Goal: Information Seeking & Learning: Learn about a topic

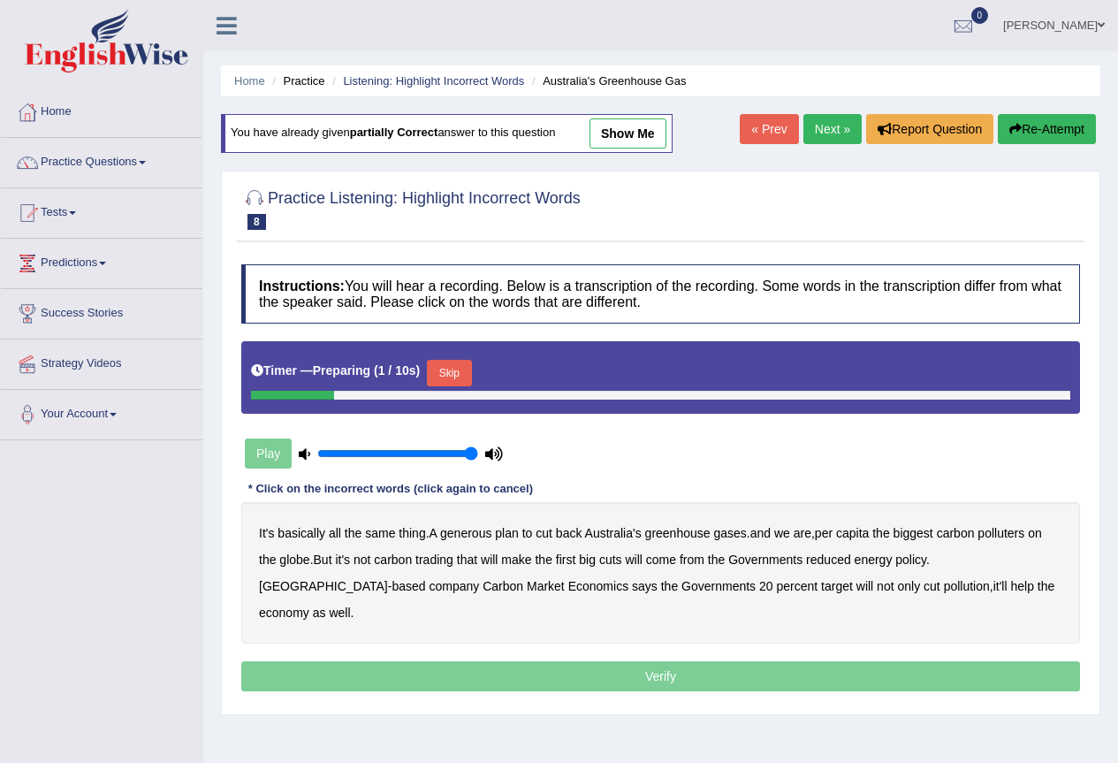
click at [461, 363] on button "Skip" at bounding box center [449, 373] width 44 height 27
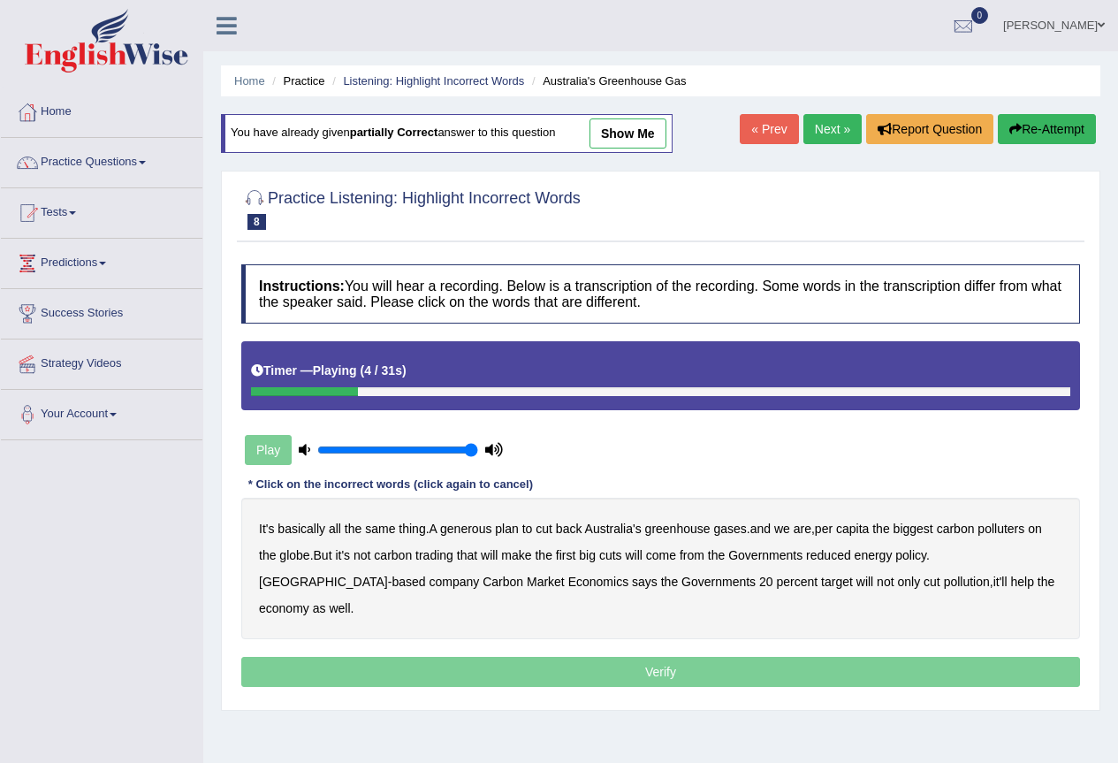
click at [480, 530] on b "generous" at bounding box center [465, 529] width 51 height 14
click at [289, 559] on b "globe" at bounding box center [294, 555] width 30 height 14
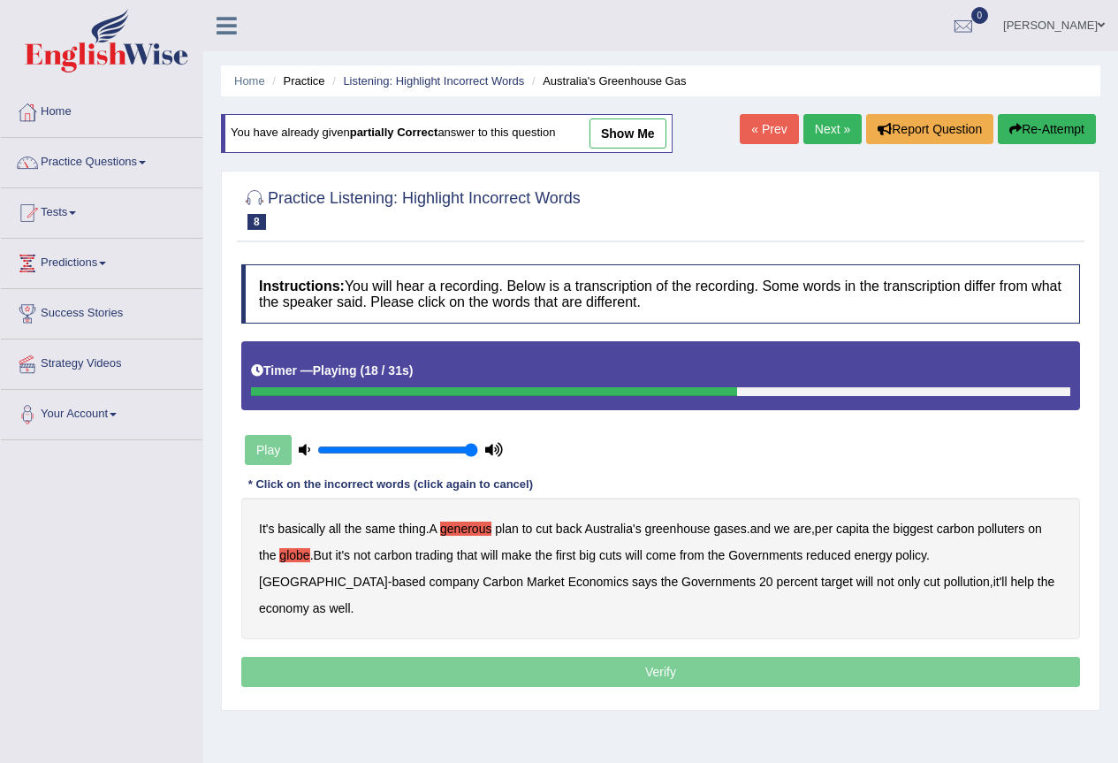
click at [676, 556] on b "come" at bounding box center [661, 555] width 30 height 14
click at [673, 557] on b "come" at bounding box center [661, 555] width 30 height 14
click at [642, 557] on b "will" at bounding box center [633, 555] width 17 height 14
click at [764, 558] on b "Governments" at bounding box center [766, 555] width 74 height 14
click at [925, 560] on b "policy" at bounding box center [911, 555] width 31 height 14
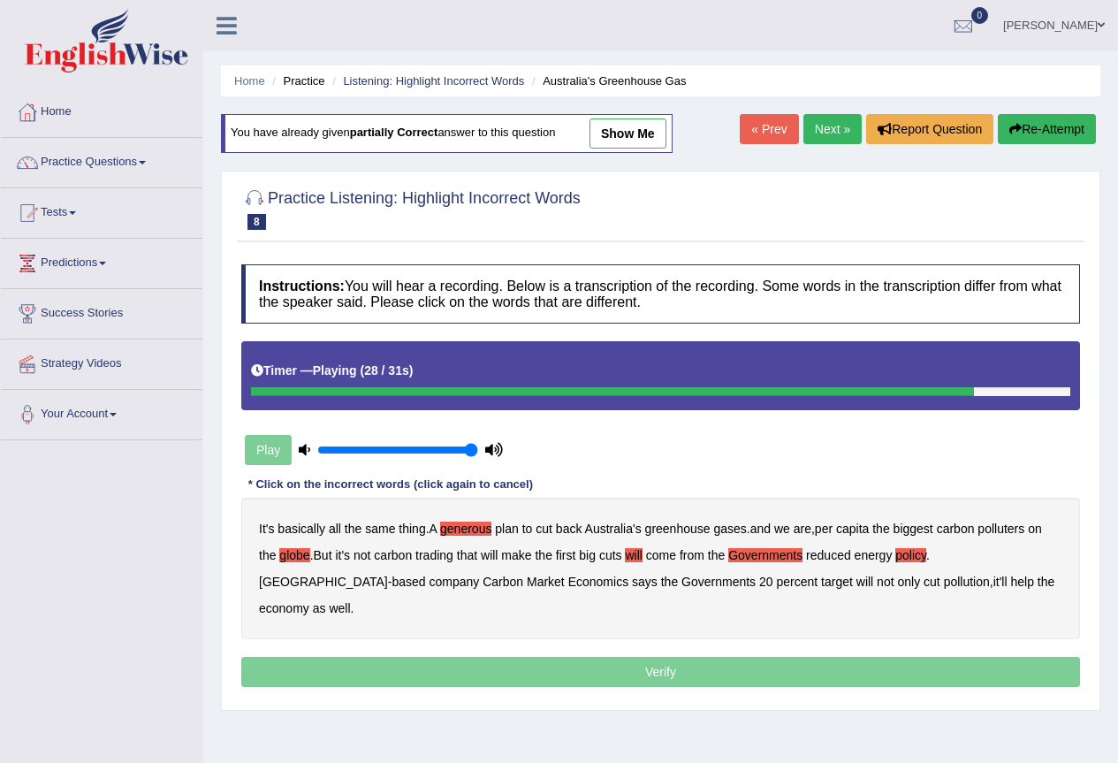
click at [640, 657] on p "Verify" at bounding box center [660, 672] width 839 height 30
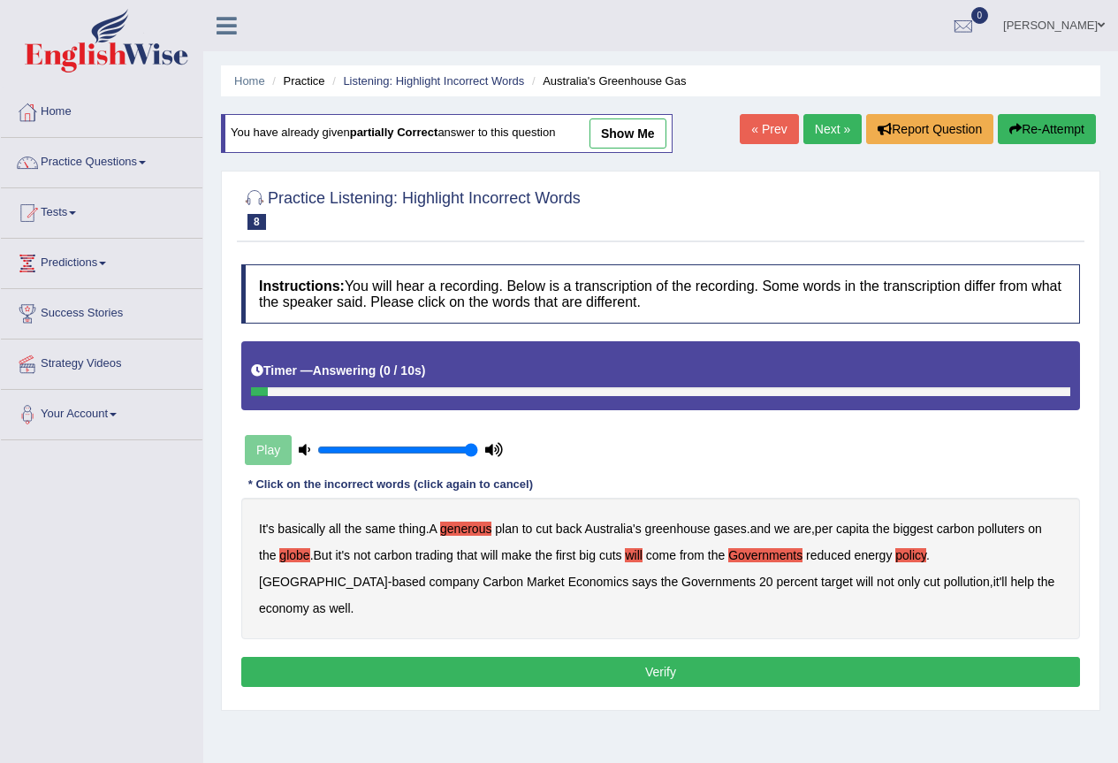
click at [662, 657] on p "Verify" at bounding box center [660, 672] width 839 height 30
click at [662, 657] on button "Verify" at bounding box center [660, 672] width 839 height 30
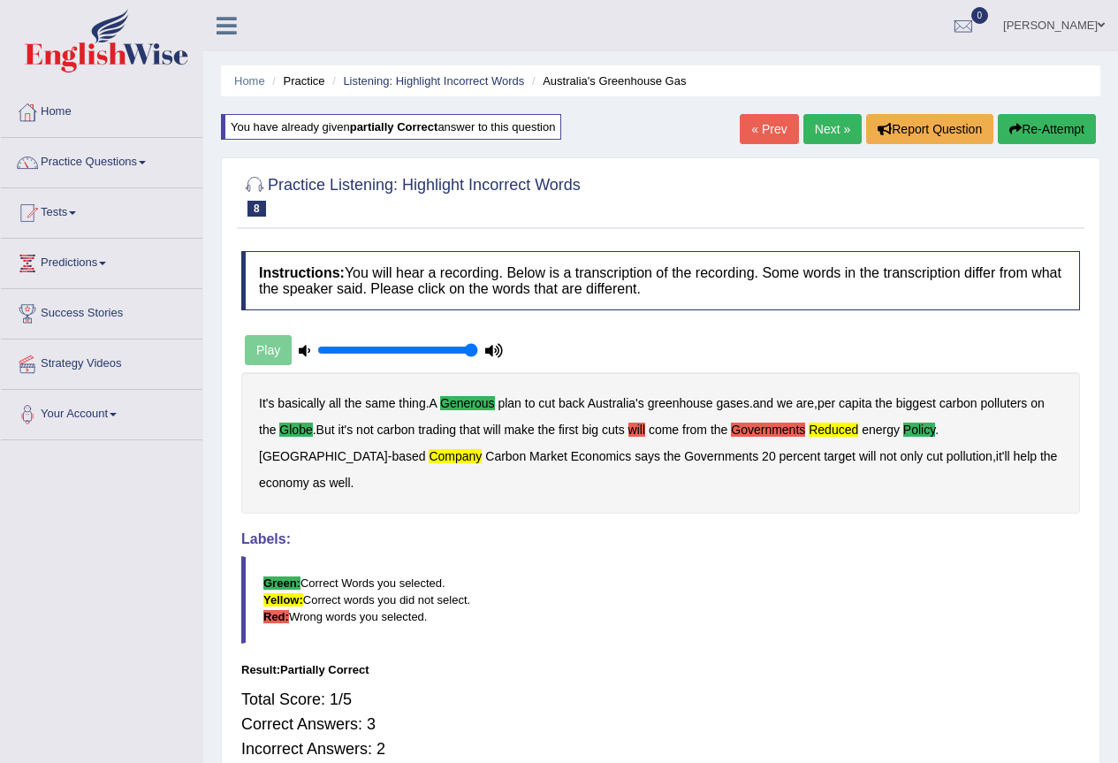
click at [1040, 122] on button "Re-Attempt" at bounding box center [1047, 129] width 98 height 30
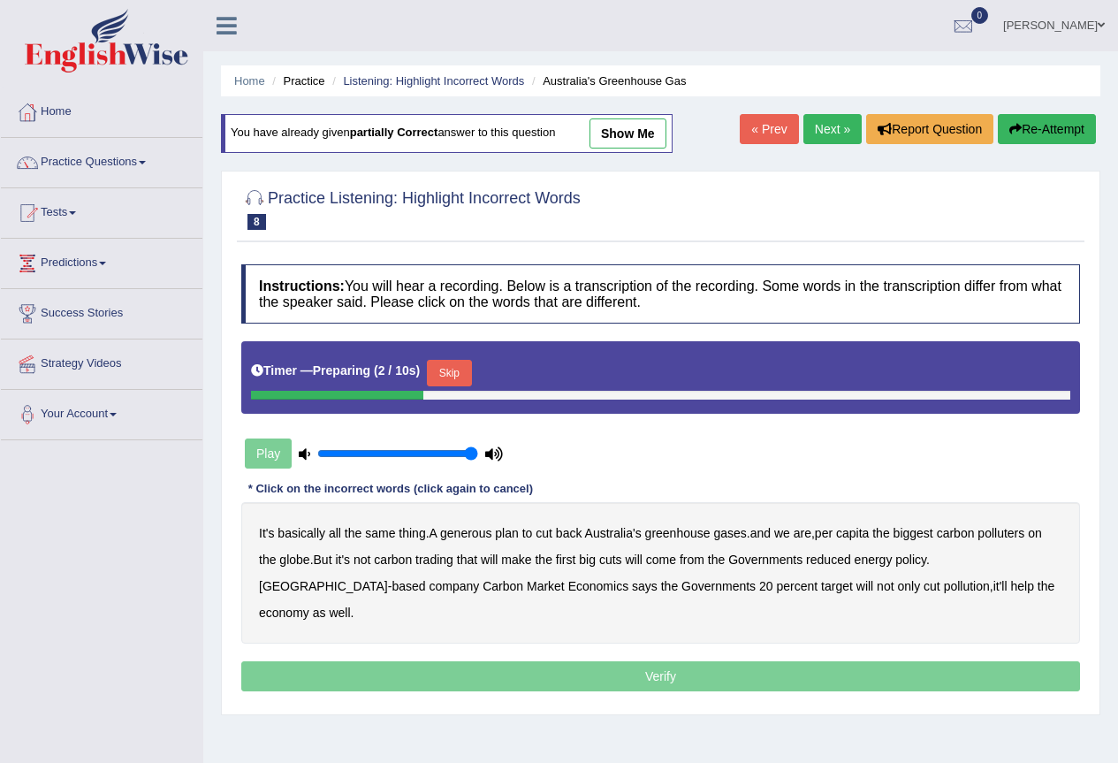
click at [462, 367] on button "Skip" at bounding box center [449, 373] width 44 height 27
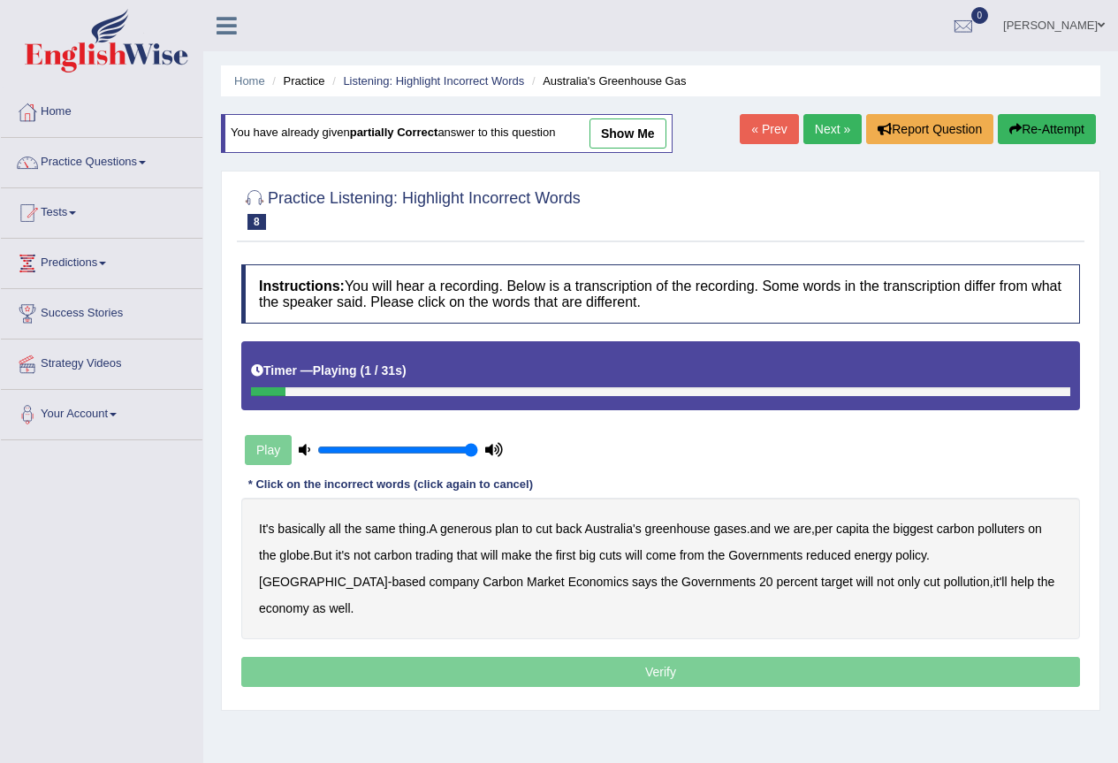
click at [458, 524] on b "generous" at bounding box center [465, 529] width 51 height 14
click at [306, 556] on b "globe" at bounding box center [294, 555] width 30 height 14
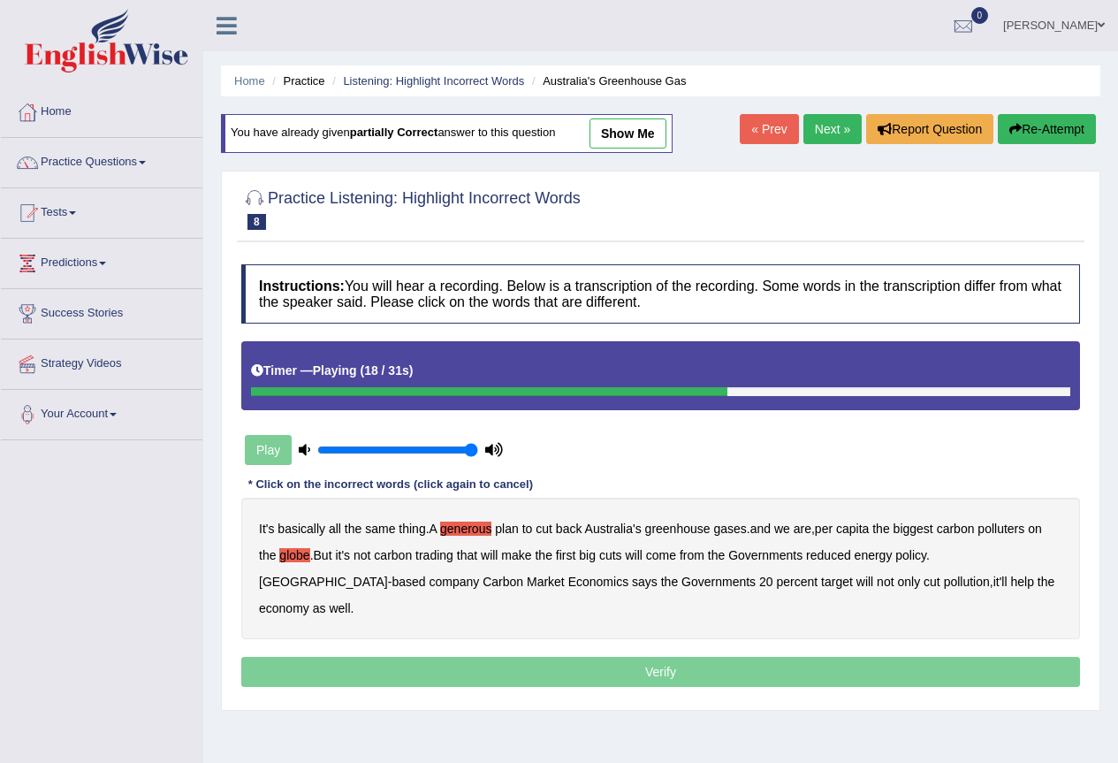
drag, startPoint x: 637, startPoint y: 554, endPoint x: 710, endPoint y: 552, distance: 73.4
click at [709, 553] on div "It's basically all the same thing . A generous plan to cut back Australia's gre…" at bounding box center [660, 568] width 839 height 141
click at [766, 560] on b "Governments" at bounding box center [766, 555] width 74 height 14
click at [833, 559] on b "reduced" at bounding box center [828, 555] width 45 height 14
click at [783, 553] on b "Governments" at bounding box center [766, 555] width 74 height 14
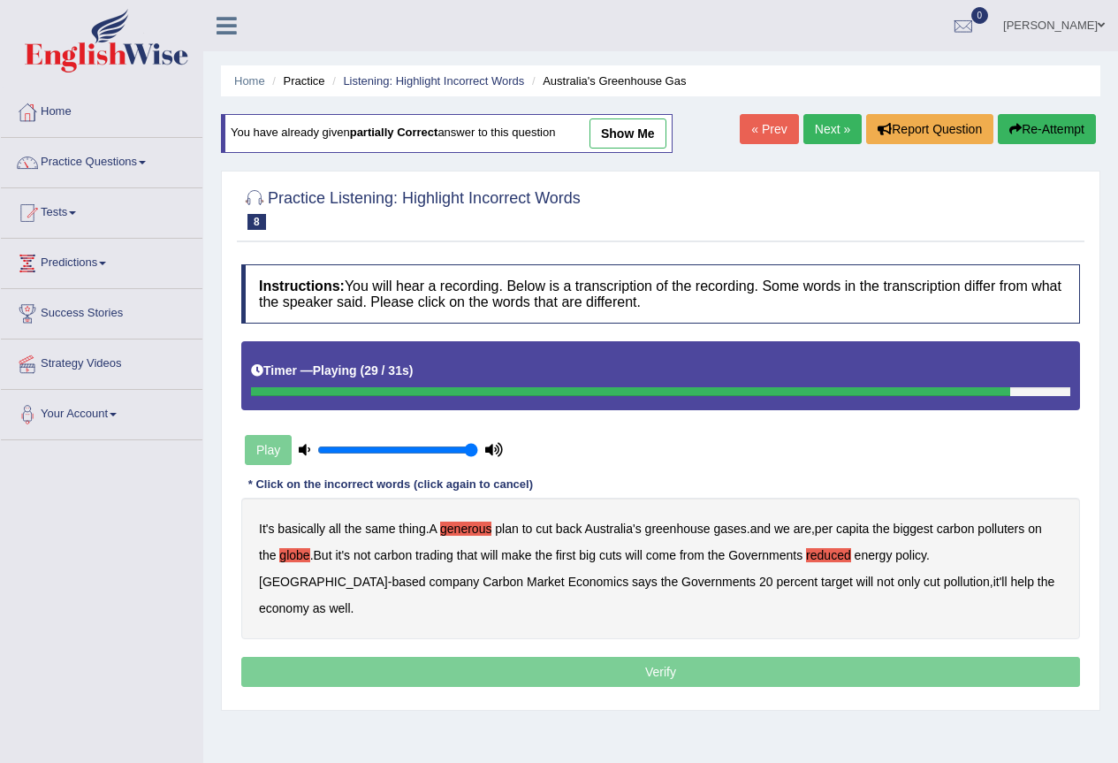
click at [637, 657] on p "Verify" at bounding box center [660, 672] width 839 height 30
click at [648, 657] on p "Verify" at bounding box center [660, 672] width 839 height 30
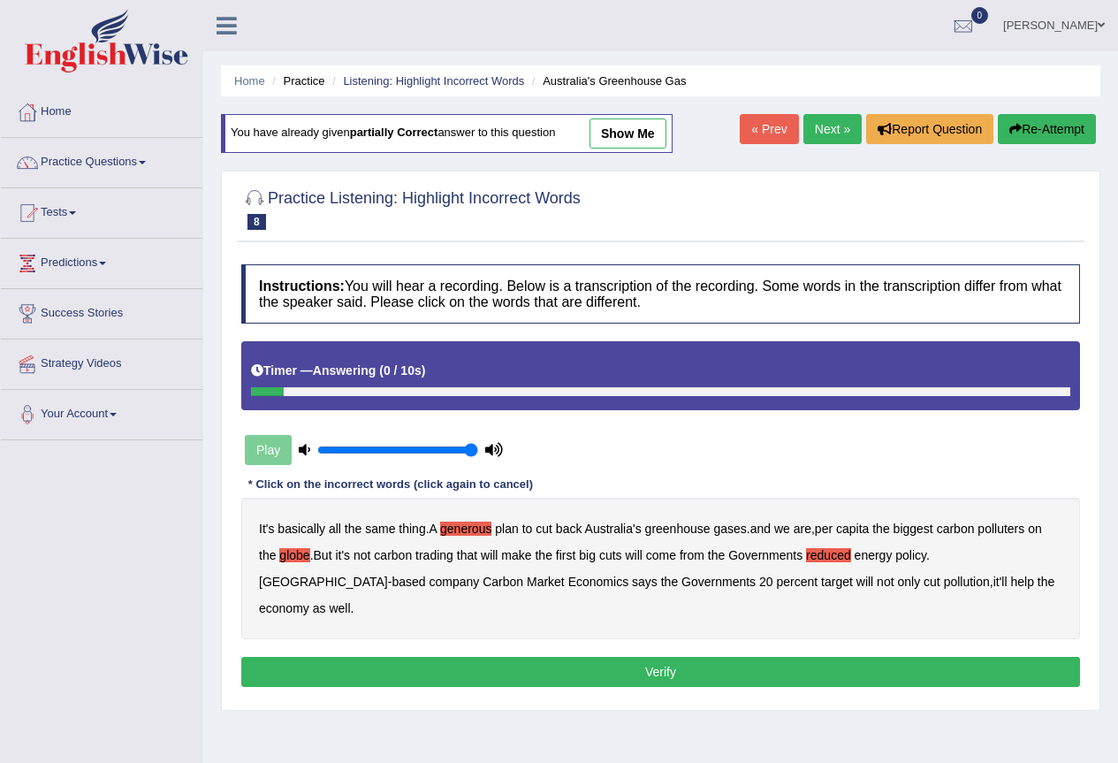
click at [951, 657] on button "Verify" at bounding box center [660, 672] width 839 height 30
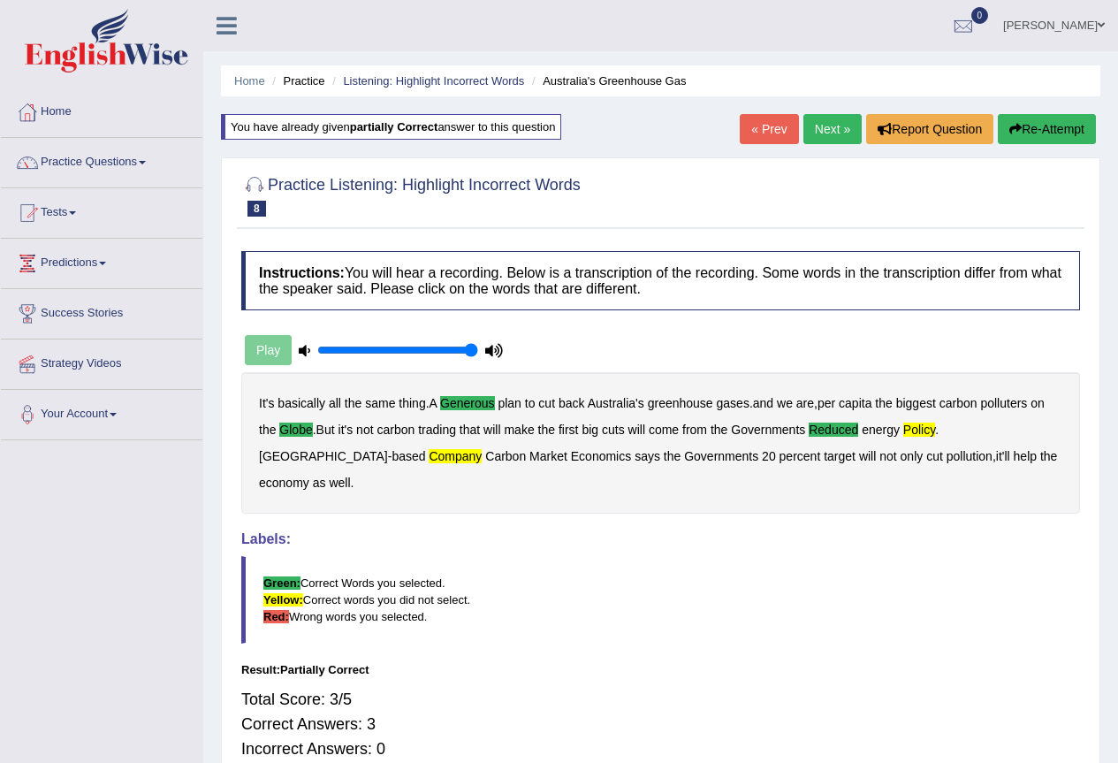
click at [824, 131] on link "Next »" at bounding box center [833, 129] width 58 height 30
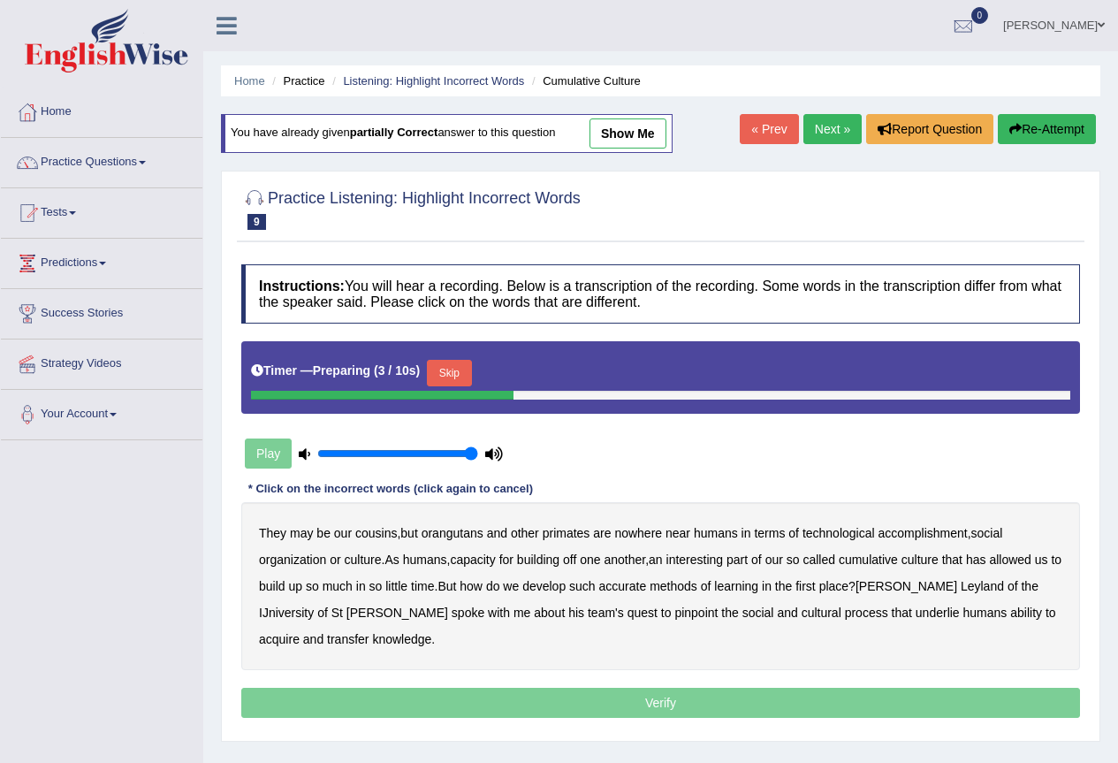
click at [468, 368] on button "Skip" at bounding box center [449, 373] width 44 height 27
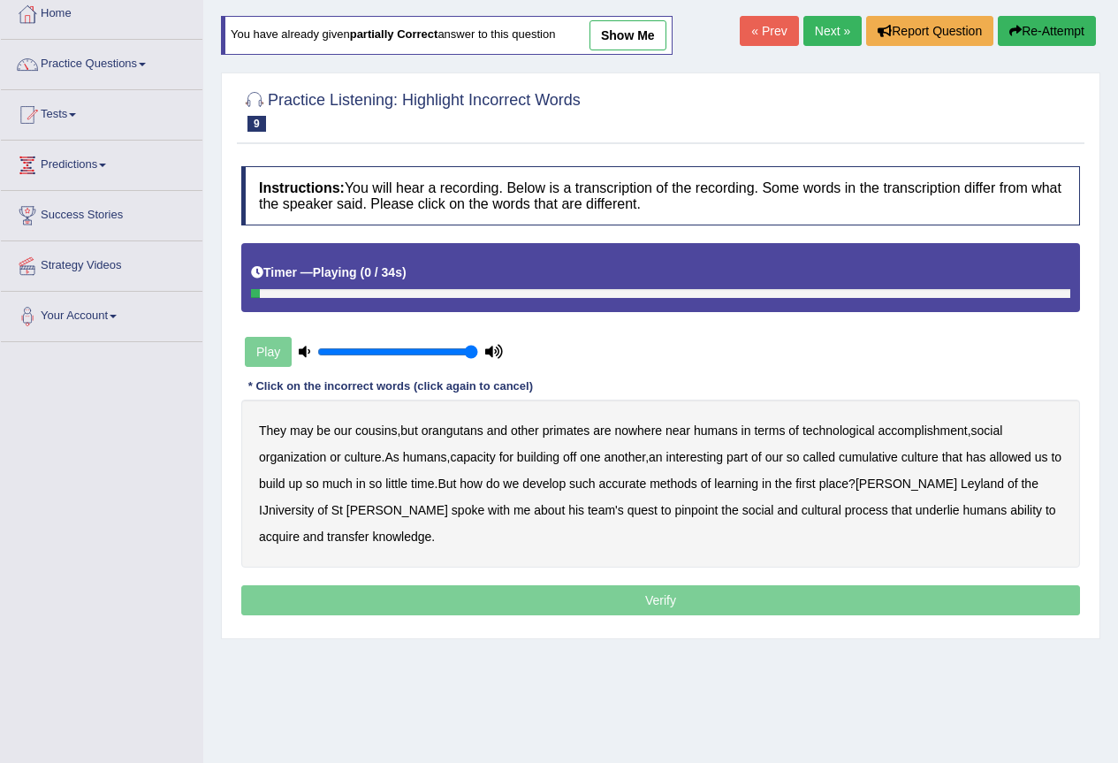
scroll to position [165, 0]
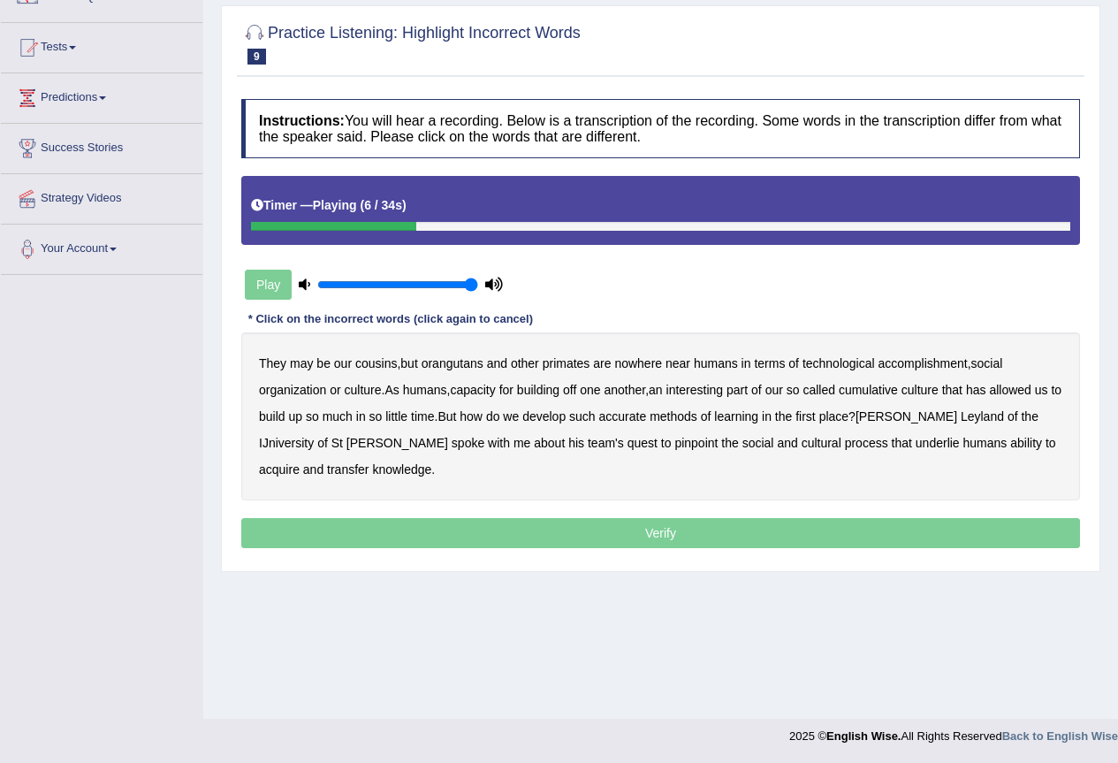
click at [948, 365] on b "accomplishment" at bounding box center [923, 363] width 89 height 14
click at [714, 385] on b "interesting" at bounding box center [695, 390] width 57 height 14
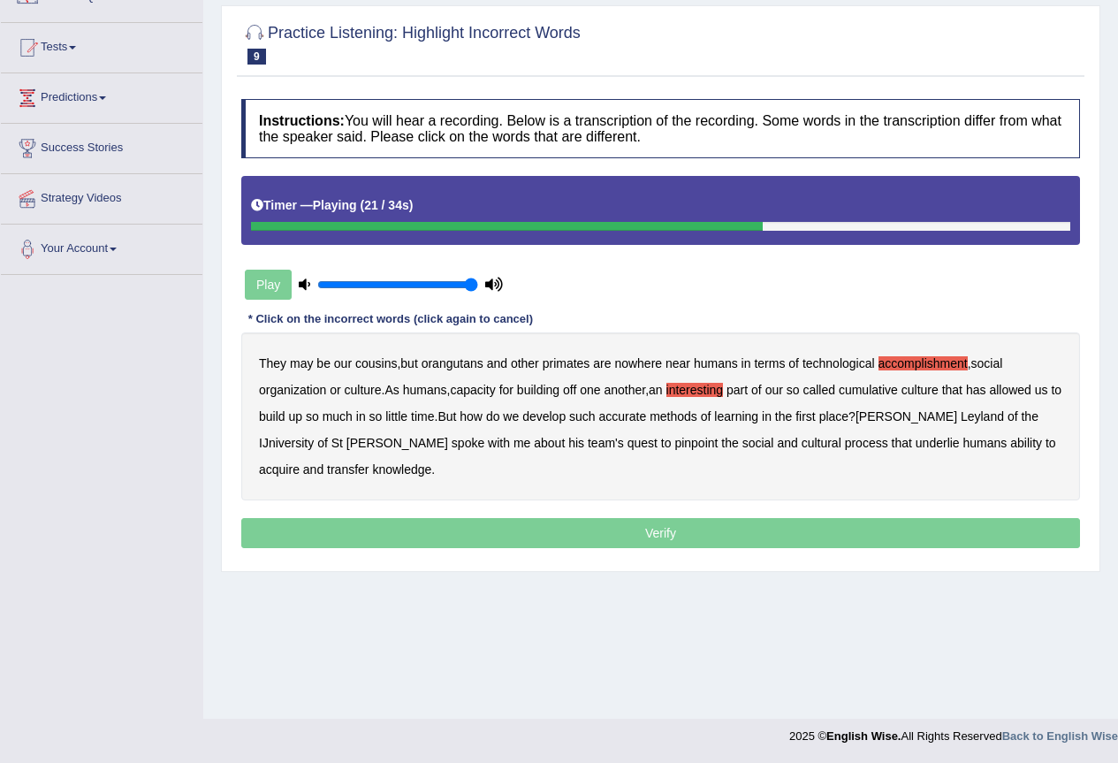
click at [647, 417] on b "accurate" at bounding box center [623, 416] width 48 height 14
click at [314, 436] on b "IJniversity" at bounding box center [286, 443] width 55 height 14
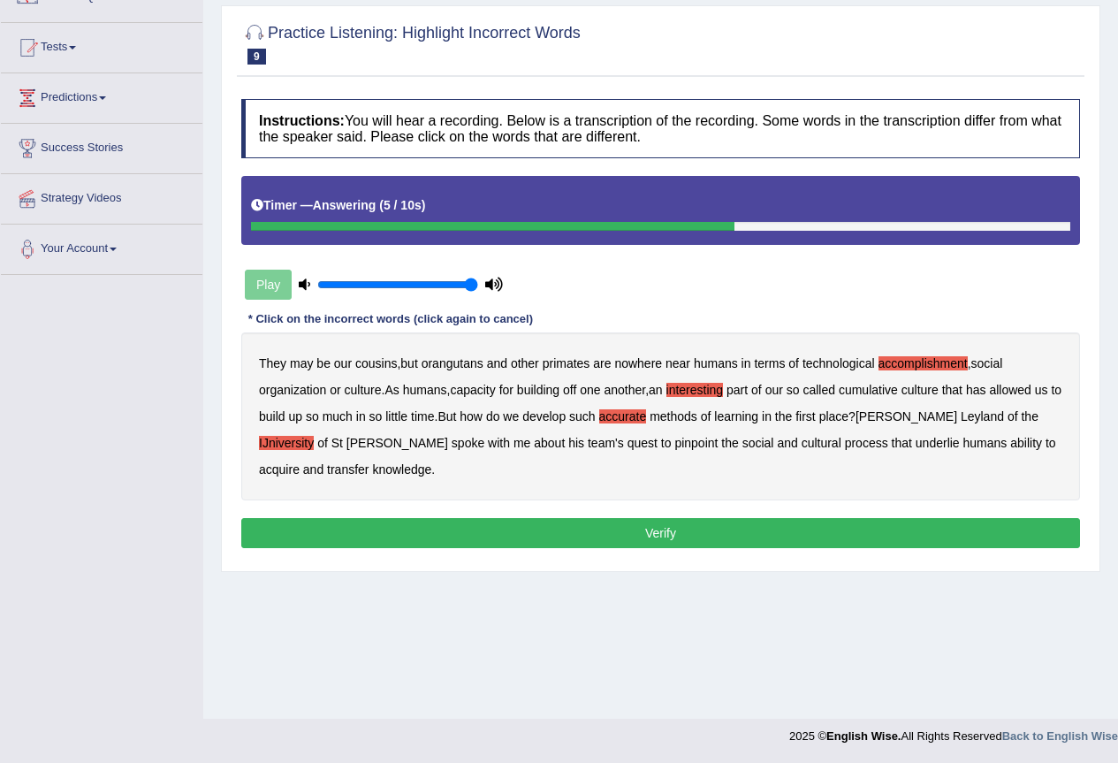
click at [737, 527] on button "Verify" at bounding box center [660, 533] width 839 height 30
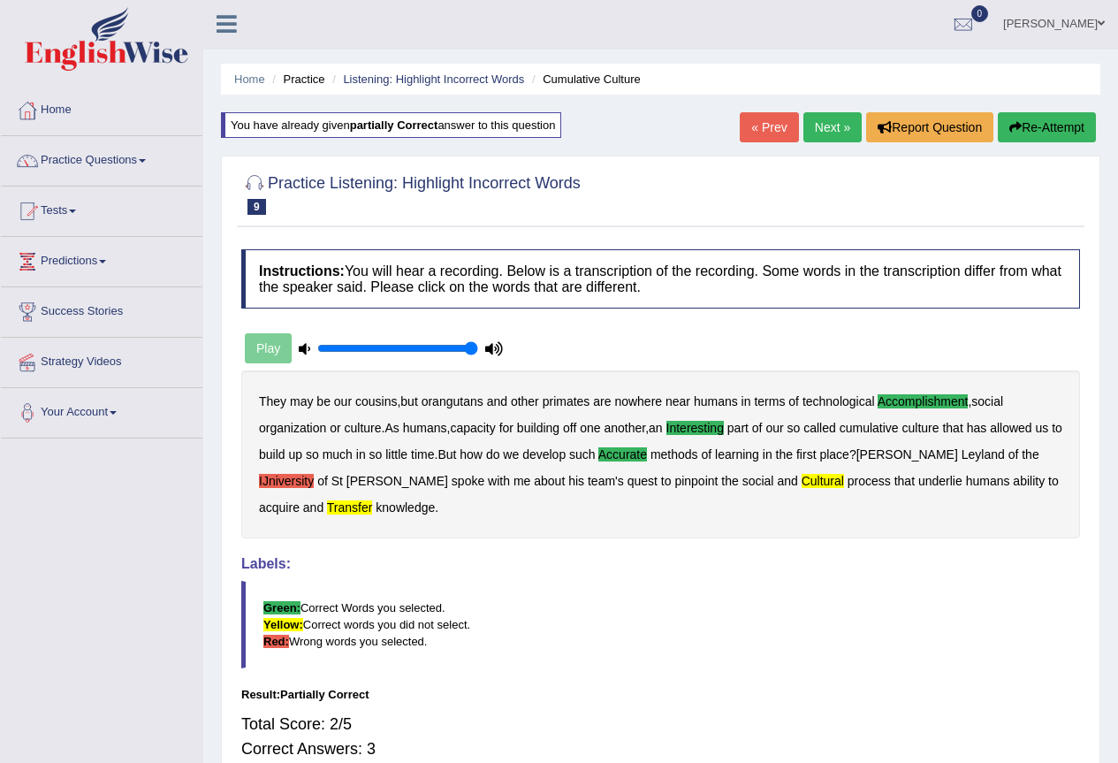
scroll to position [0, 0]
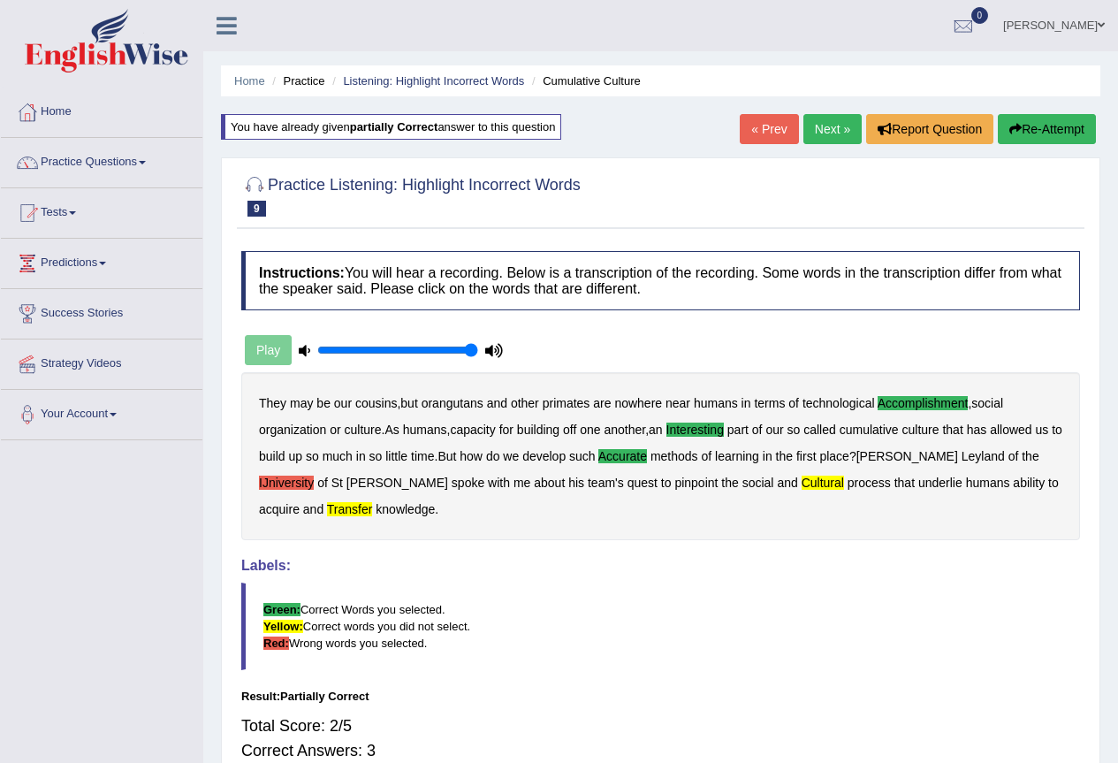
click at [825, 128] on link "Next »" at bounding box center [833, 129] width 58 height 30
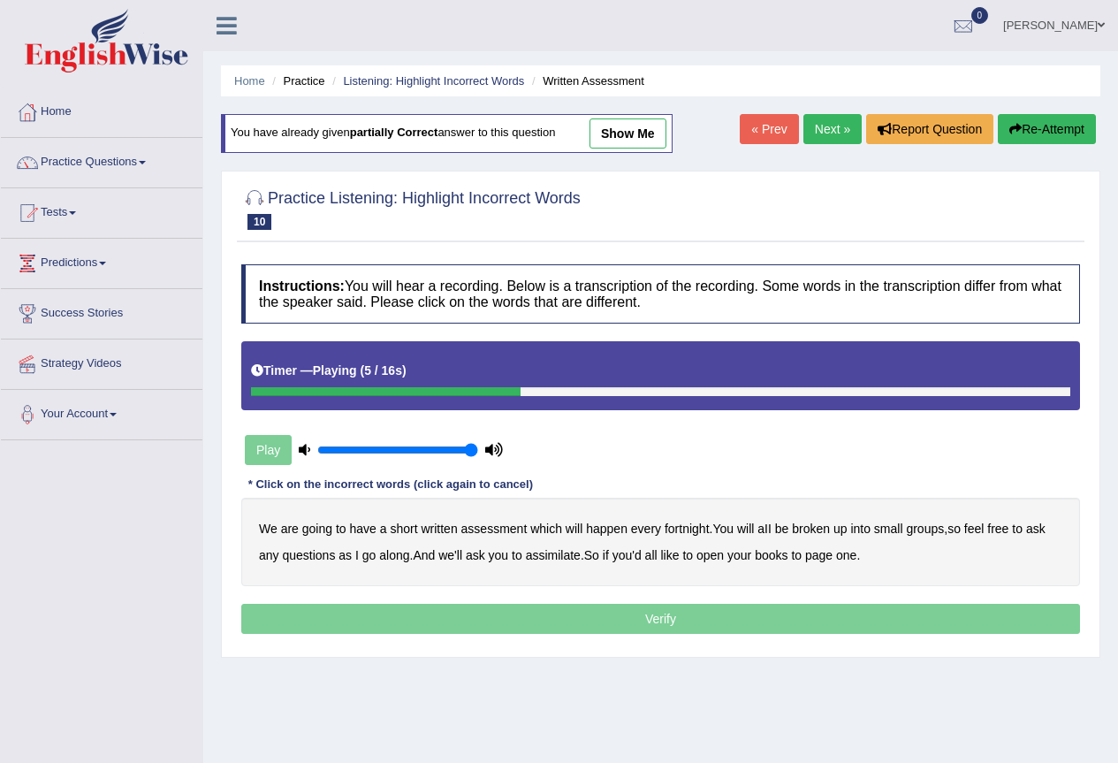
click at [827, 531] on b "broken" at bounding box center [811, 529] width 38 height 14
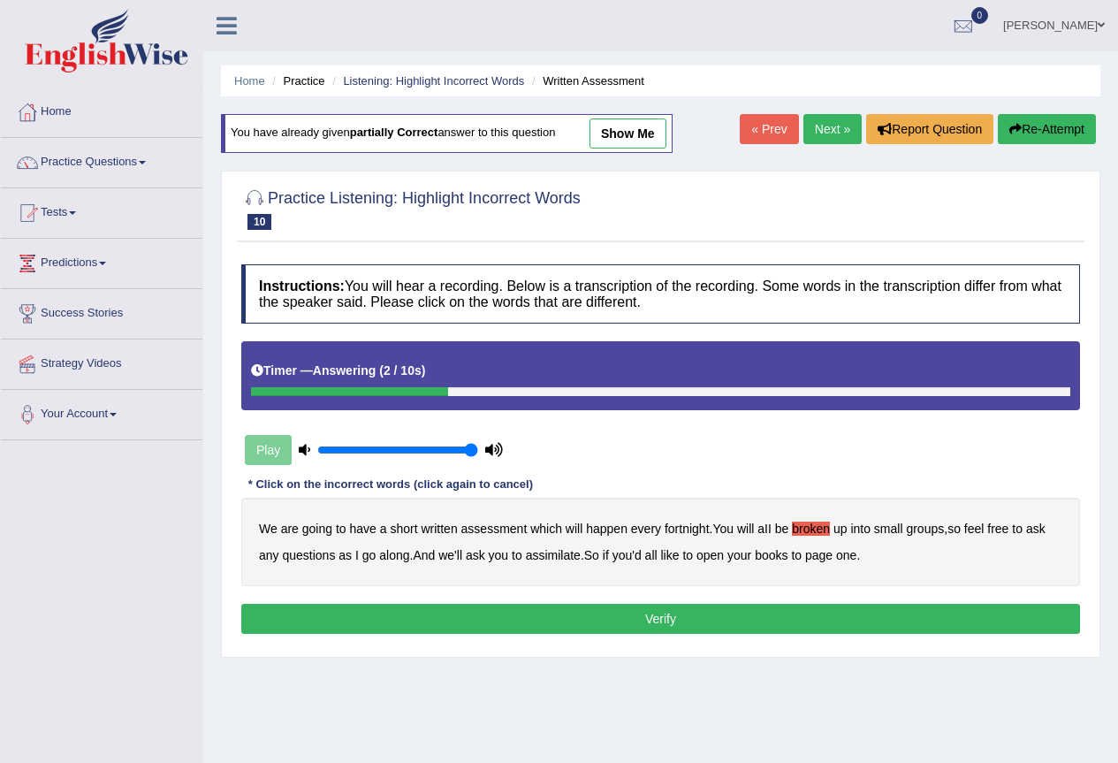
click at [556, 560] on b "assimilate" at bounding box center [553, 555] width 55 height 14
click at [502, 614] on button "Verify" at bounding box center [660, 619] width 839 height 30
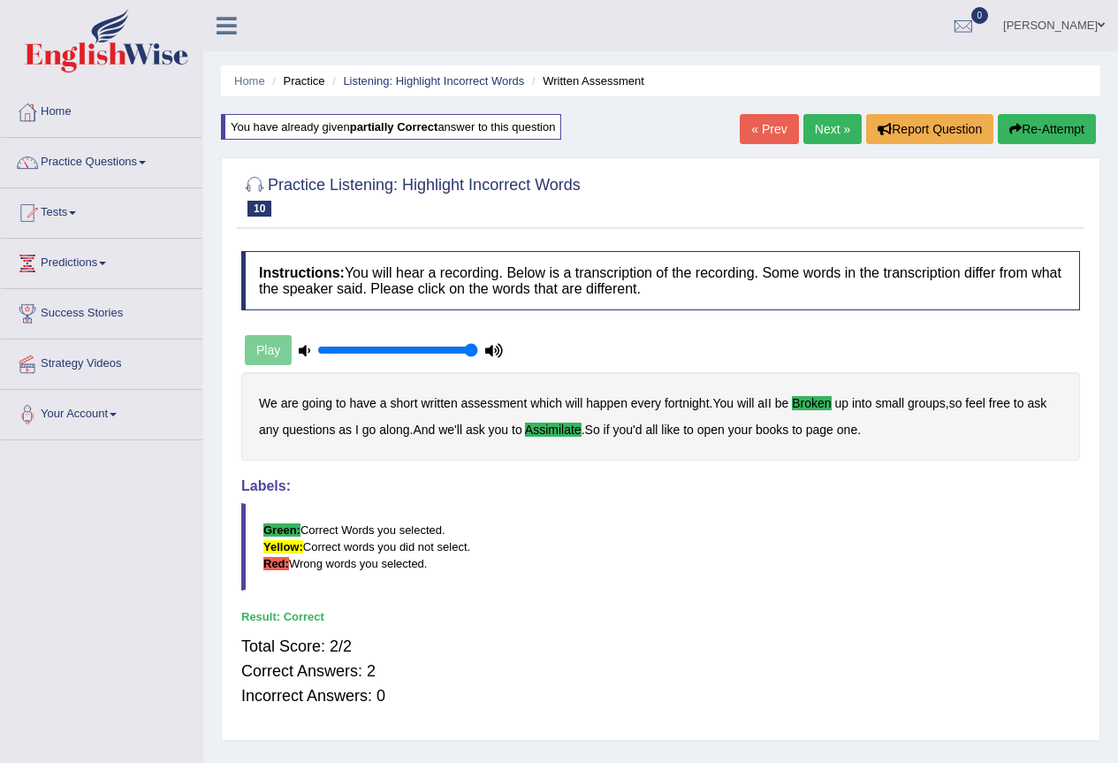
click at [830, 126] on link "Next »" at bounding box center [833, 129] width 58 height 30
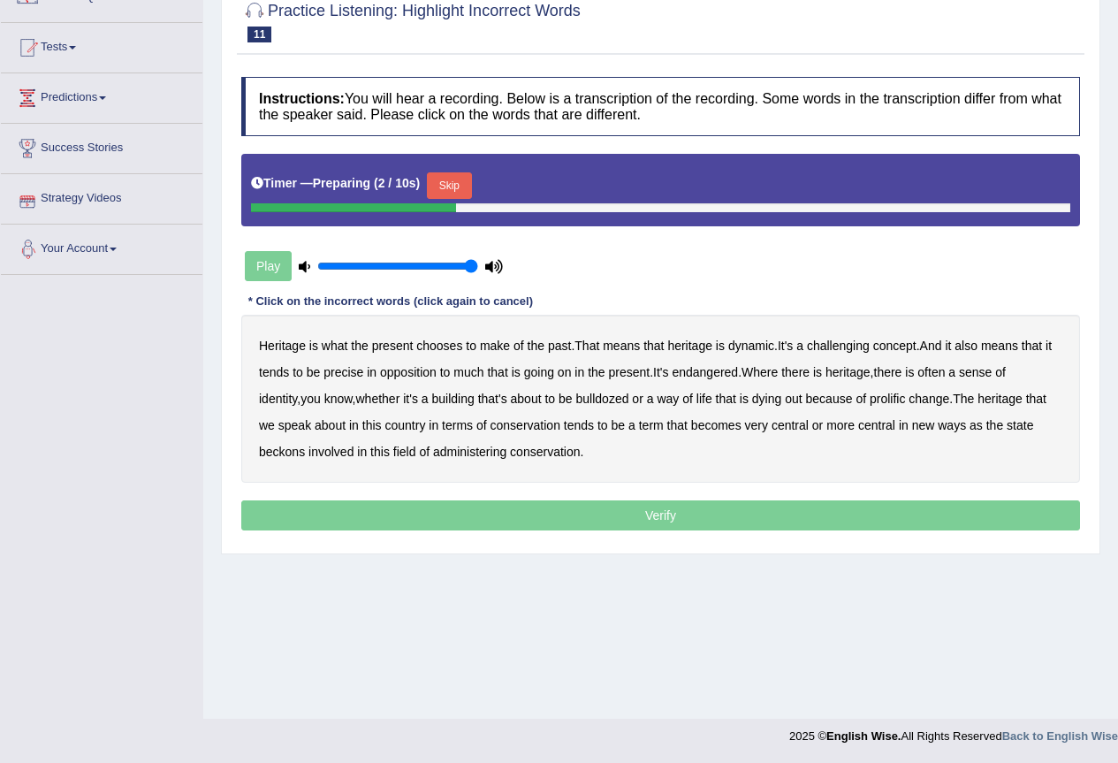
click at [460, 168] on div "Timer — Preparing ( 2 / 10s ) Skip" at bounding box center [661, 185] width 820 height 35
click at [463, 192] on button "Skip" at bounding box center [449, 185] width 44 height 27
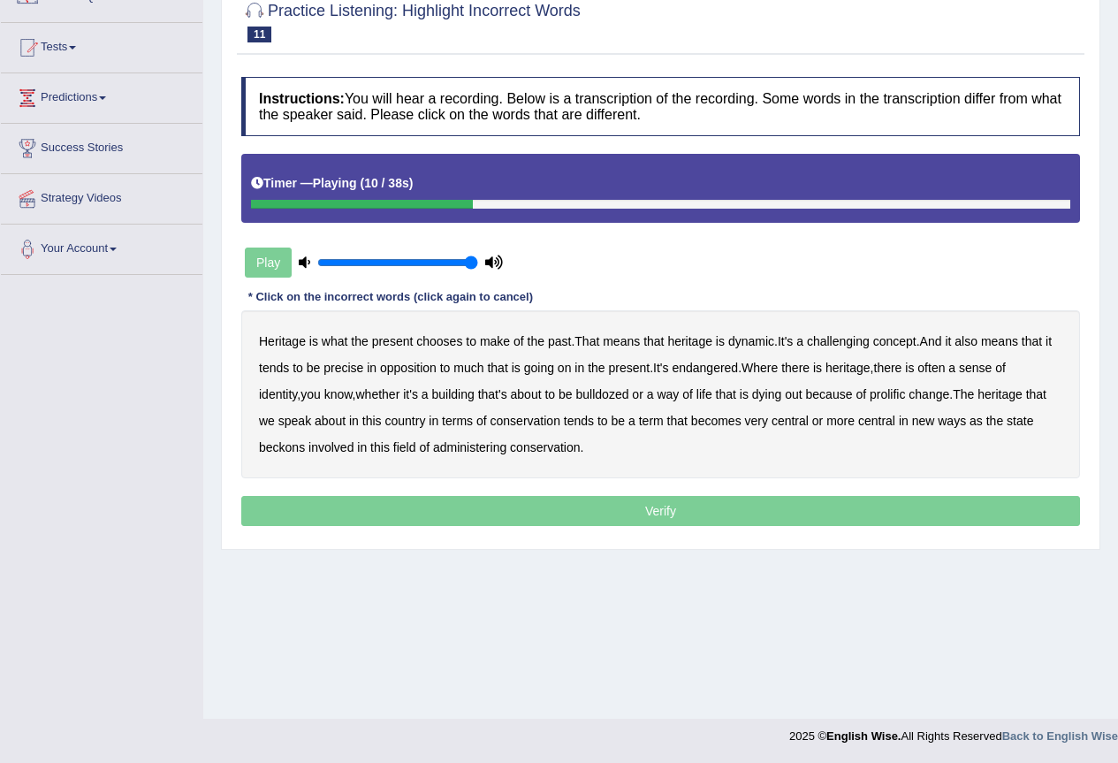
click at [844, 342] on b "challenging" at bounding box center [838, 341] width 63 height 14
click at [344, 369] on b "precise" at bounding box center [344, 368] width 40 height 14
click at [724, 370] on b "endangered" at bounding box center [705, 368] width 66 height 14
click at [727, 370] on b "endangered" at bounding box center [705, 368] width 66 height 14
click at [297, 387] on b "identity" at bounding box center [278, 394] width 38 height 14
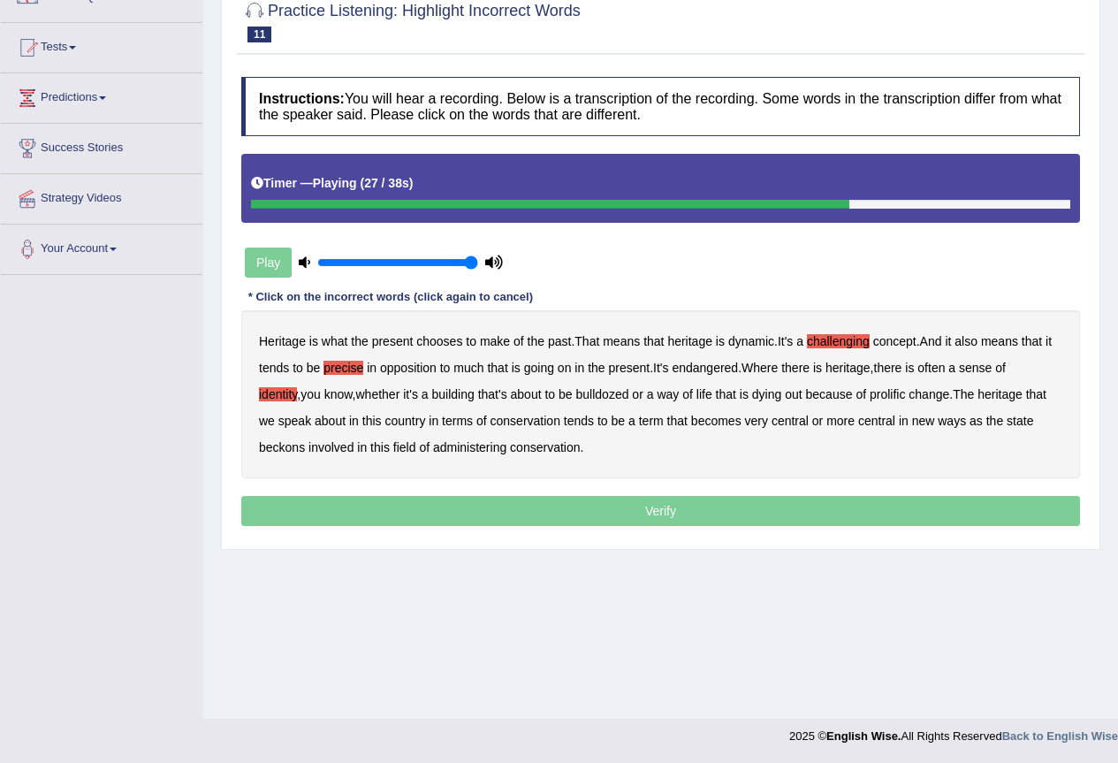
click at [870, 393] on b "prolific" at bounding box center [887, 394] width 35 height 14
click at [284, 446] on b "beckons" at bounding box center [282, 447] width 46 height 14
click at [485, 509] on p "Verify" at bounding box center [660, 511] width 839 height 30
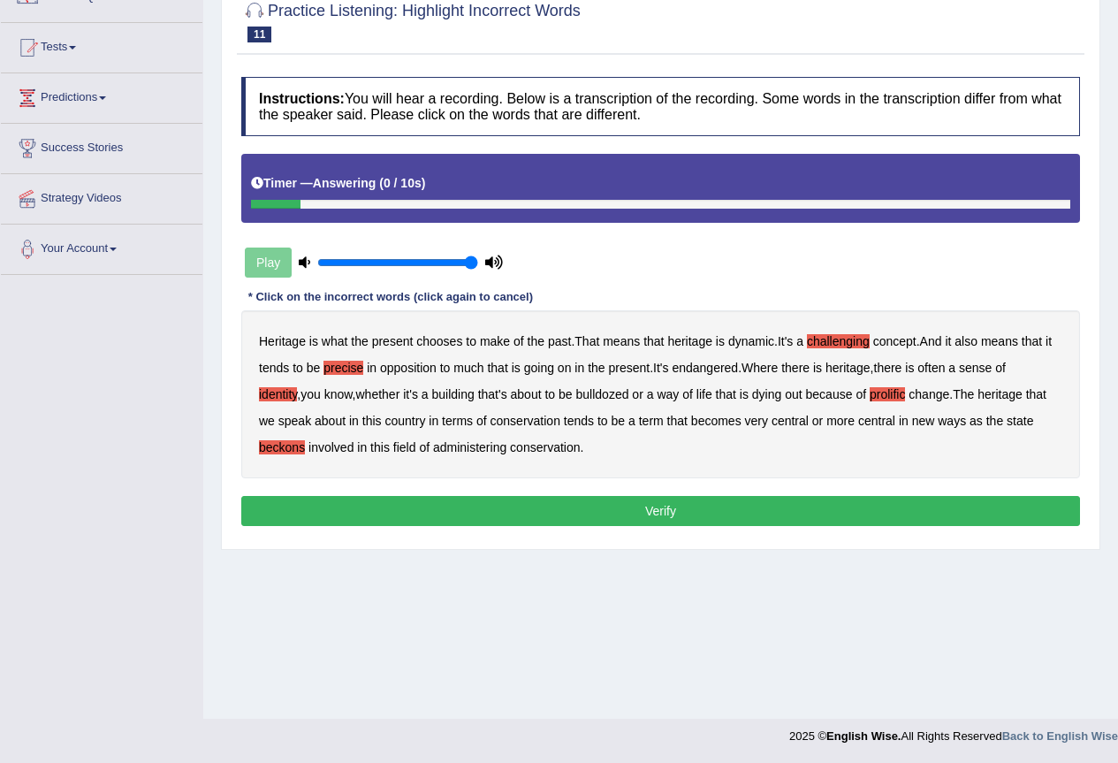
click at [485, 509] on button "Verify" at bounding box center [660, 511] width 839 height 30
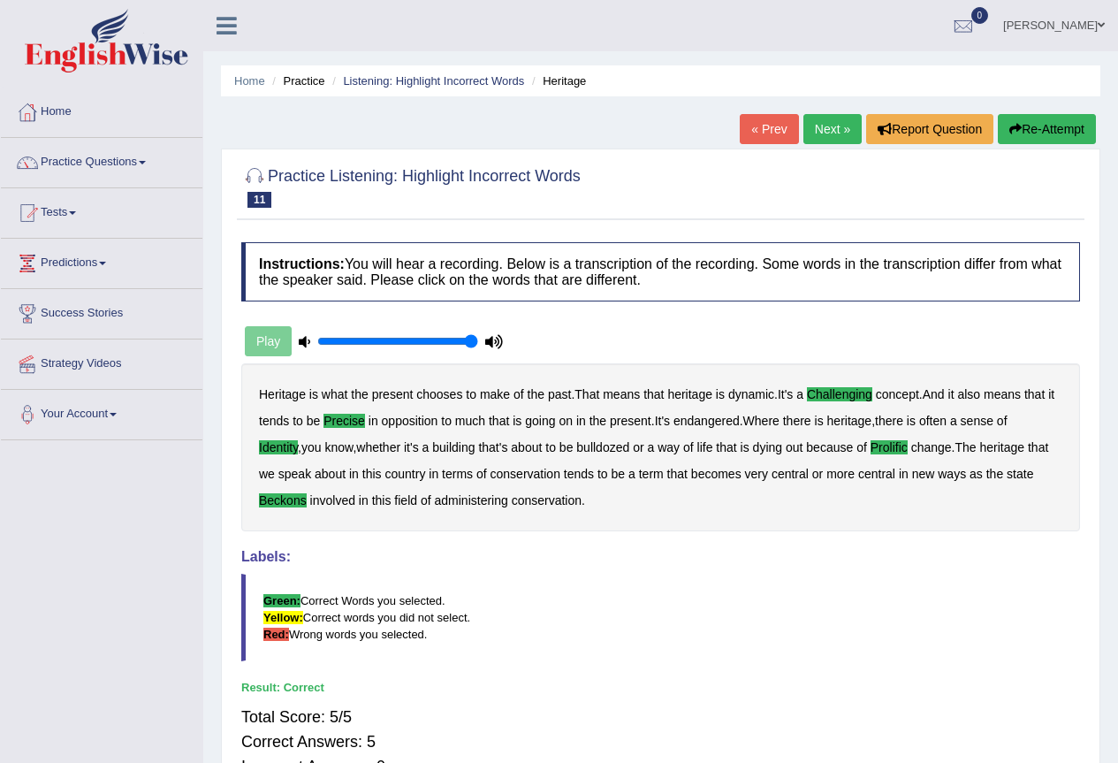
click at [828, 124] on link "Next »" at bounding box center [833, 129] width 58 height 30
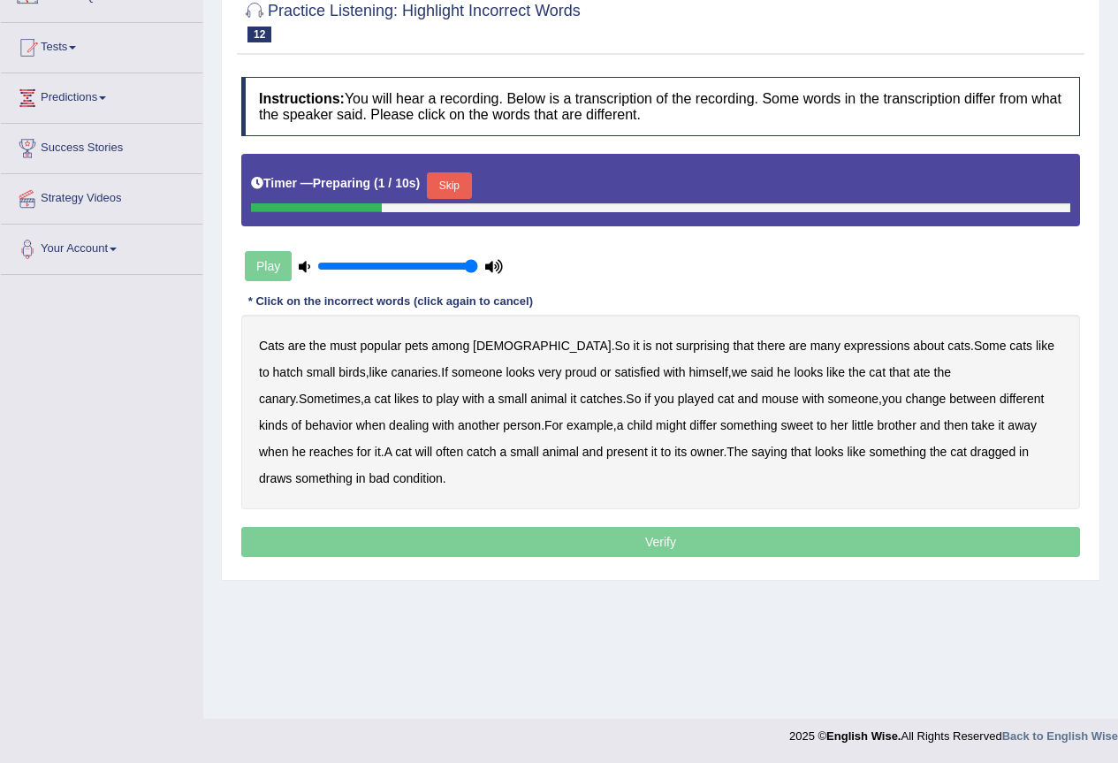
click at [465, 188] on button "Skip" at bounding box center [449, 185] width 44 height 27
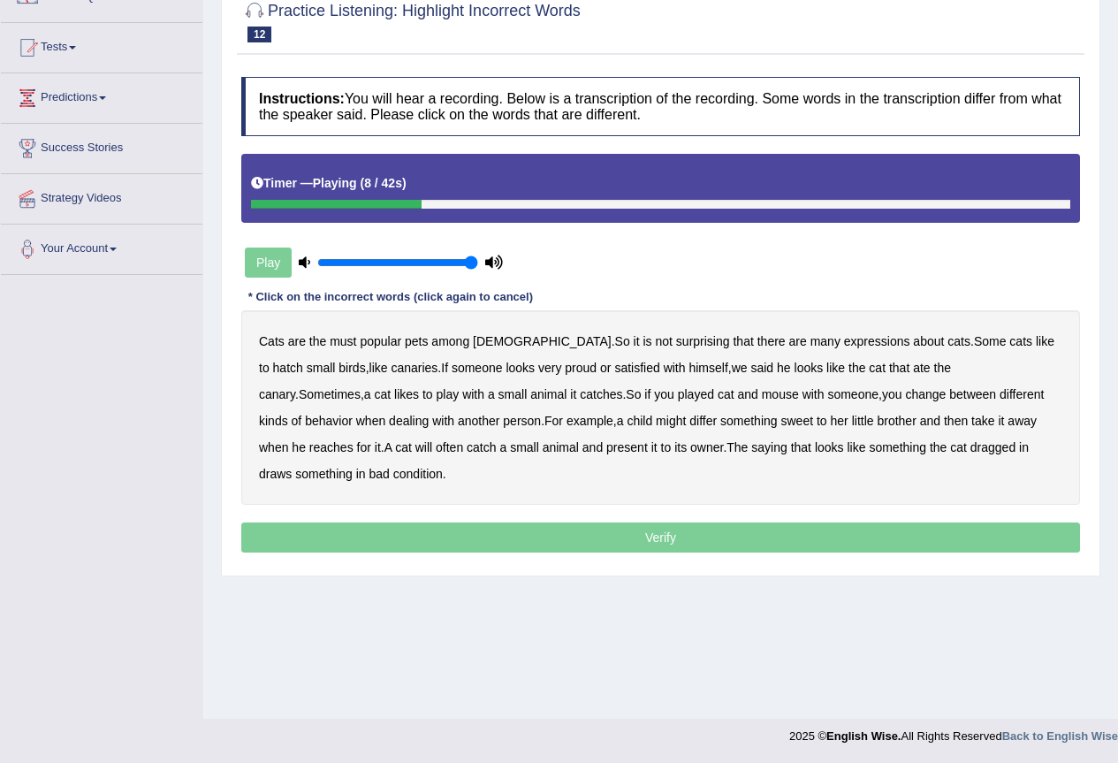
click at [303, 361] on b "hatch" at bounding box center [288, 368] width 30 height 14
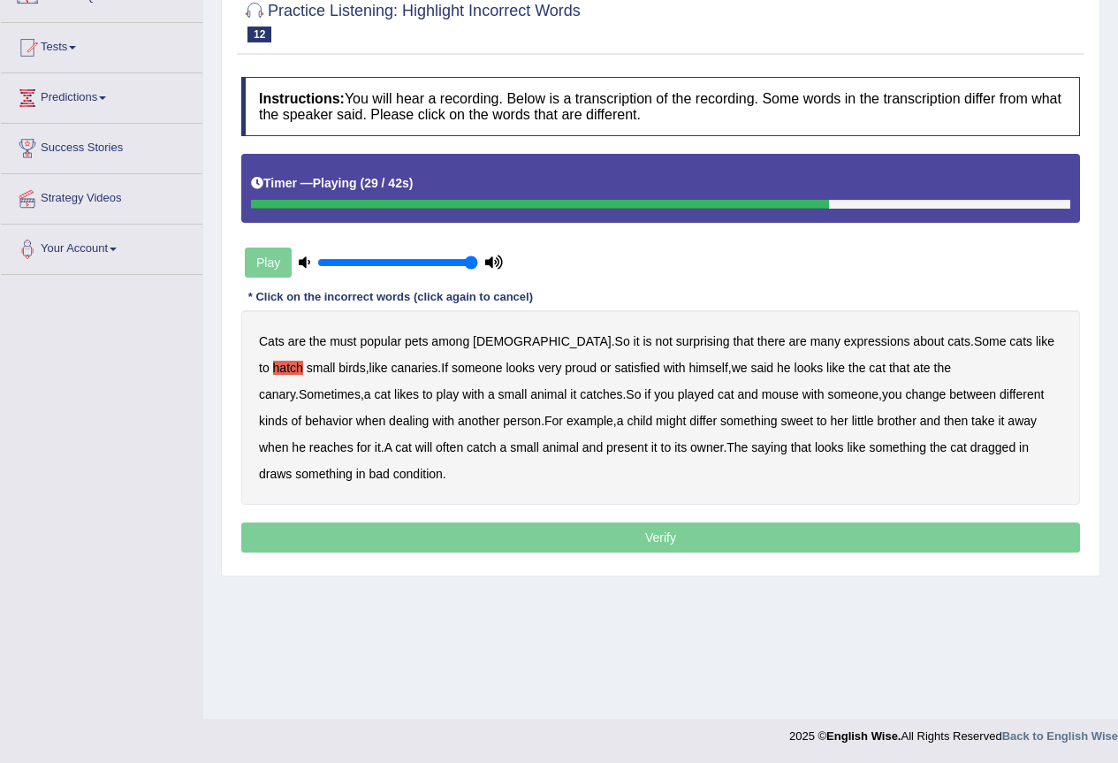
click at [690, 420] on b "differ" at bounding box center [703, 421] width 27 height 14
click at [292, 467] on b "draws" at bounding box center [275, 474] width 33 height 14
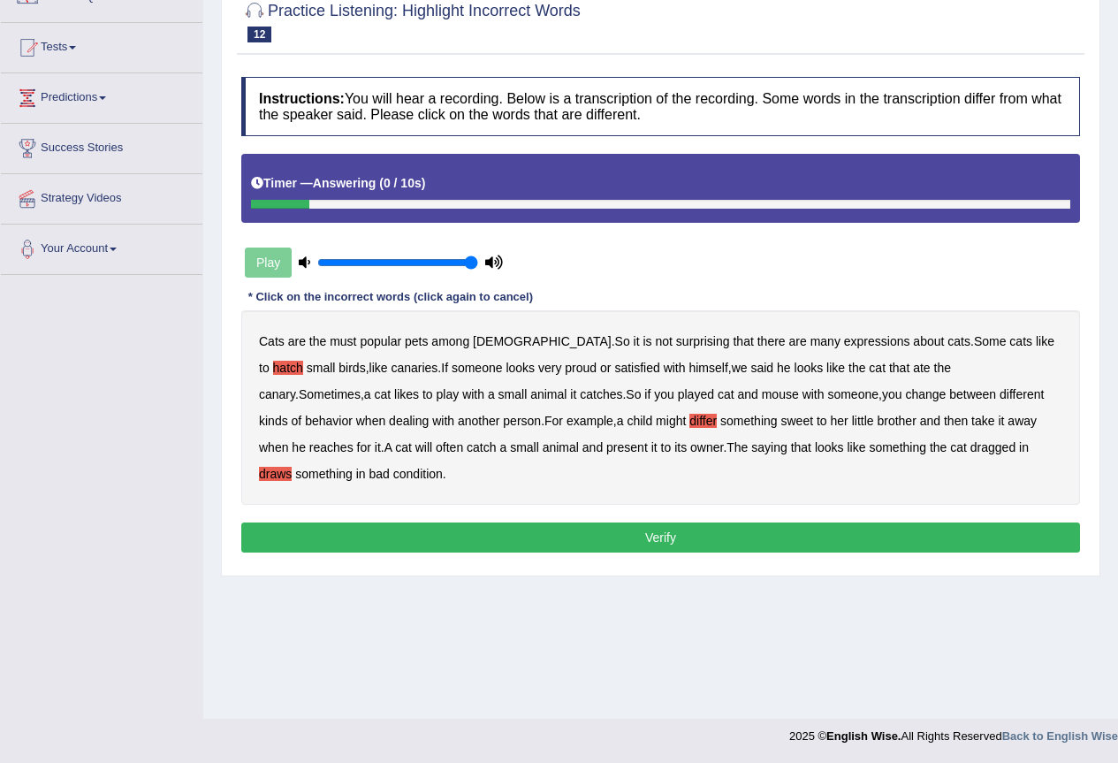
click at [727, 523] on button "Verify" at bounding box center [660, 538] width 839 height 30
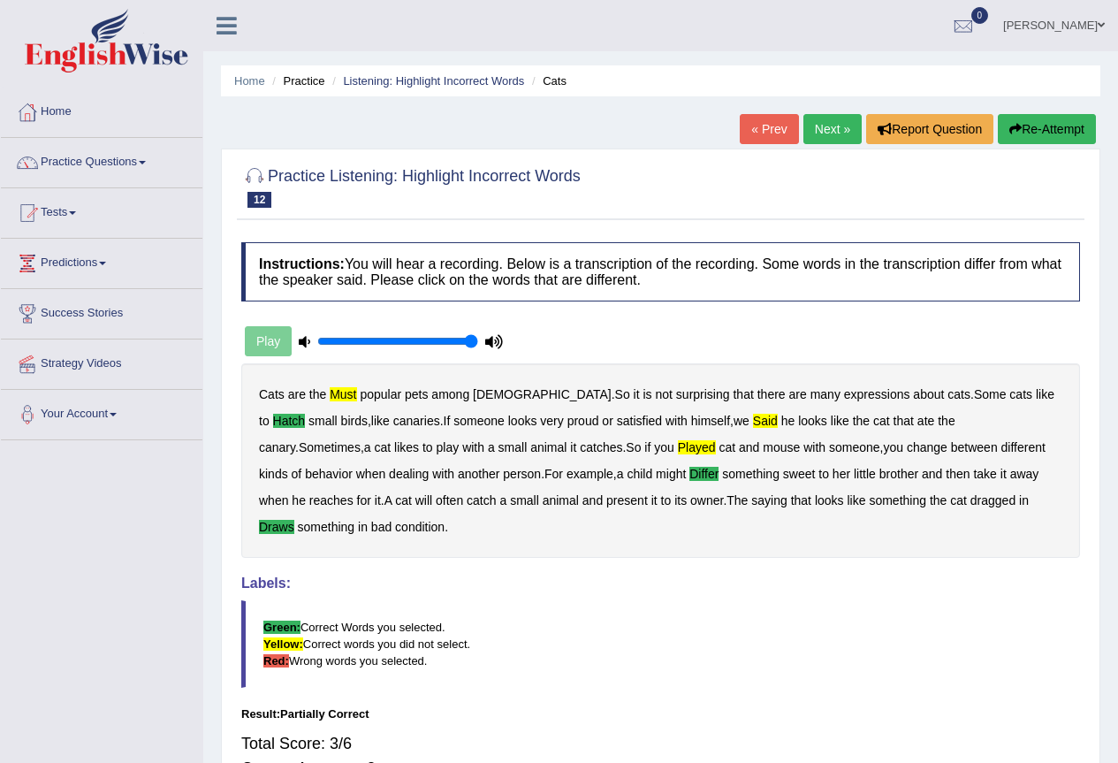
click at [820, 119] on link "Next »" at bounding box center [833, 129] width 58 height 30
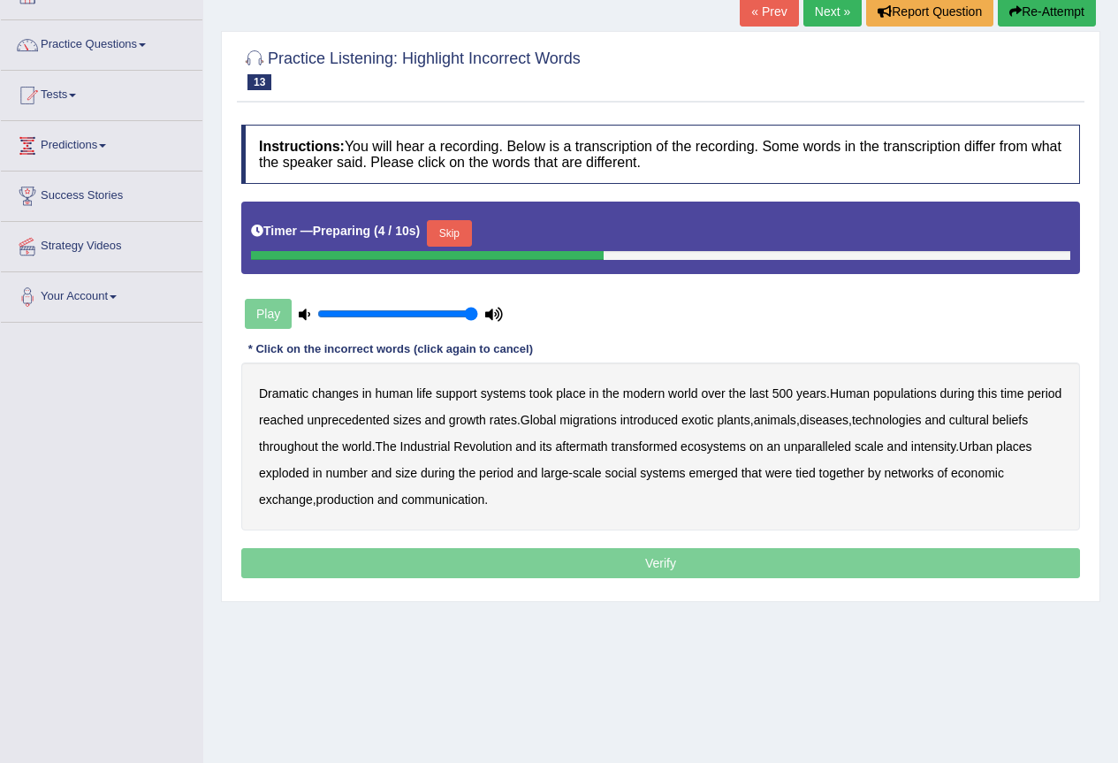
click at [453, 225] on button "Skip" at bounding box center [449, 233] width 44 height 27
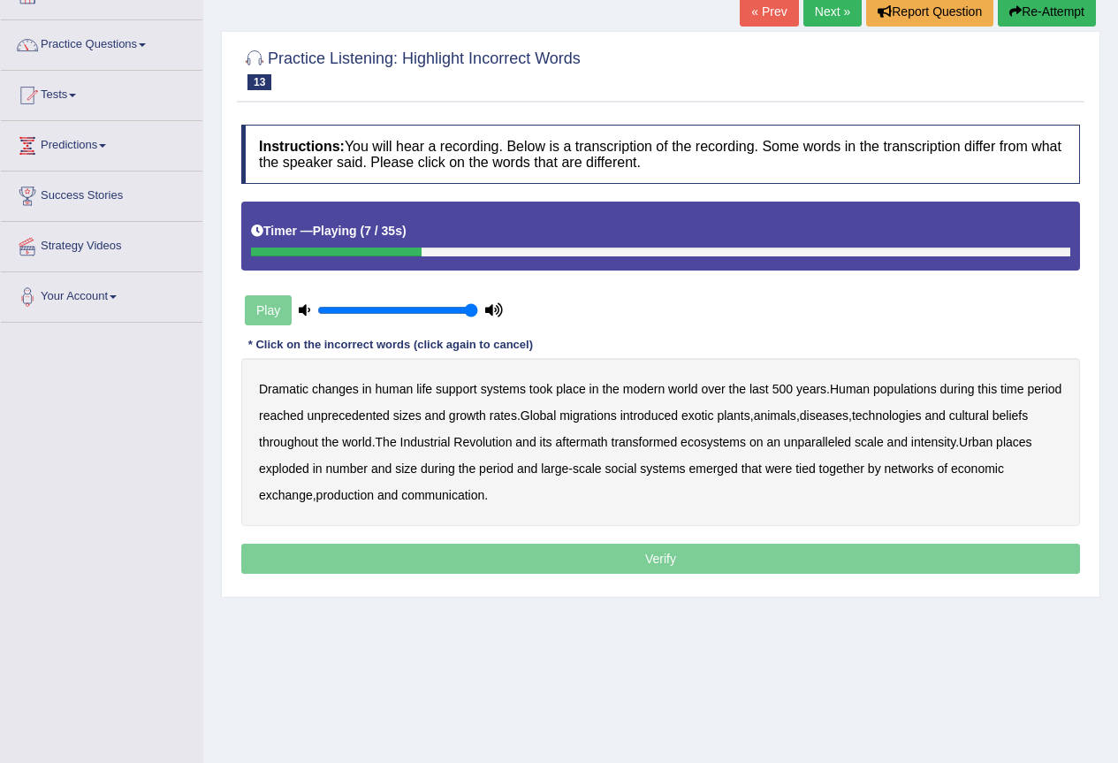
click at [916, 390] on b "populations" at bounding box center [906, 389] width 64 height 14
click at [849, 419] on b "diseases" at bounding box center [824, 415] width 49 height 14
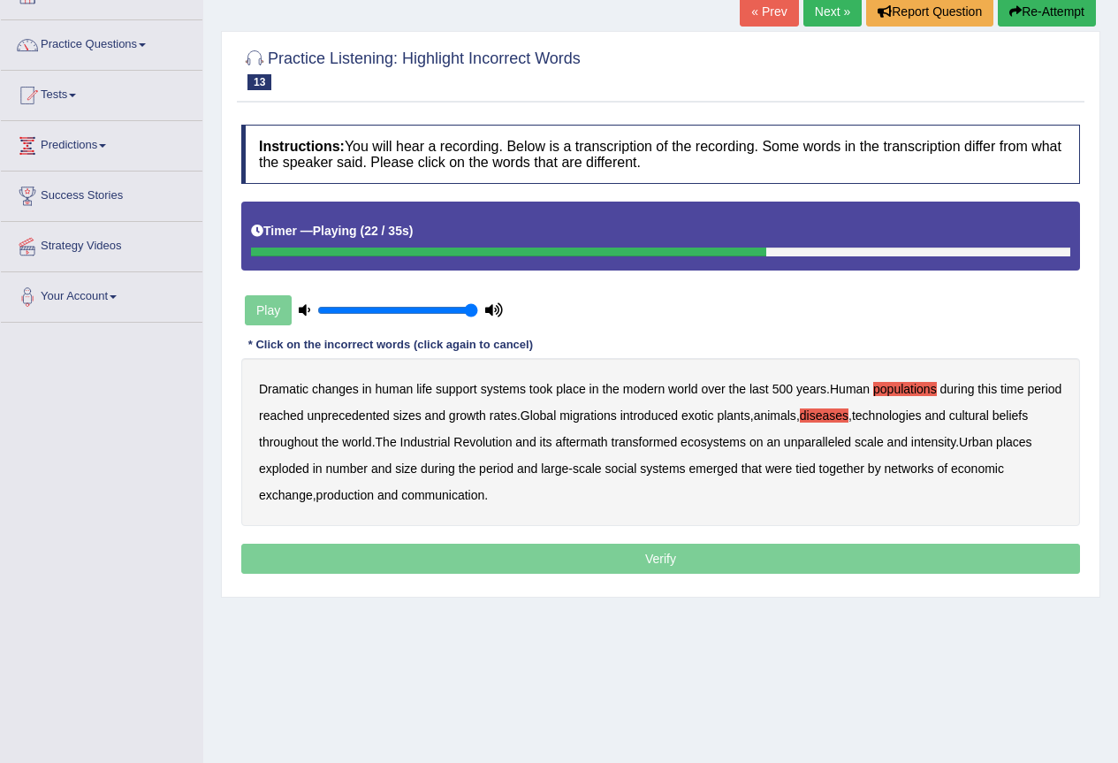
click at [746, 443] on b "ecosystems" at bounding box center [713, 442] width 65 height 14
click at [996, 449] on b "places" at bounding box center [1013, 442] width 35 height 14
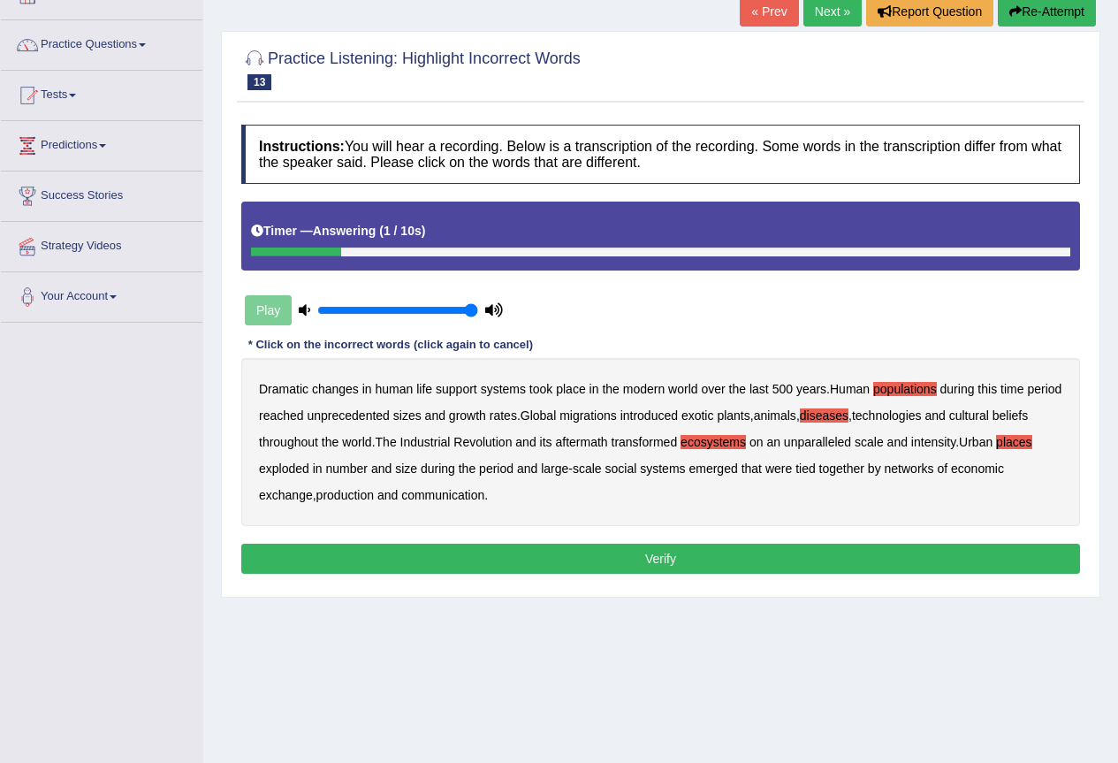
drag, startPoint x: 340, startPoint y: 499, endPoint x: 354, endPoint y: 497, distance: 14.3
click at [346, 497] on b "production" at bounding box center [345, 495] width 57 height 14
click at [462, 560] on button "Verify" at bounding box center [660, 559] width 839 height 30
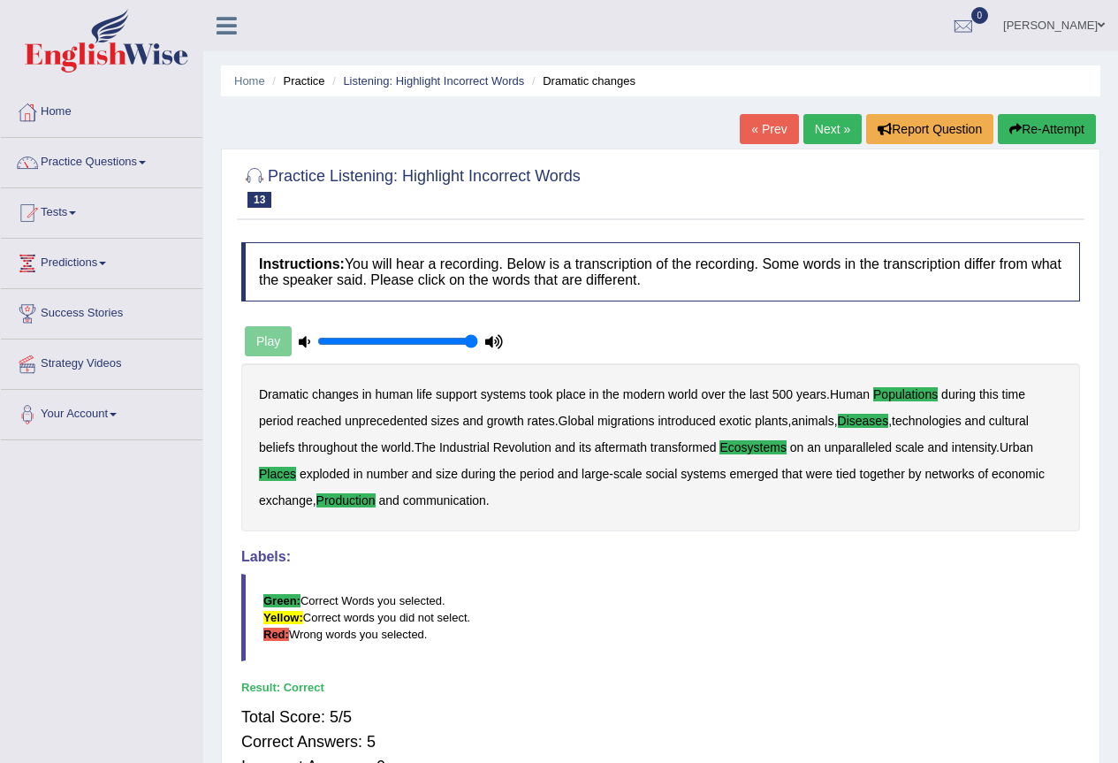
click at [820, 130] on link "Next »" at bounding box center [833, 129] width 58 height 30
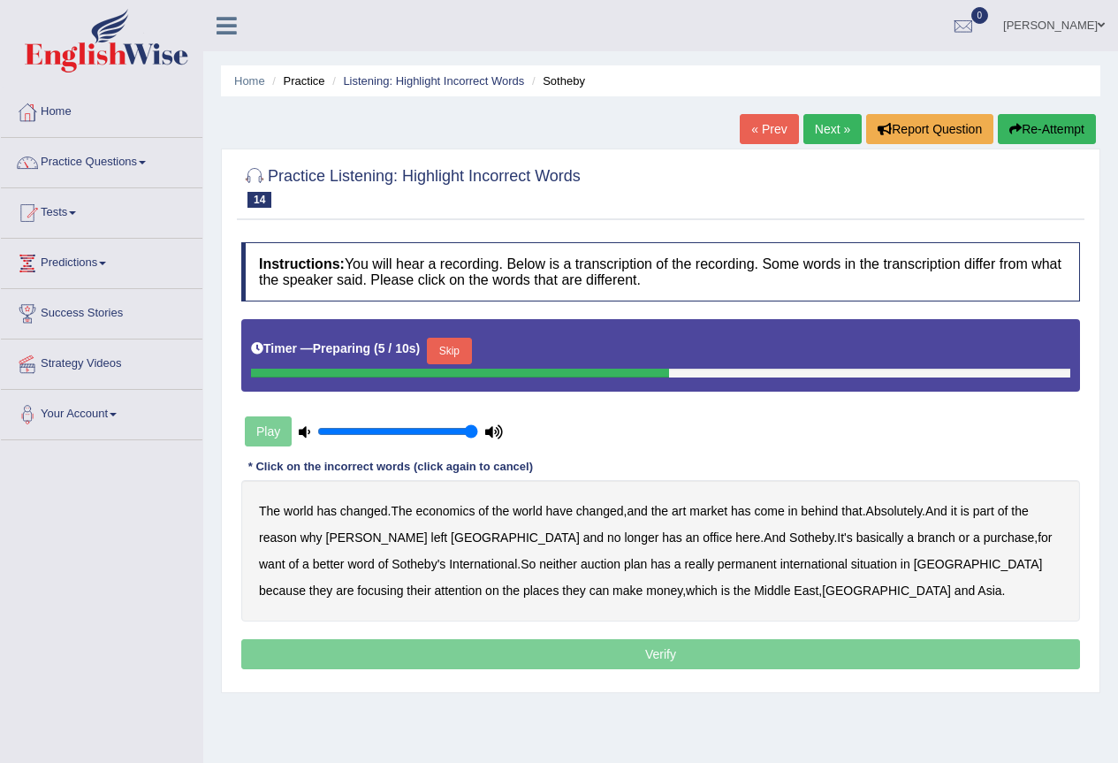
click at [458, 353] on button "Skip" at bounding box center [449, 351] width 44 height 27
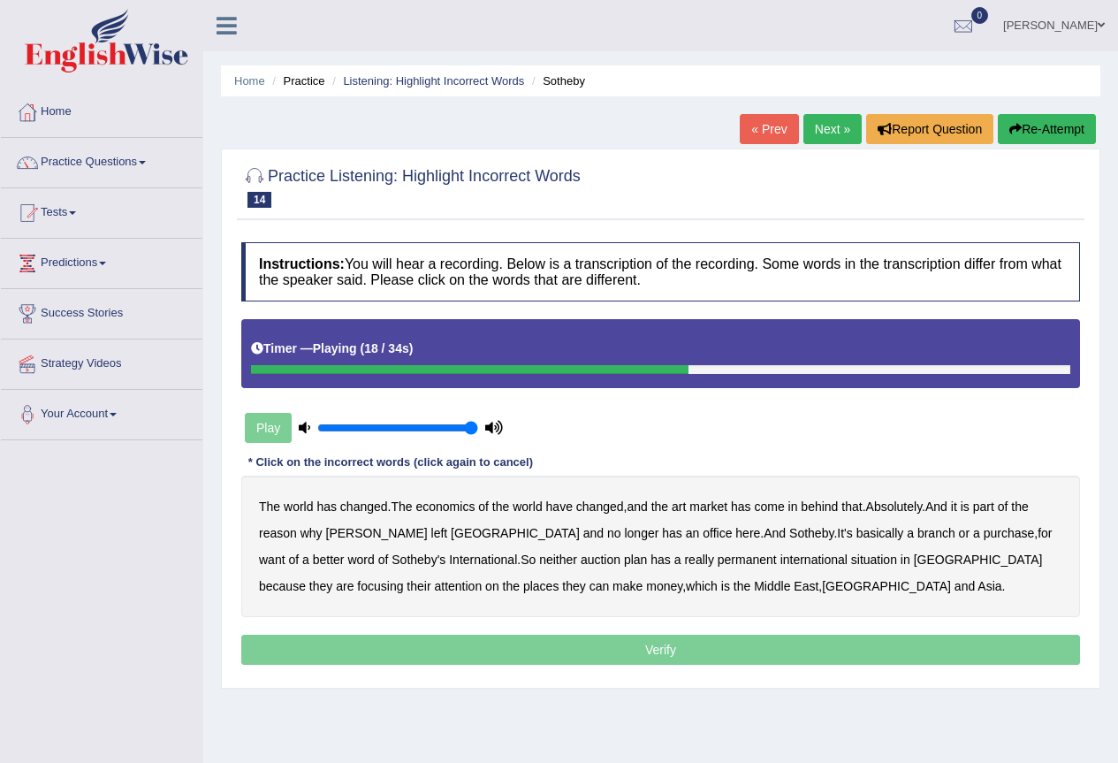
drag, startPoint x: 868, startPoint y: 535, endPoint x: 1131, endPoint y: 592, distance: 268.6
click at [984, 535] on b "purchase" at bounding box center [1009, 533] width 51 height 14
click at [851, 564] on b "situation" at bounding box center [874, 560] width 46 height 14
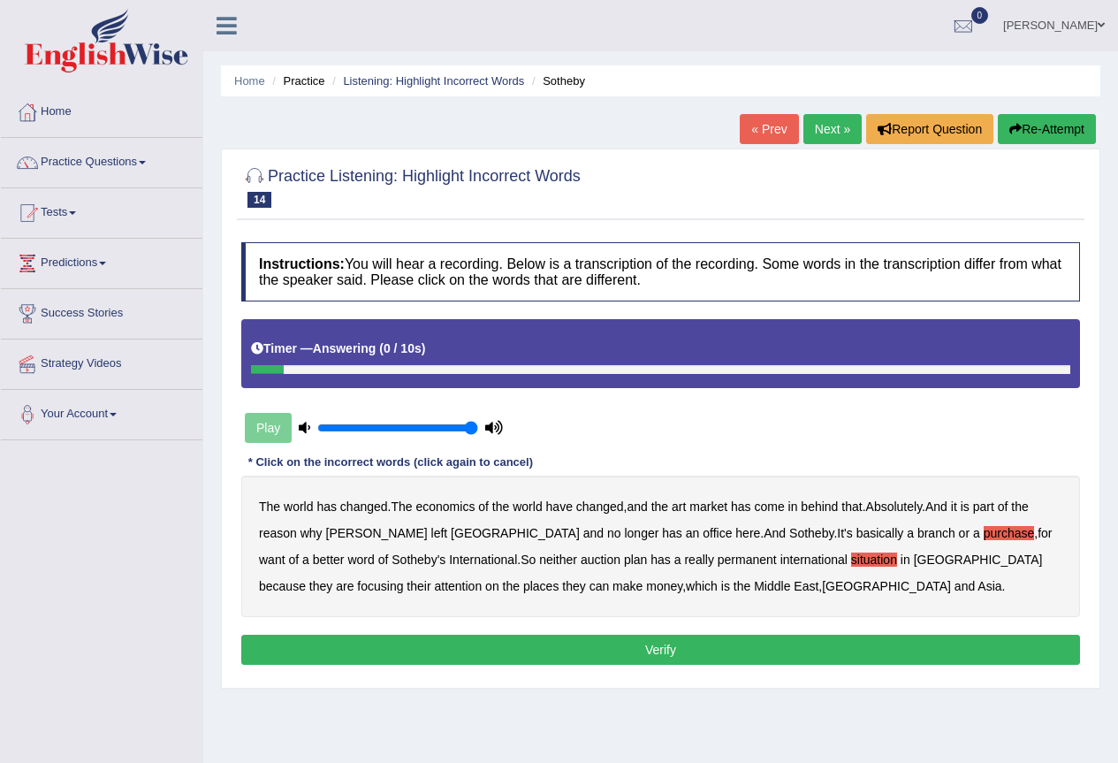
click at [592, 652] on button "Verify" at bounding box center [660, 650] width 839 height 30
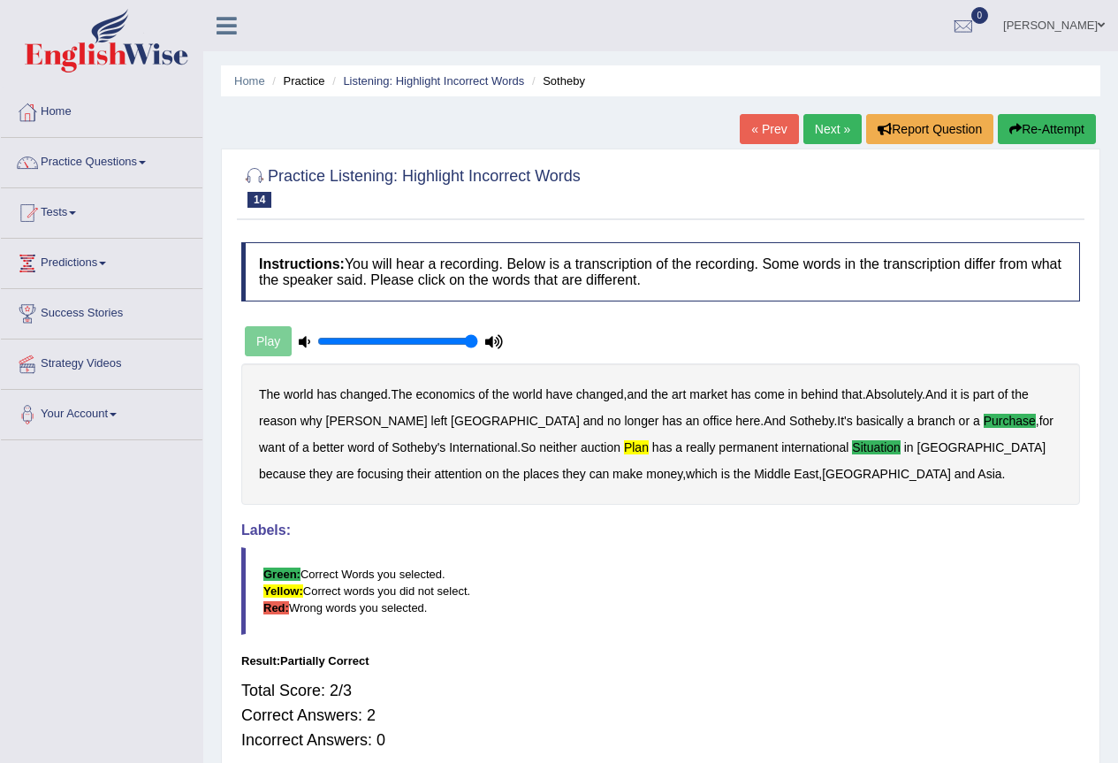
click at [822, 126] on link "Next »" at bounding box center [833, 129] width 58 height 30
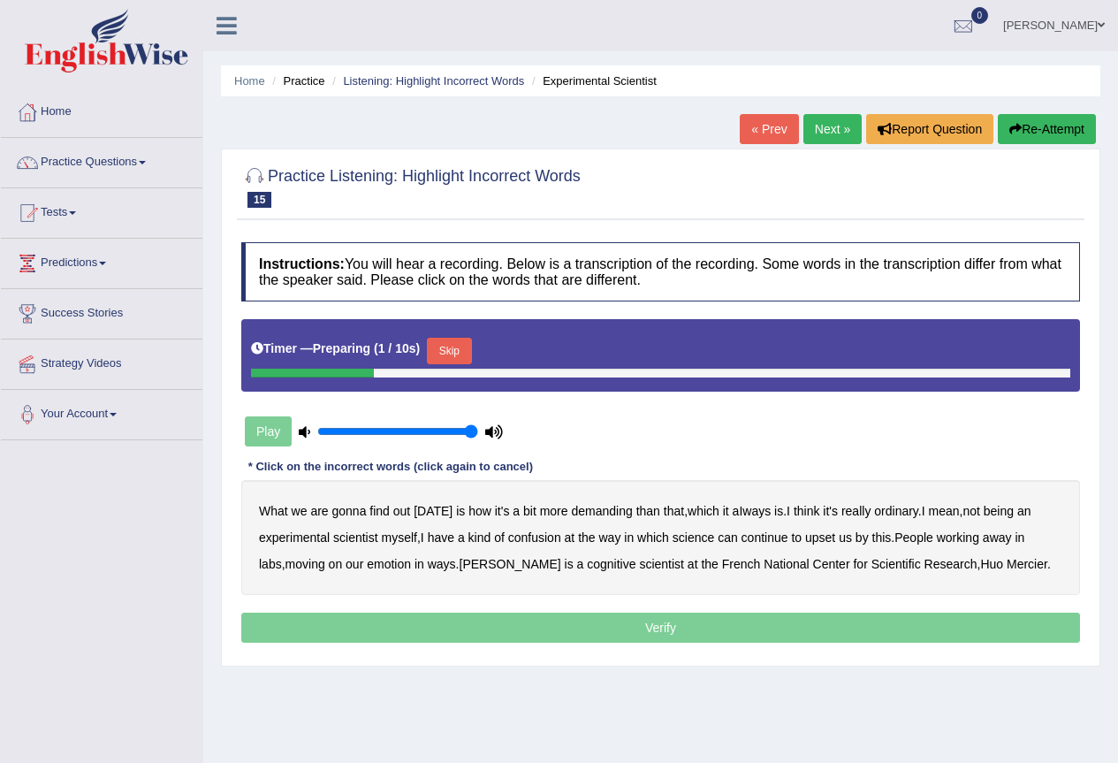
click at [462, 349] on button "Skip" at bounding box center [449, 351] width 44 height 27
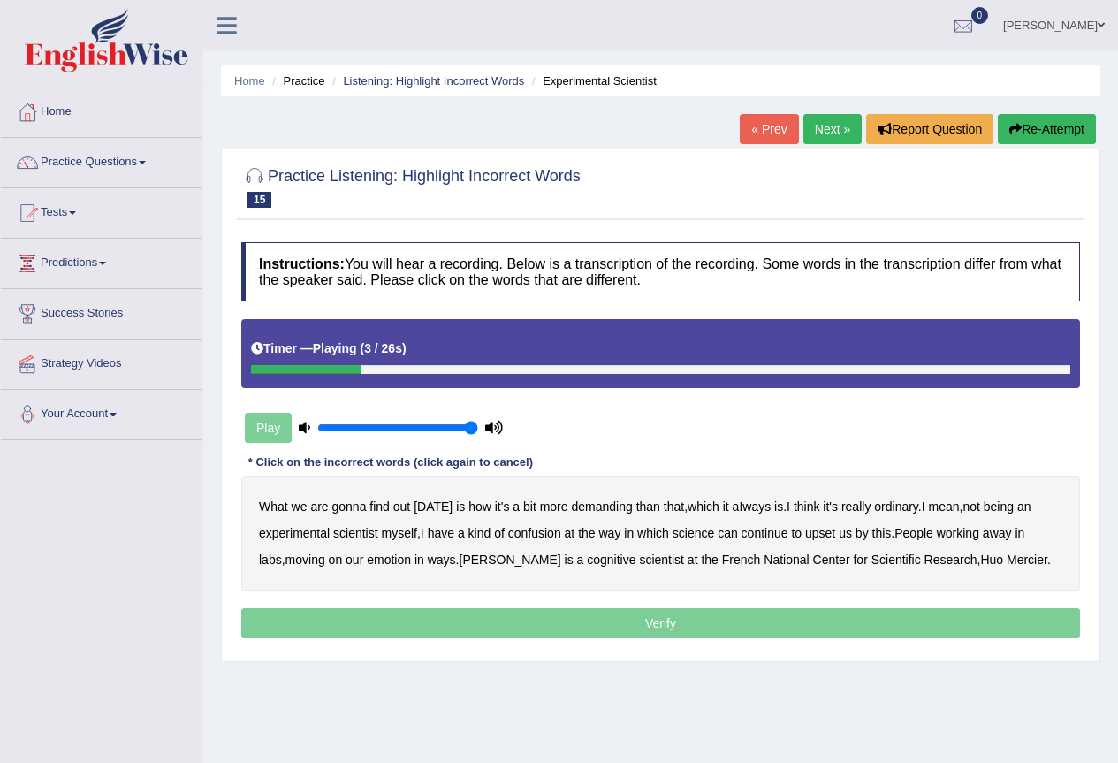
click at [607, 508] on b "demanding" at bounding box center [601, 507] width 61 height 14
click at [903, 506] on b "ordinary" at bounding box center [896, 507] width 44 height 14
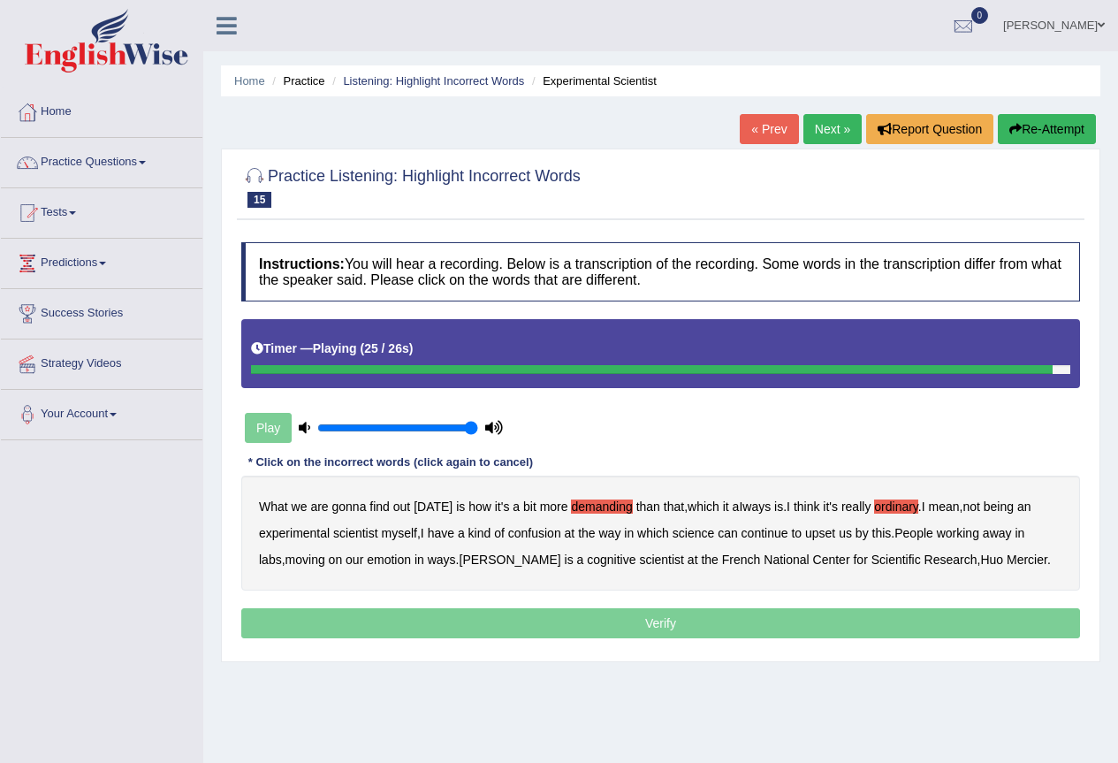
click at [688, 622] on p "Verify" at bounding box center [660, 623] width 839 height 30
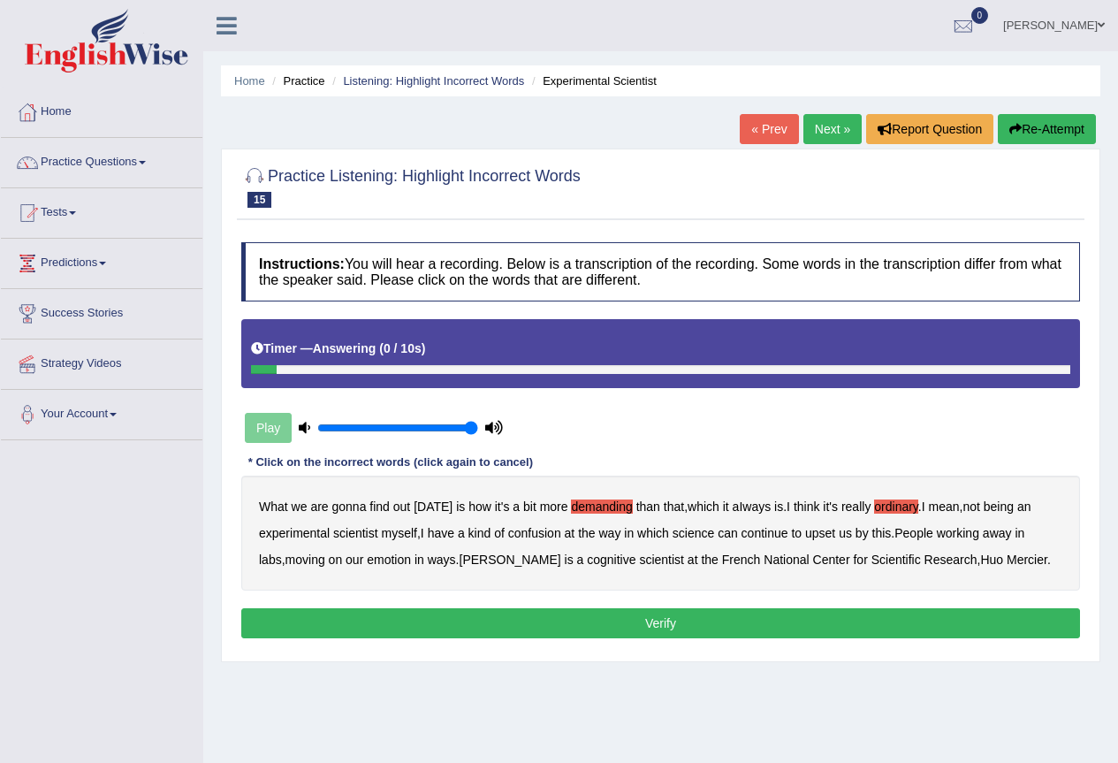
click at [688, 622] on button "Verify" at bounding box center [660, 623] width 839 height 30
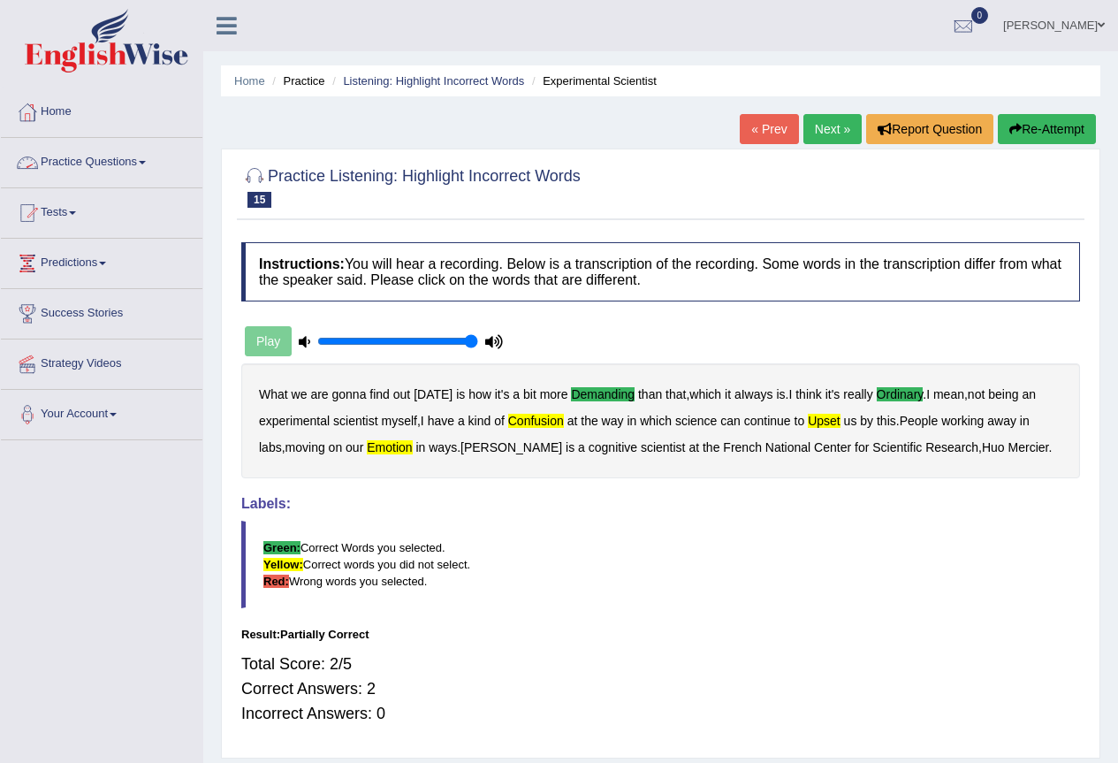
click at [122, 155] on link "Practice Questions" at bounding box center [102, 160] width 202 height 44
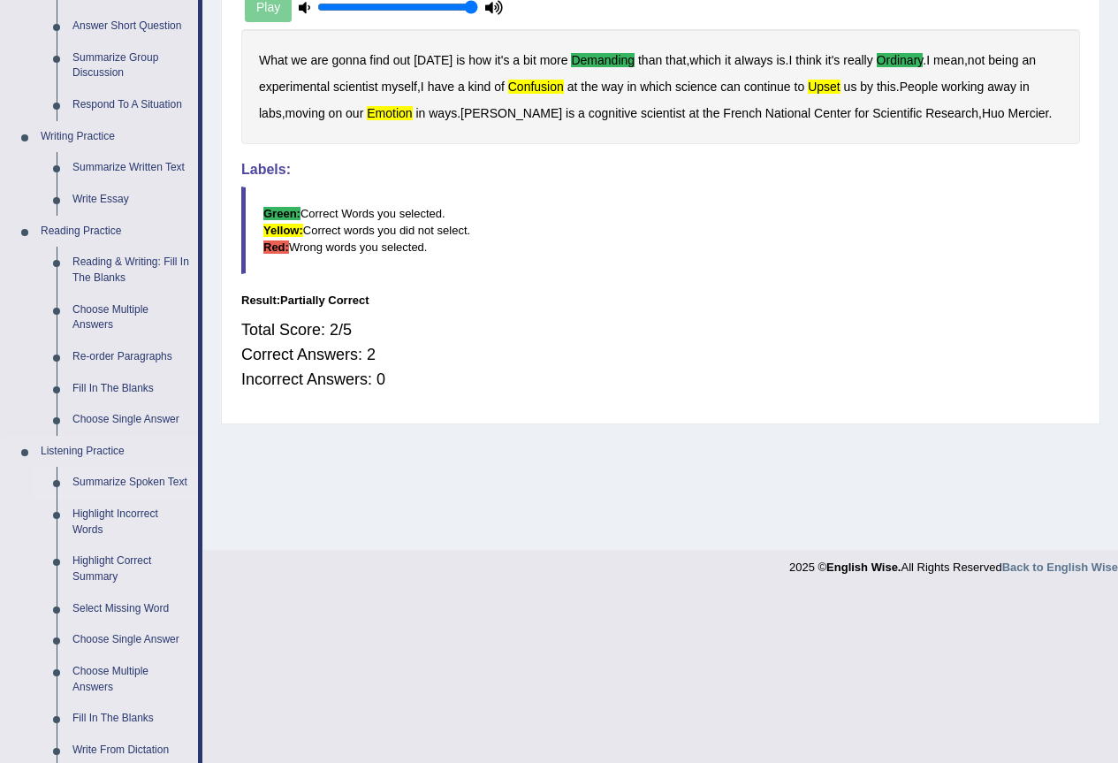
scroll to position [269, 0]
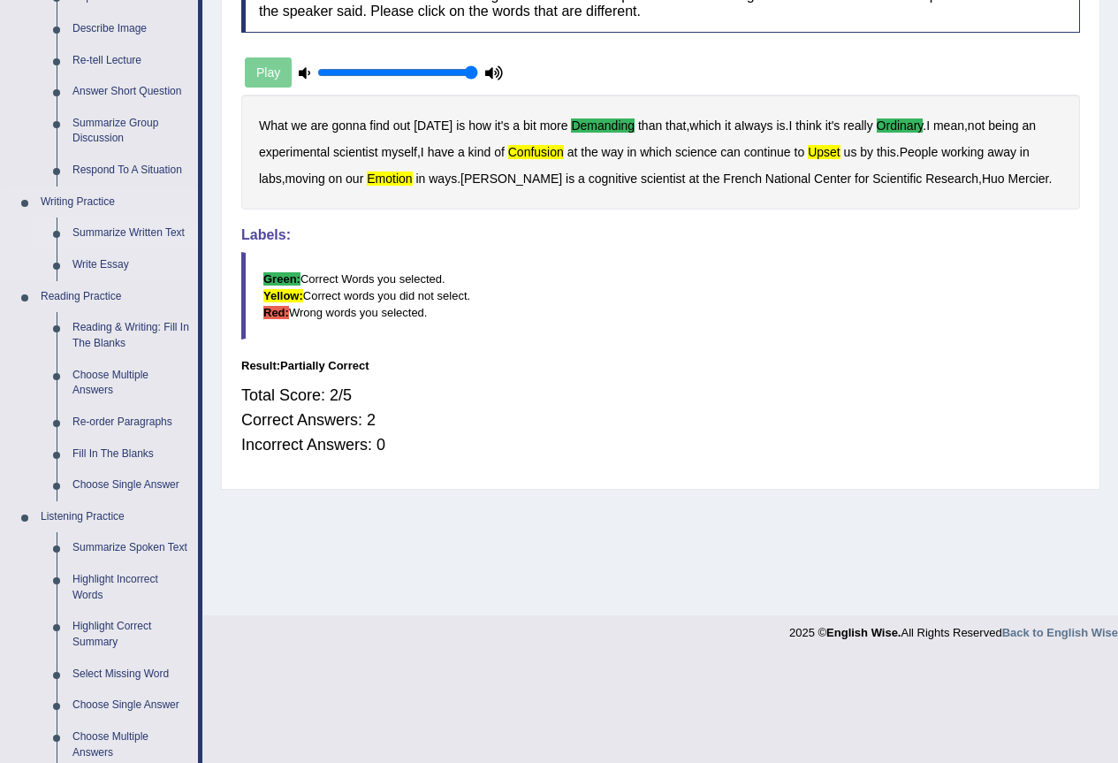
click at [149, 225] on link "Summarize Written Text" at bounding box center [132, 234] width 134 height 32
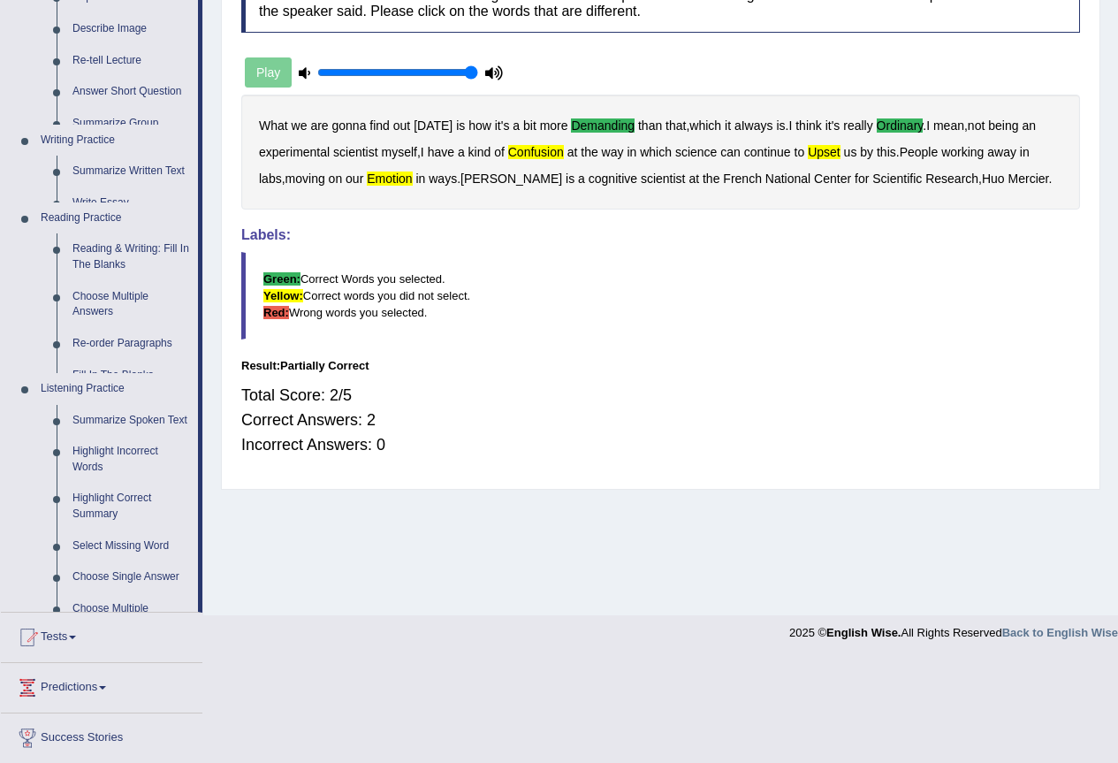
scroll to position [165, 0]
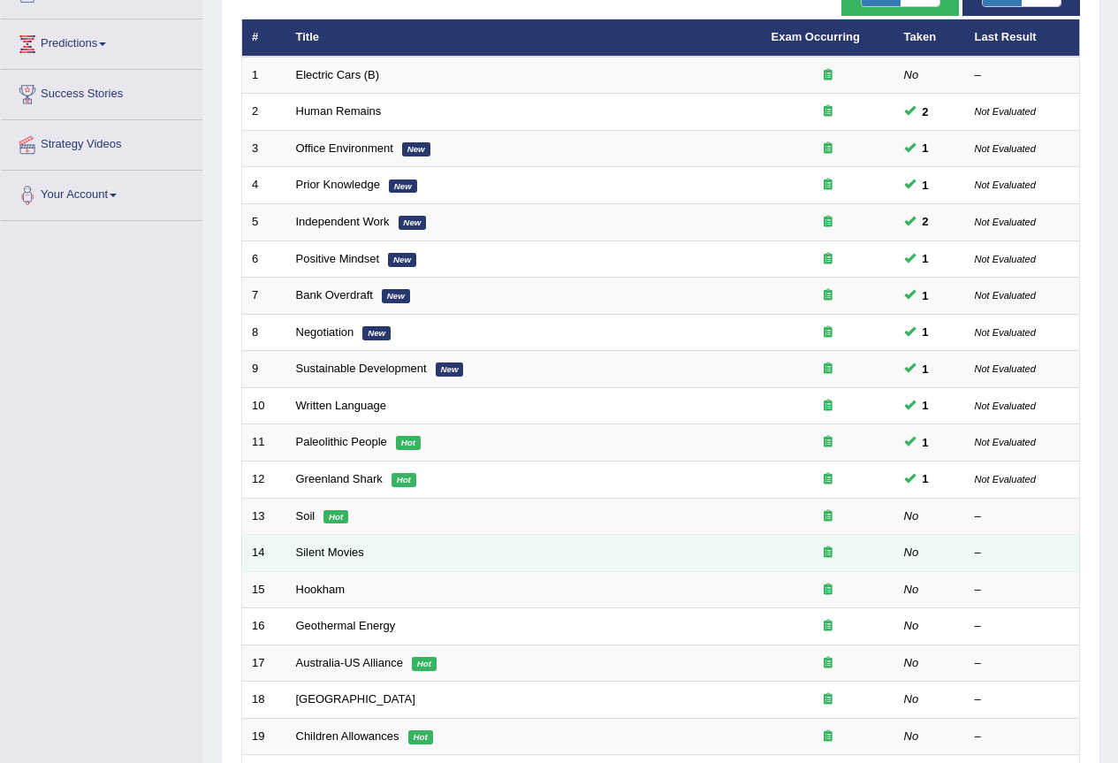
scroll to position [408, 0]
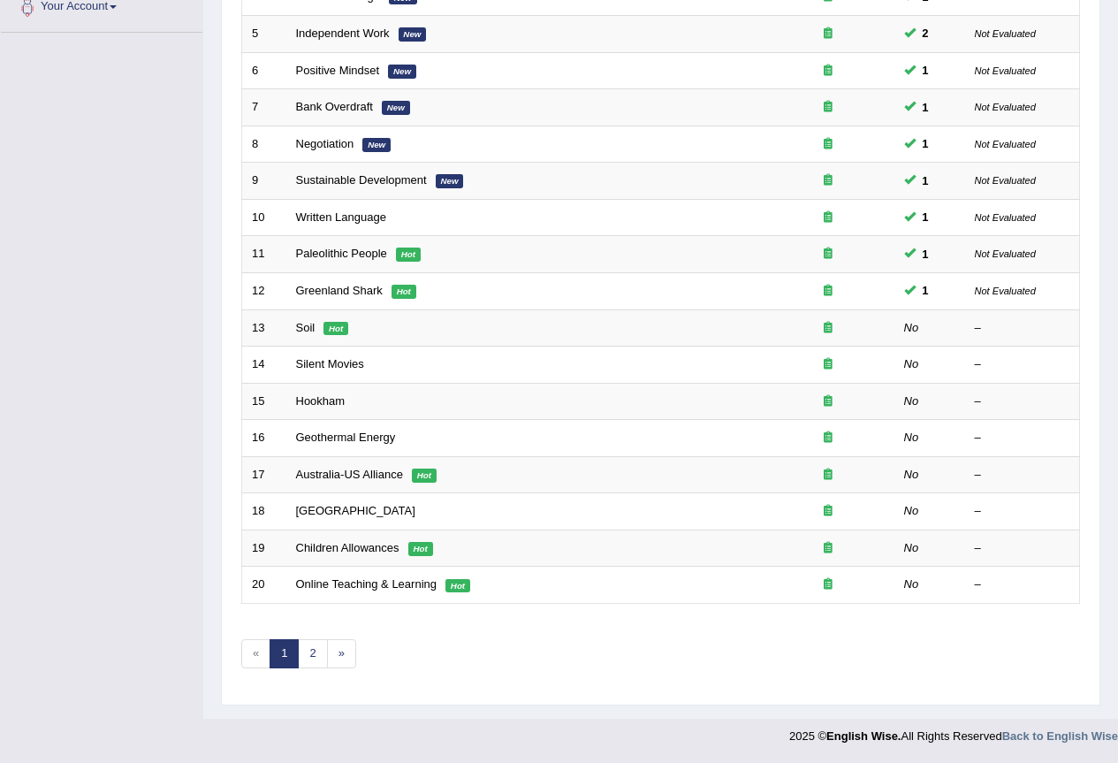
click at [276, 640] on link "1" at bounding box center [284, 653] width 29 height 29
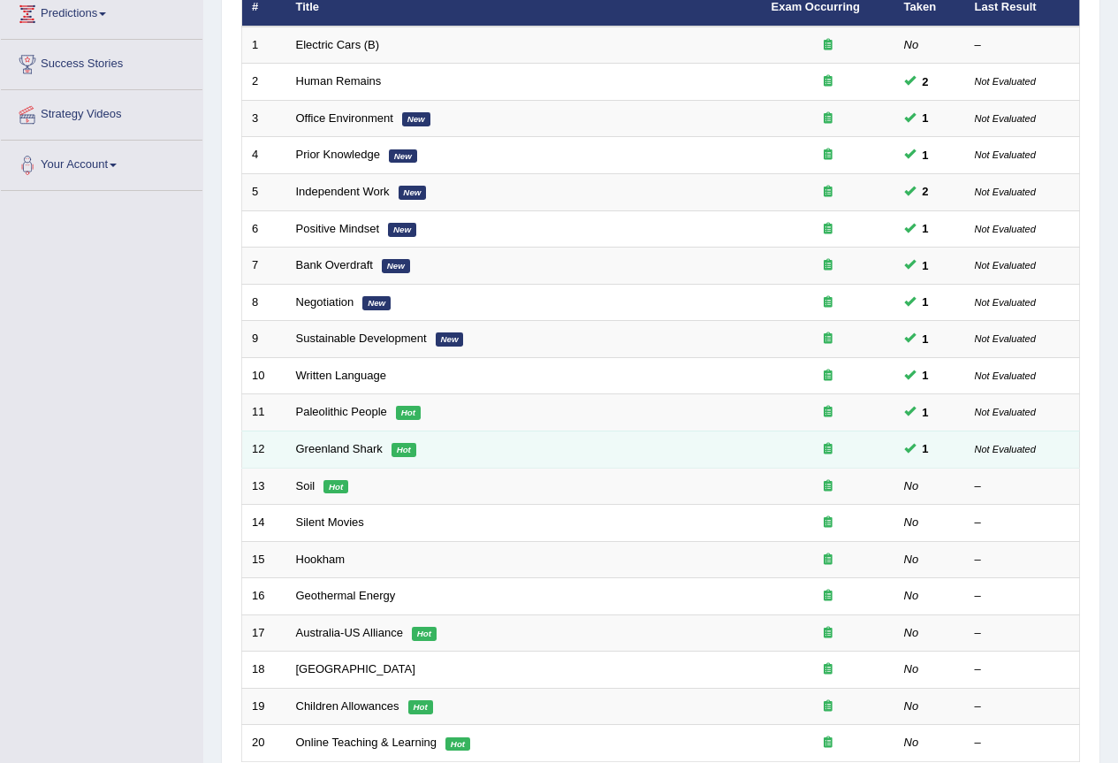
scroll to position [408, 0]
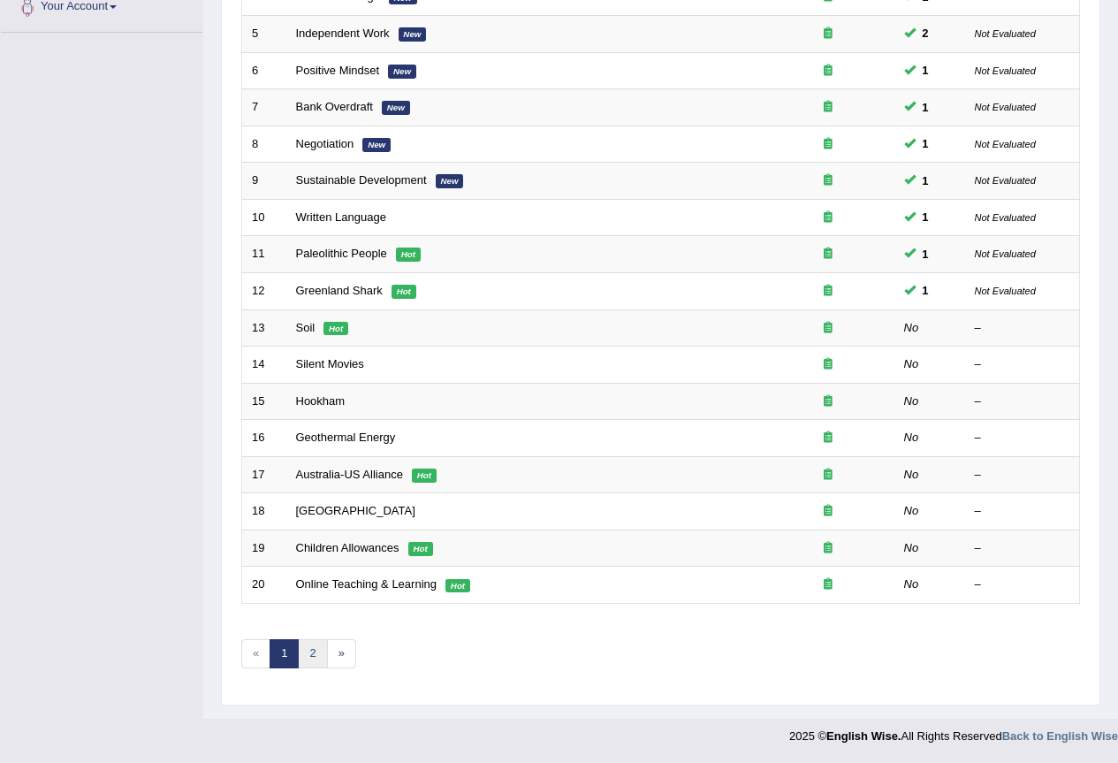
click at [308, 653] on link "2" at bounding box center [312, 653] width 29 height 29
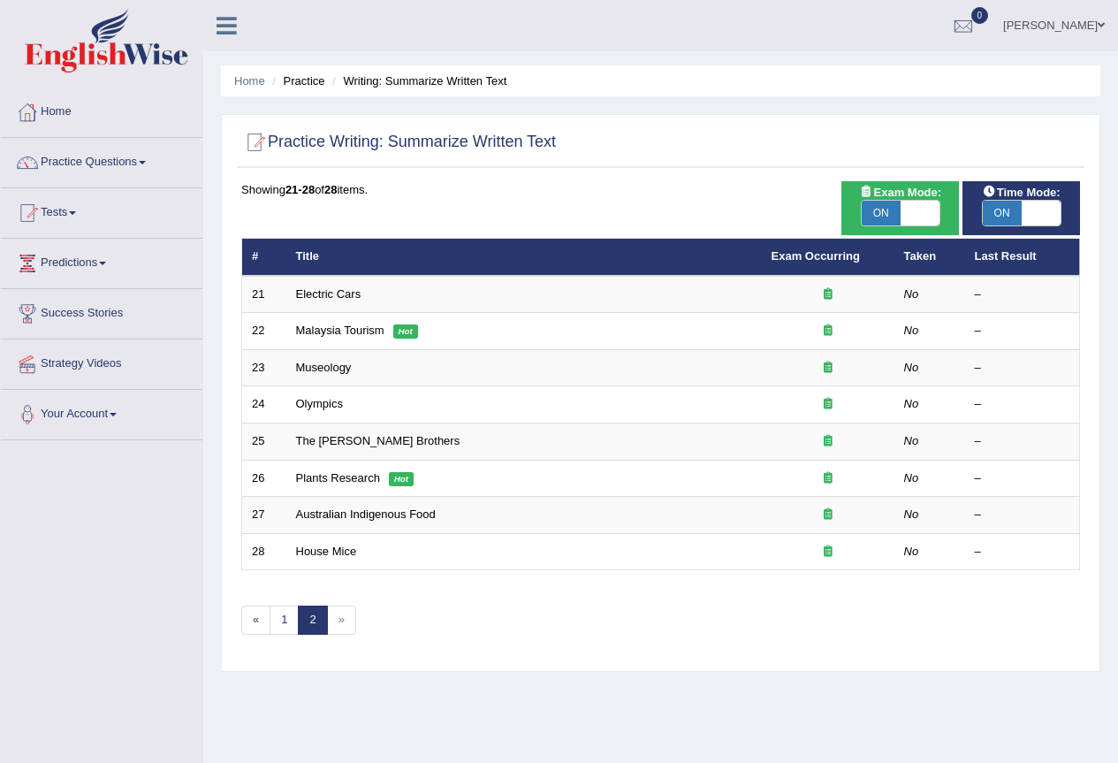
click at [1073, 21] on link "[PERSON_NAME]" at bounding box center [1054, 23] width 128 height 46
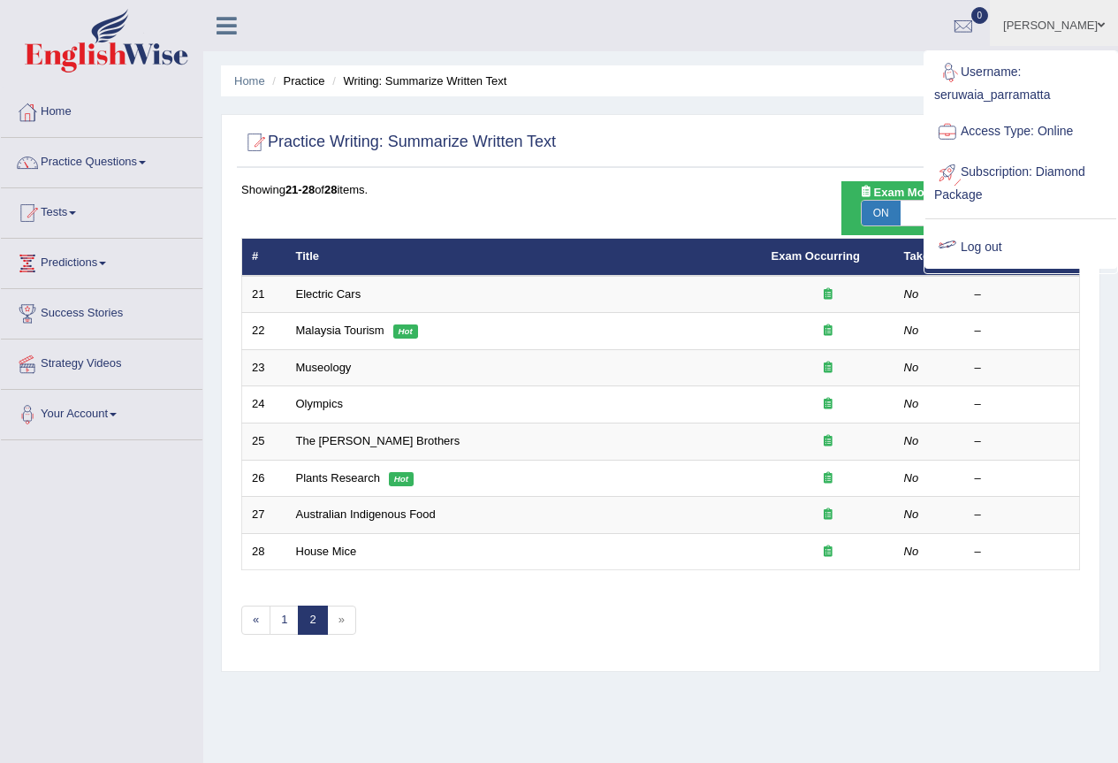
click at [1000, 230] on link "Log out" at bounding box center [1021, 247] width 191 height 41
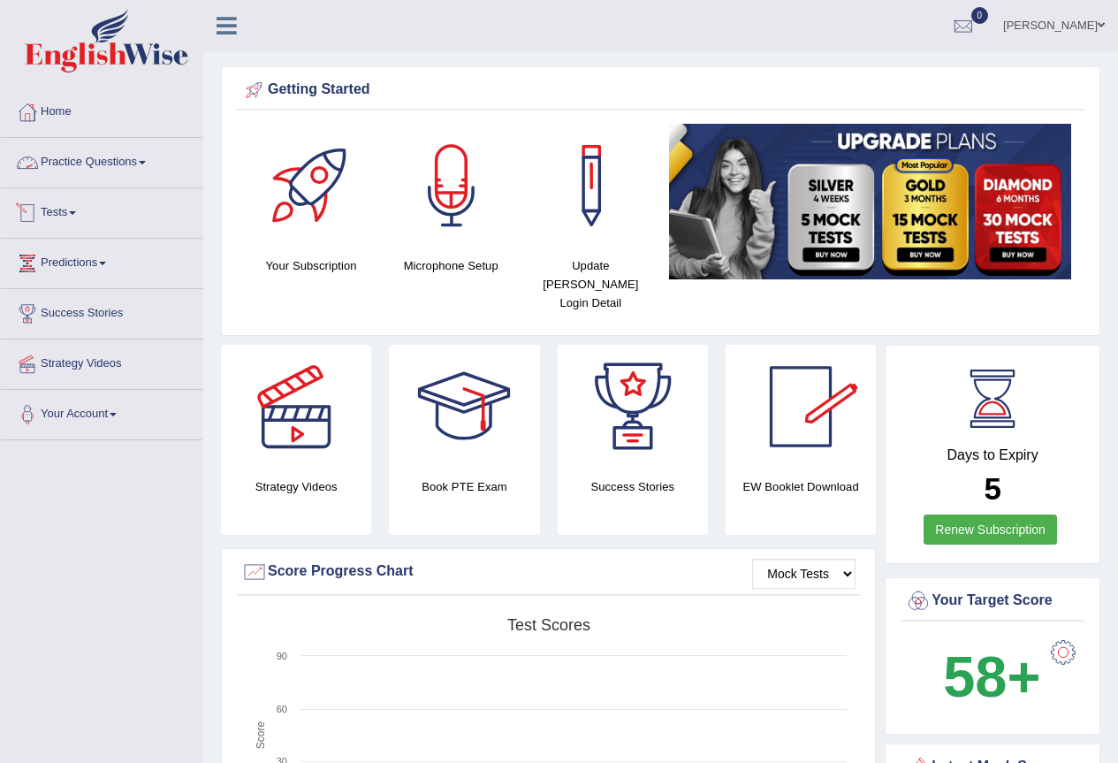
click at [91, 168] on link "Practice Questions" at bounding box center [102, 160] width 202 height 44
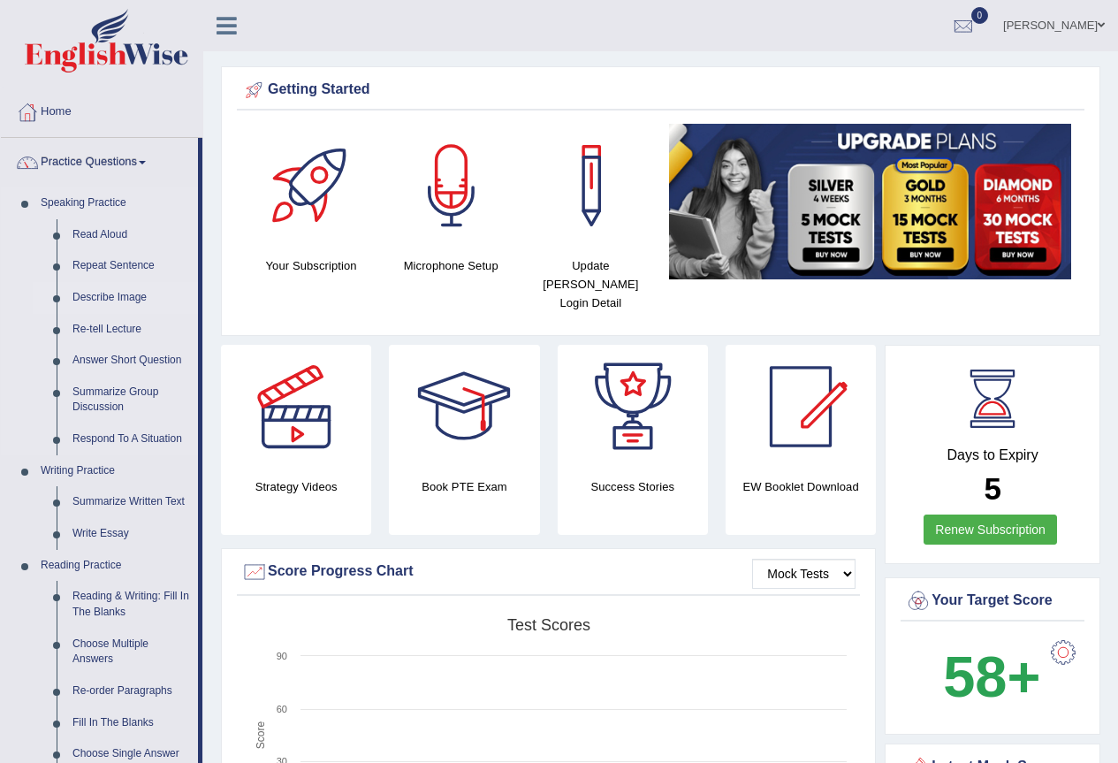
click at [111, 294] on link "Describe Image" at bounding box center [132, 298] width 134 height 32
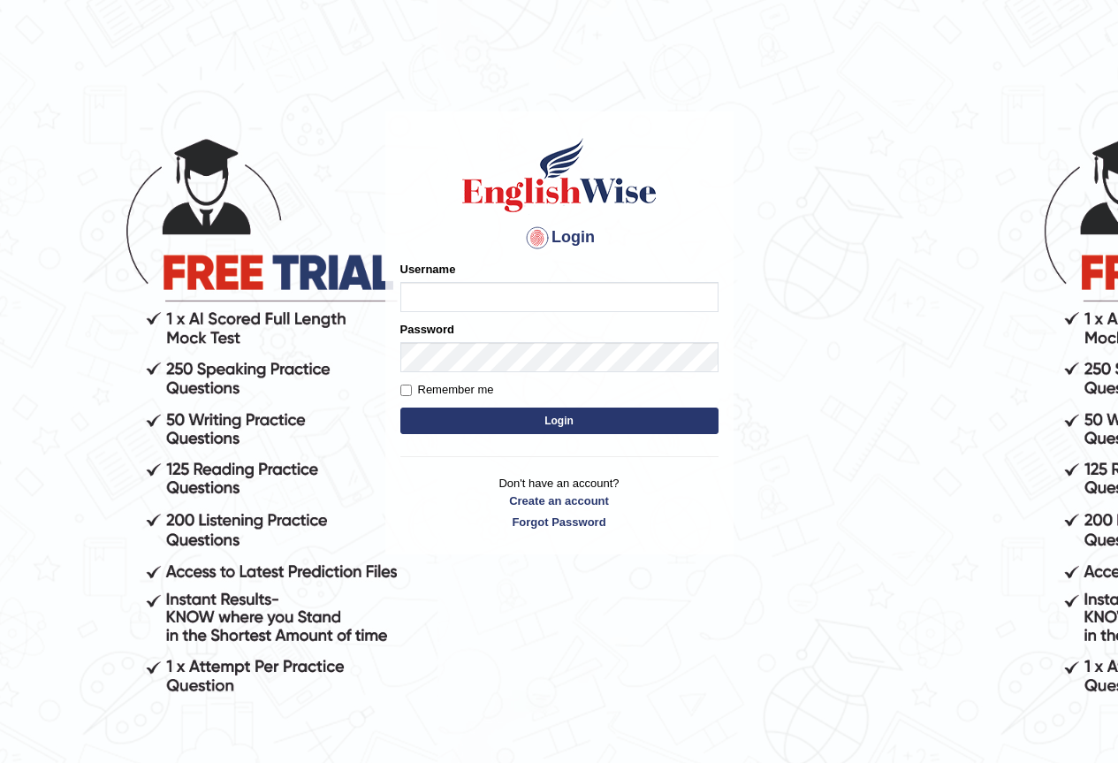
click at [557, 297] on input "Username" at bounding box center [560, 297] width 318 height 30
type input "seruwaia_parramatta"
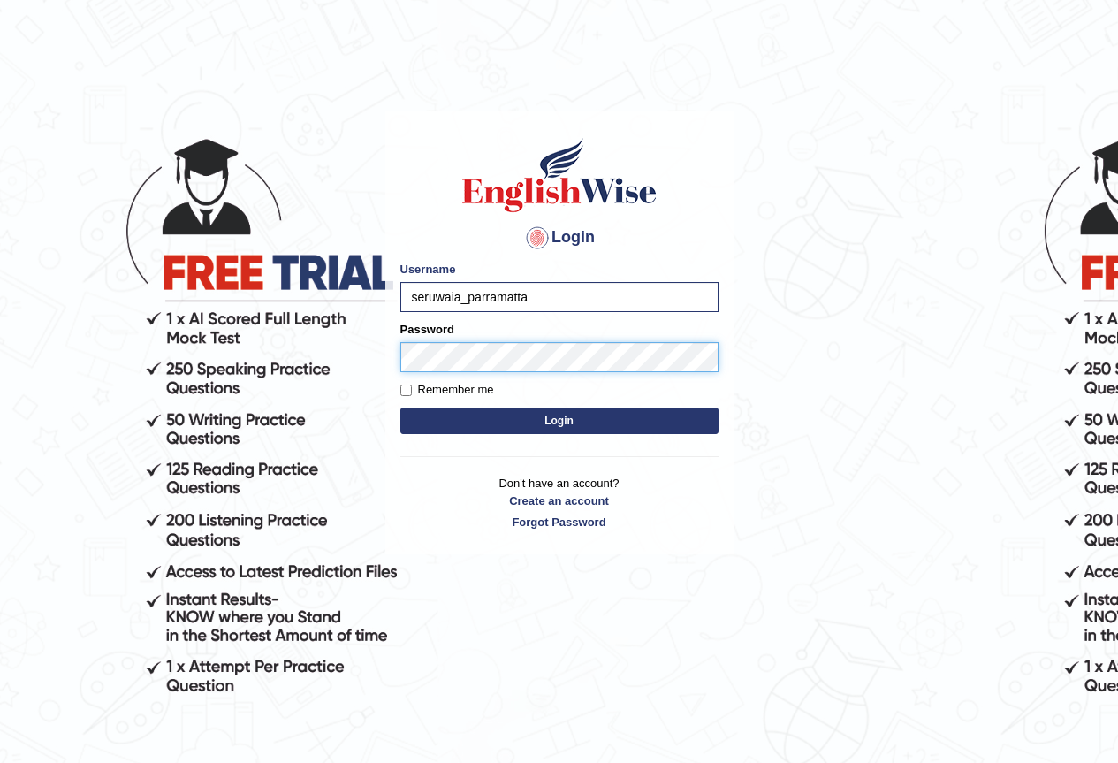
click at [401, 408] on button "Login" at bounding box center [560, 421] width 318 height 27
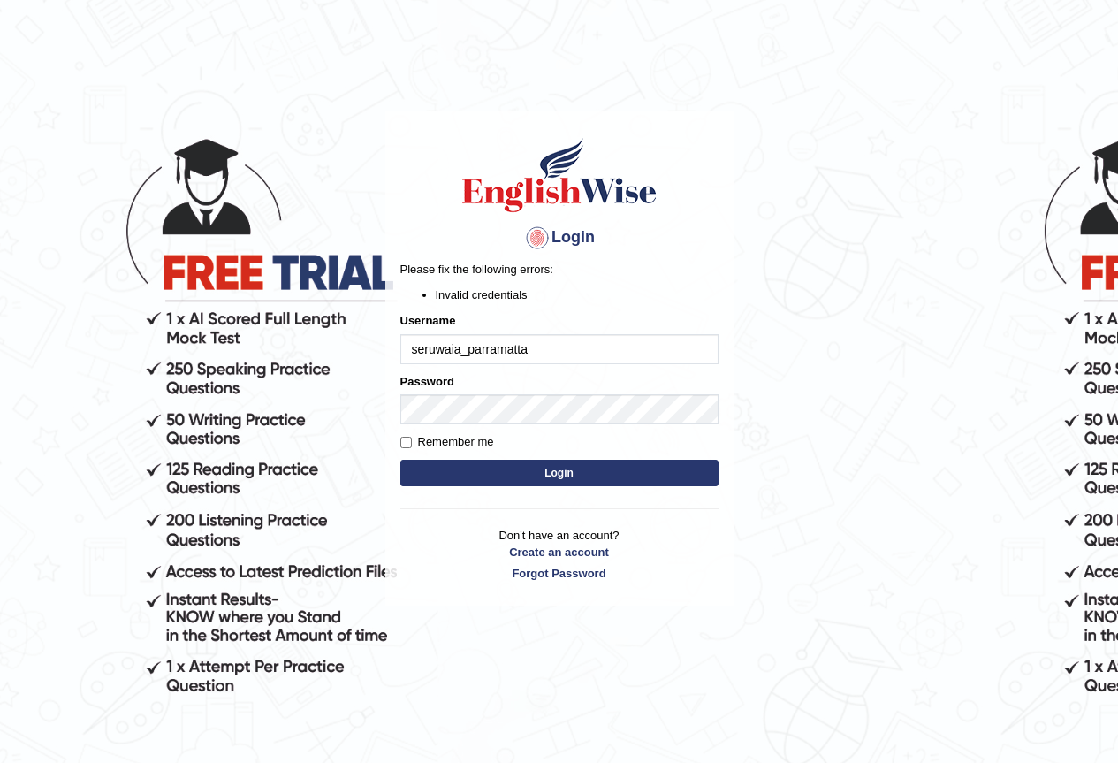
click at [525, 462] on button "Login" at bounding box center [560, 473] width 318 height 27
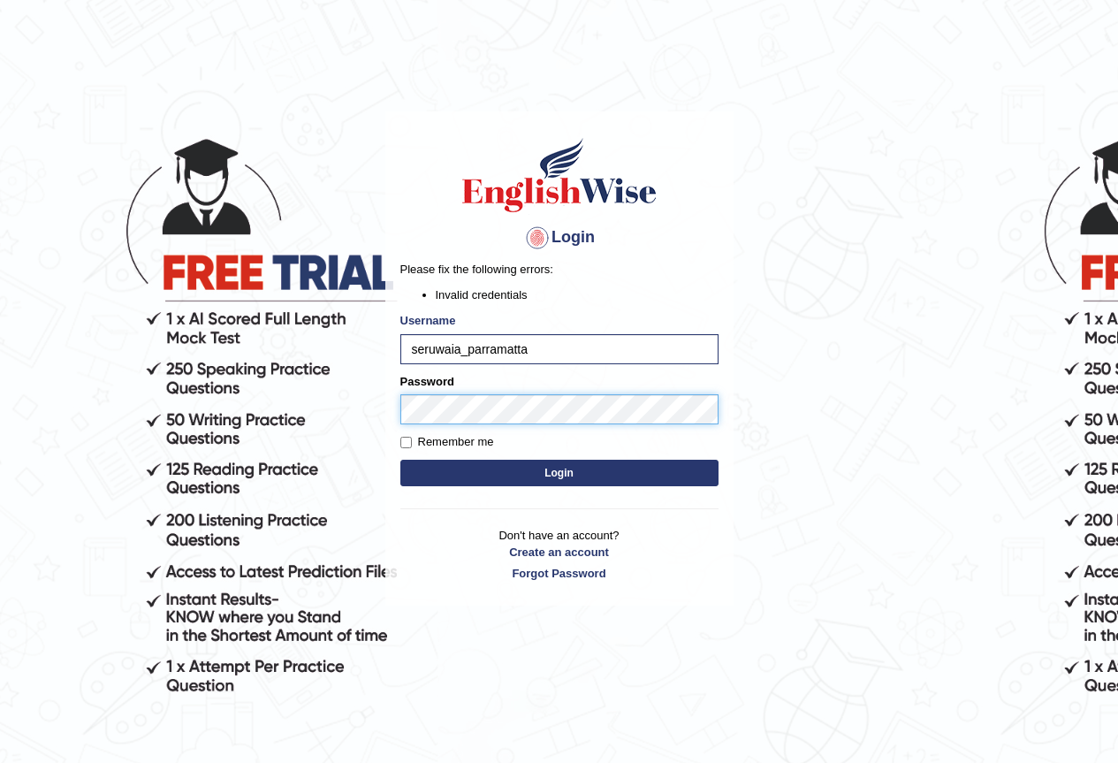
click at [401, 460] on button "Login" at bounding box center [560, 473] width 318 height 27
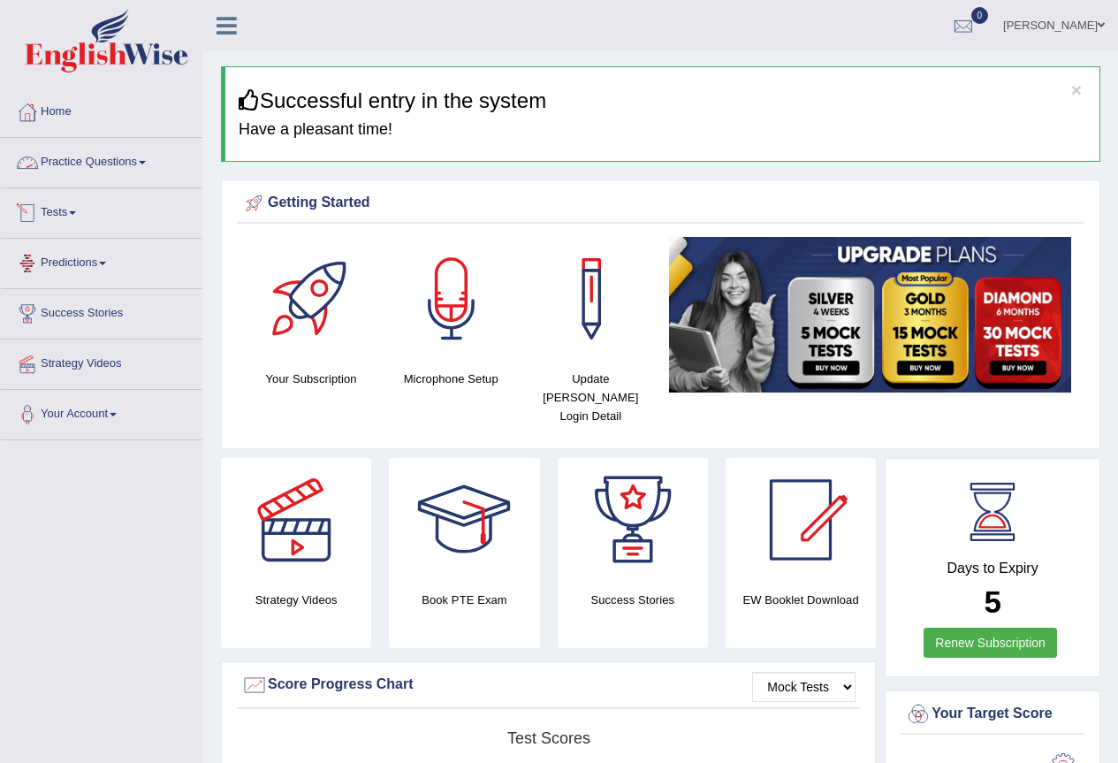
click at [121, 171] on link "Practice Questions" at bounding box center [102, 160] width 202 height 44
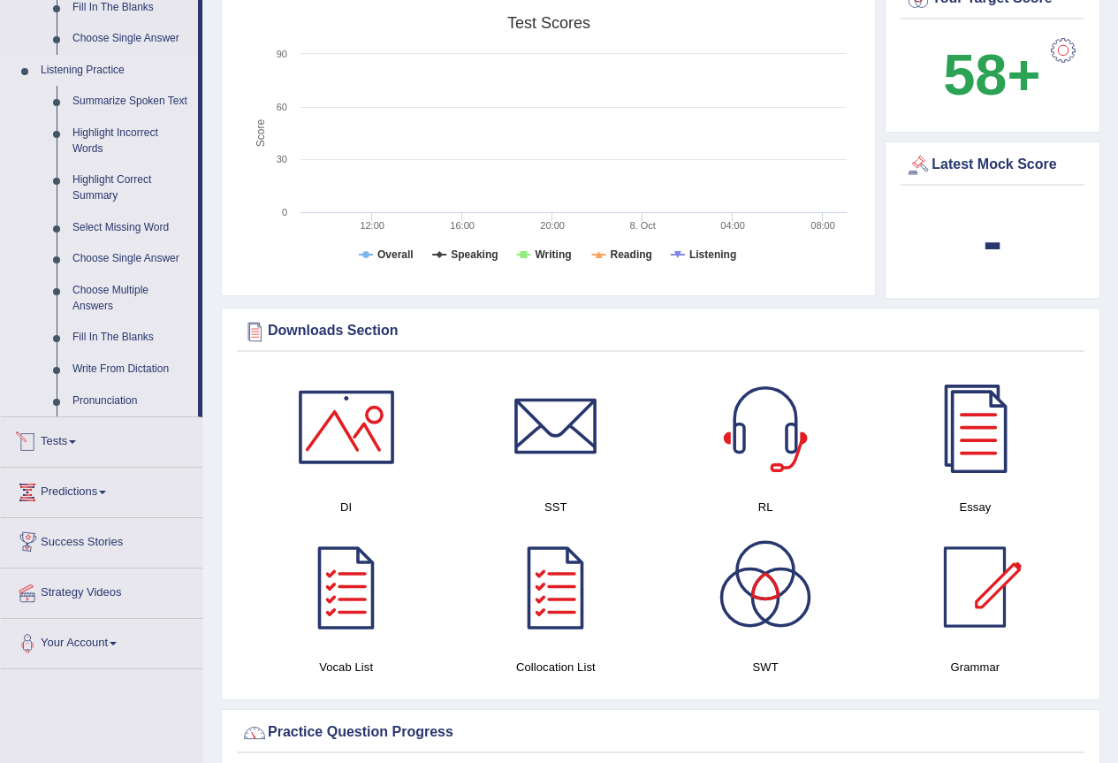
scroll to position [590, 0]
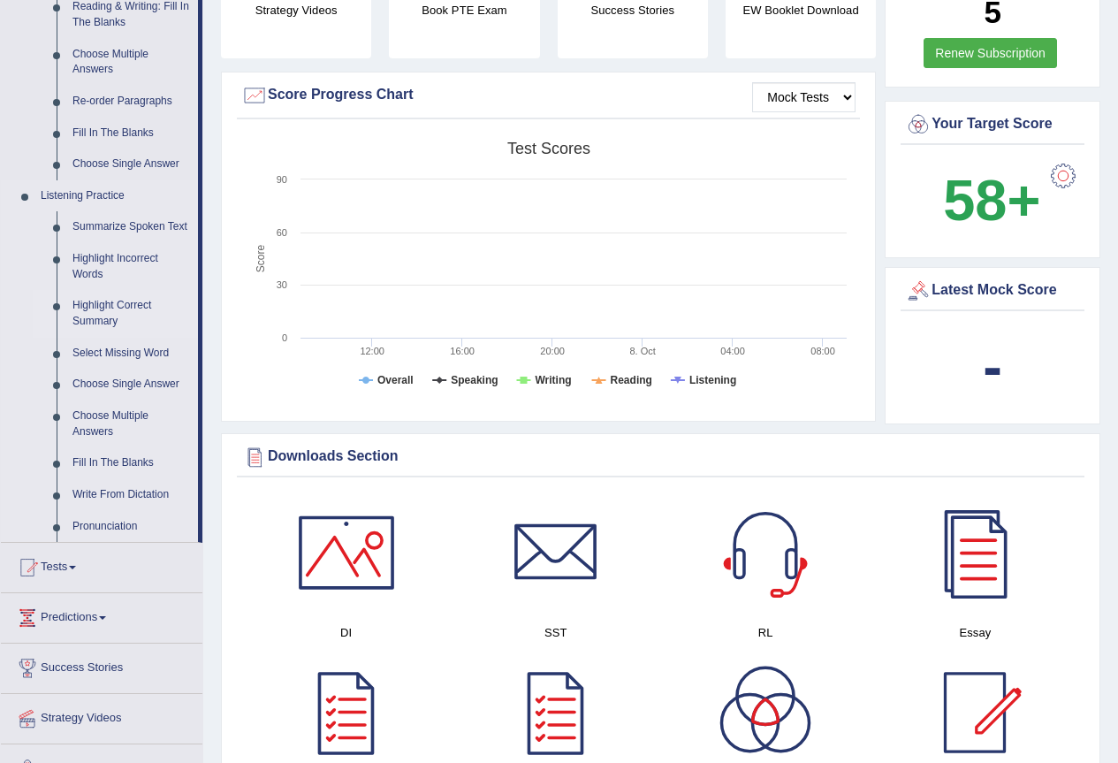
click at [105, 320] on link "Highlight Correct Summary" at bounding box center [132, 313] width 134 height 47
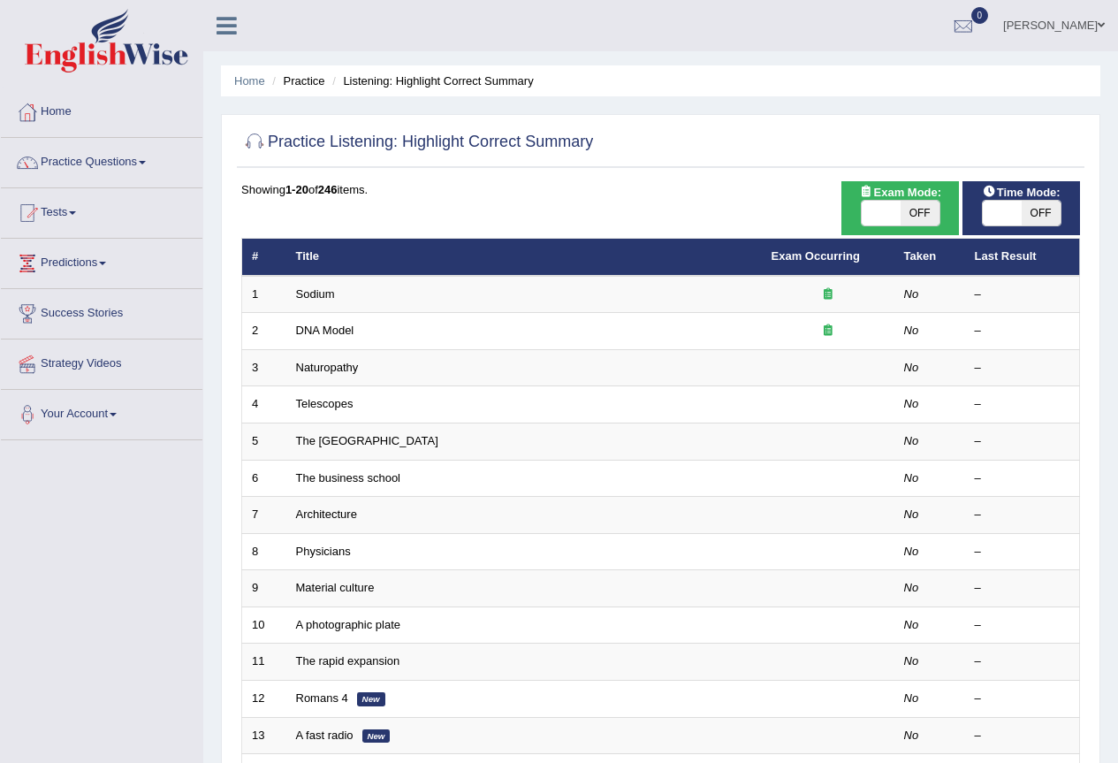
click at [924, 208] on span "OFF" at bounding box center [920, 213] width 39 height 25
checkbox input "true"
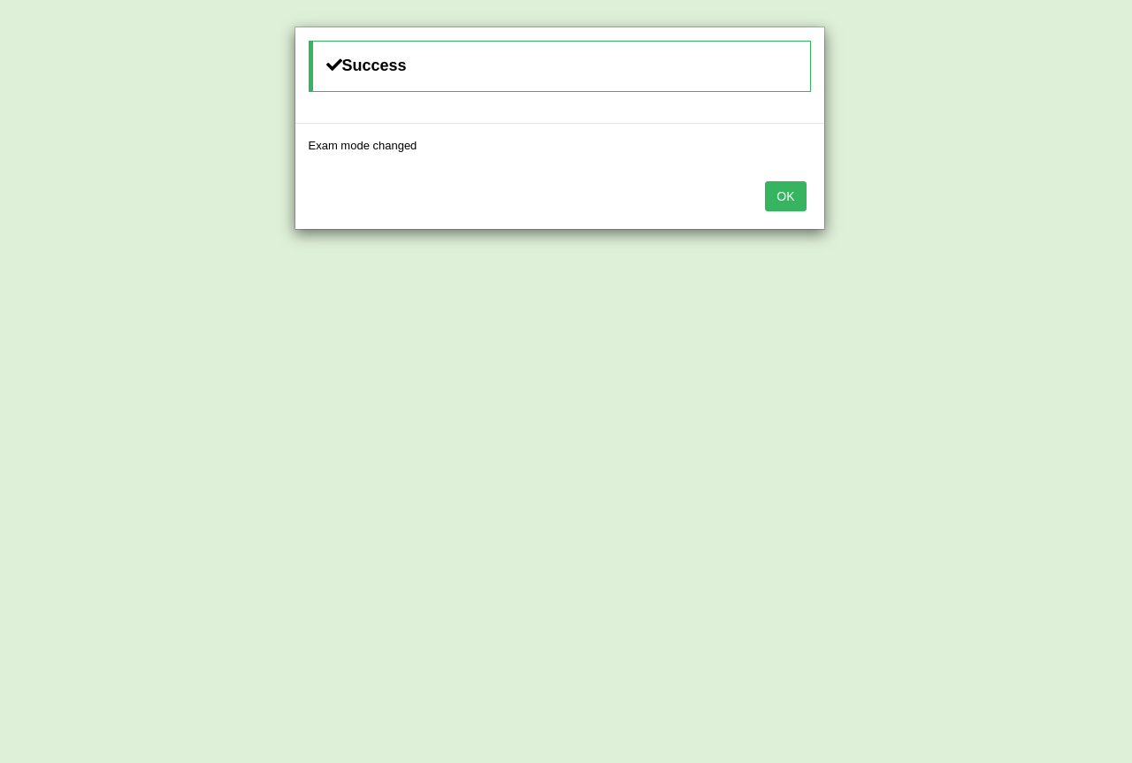
click at [780, 197] on button "OK" at bounding box center [785, 196] width 41 height 30
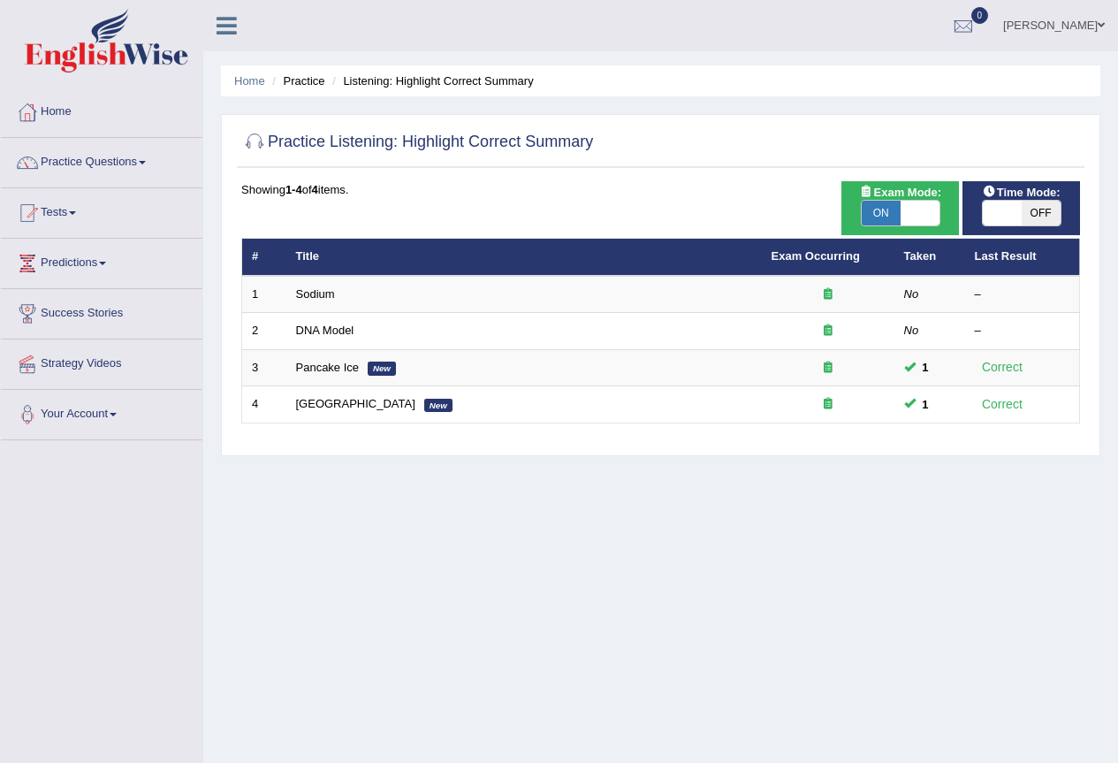
click at [1015, 215] on span at bounding box center [1002, 213] width 39 height 25
checkbox input "true"
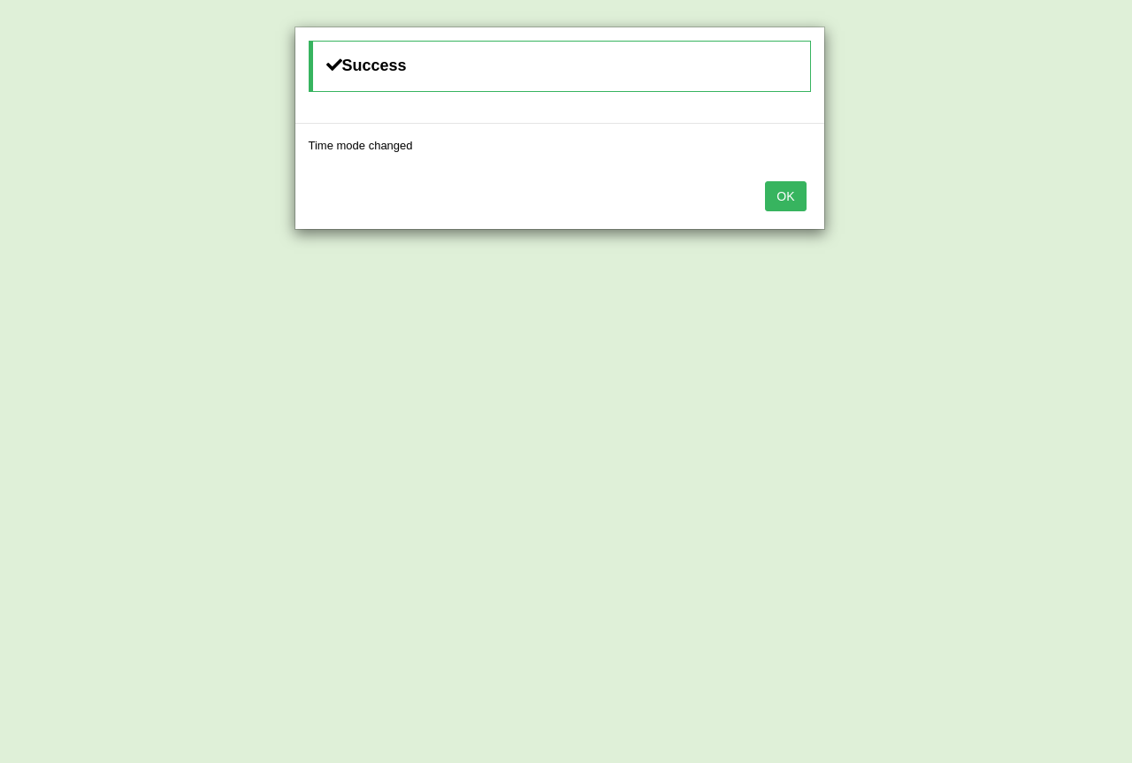
click at [790, 200] on button "OK" at bounding box center [785, 196] width 41 height 30
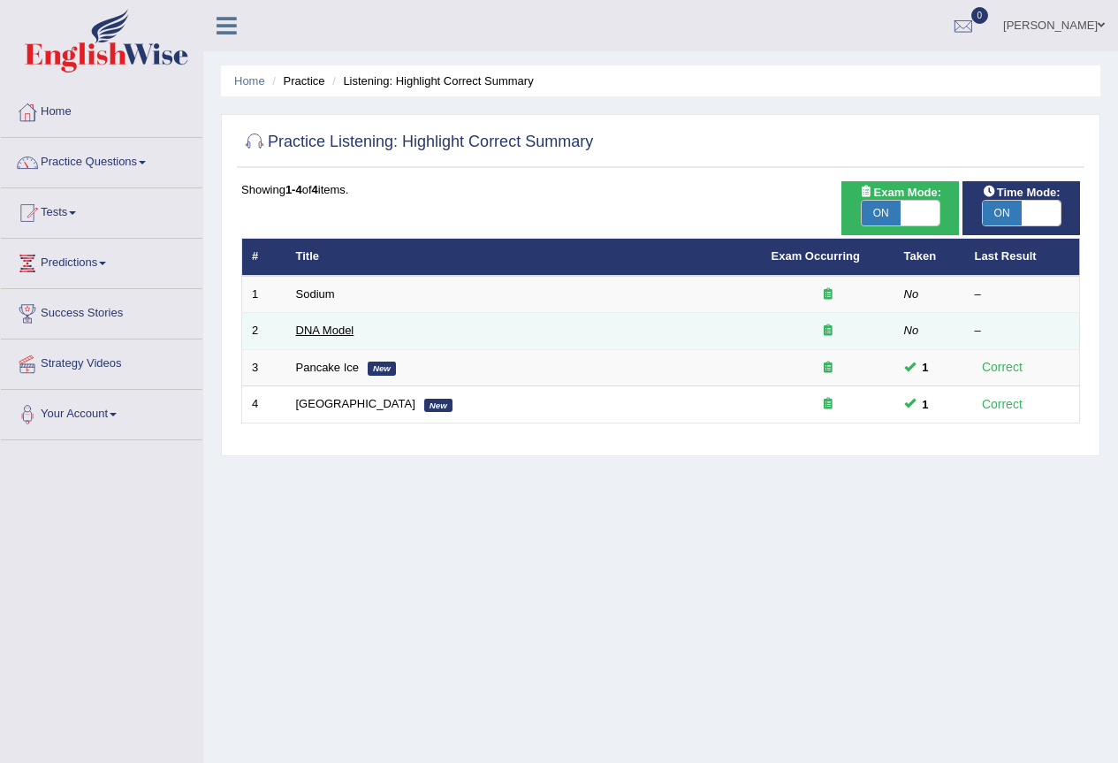
click at [329, 329] on link "DNA Model" at bounding box center [325, 330] width 58 height 13
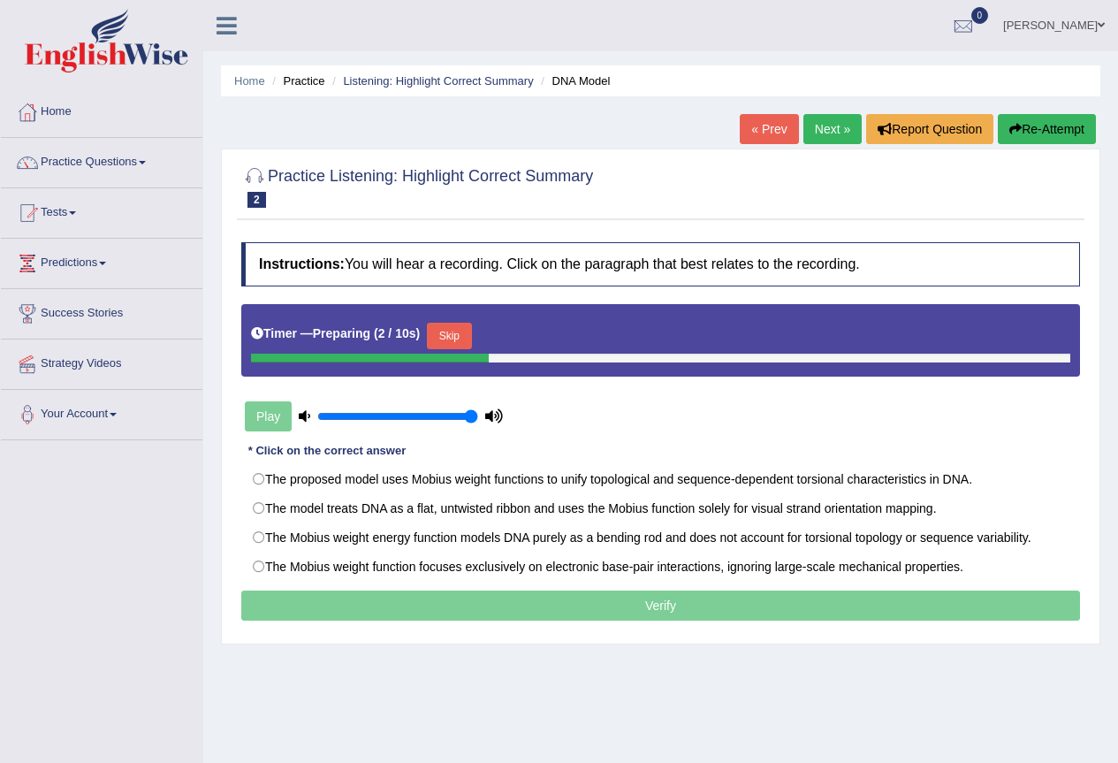
click at [458, 327] on button "Skip" at bounding box center [449, 336] width 44 height 27
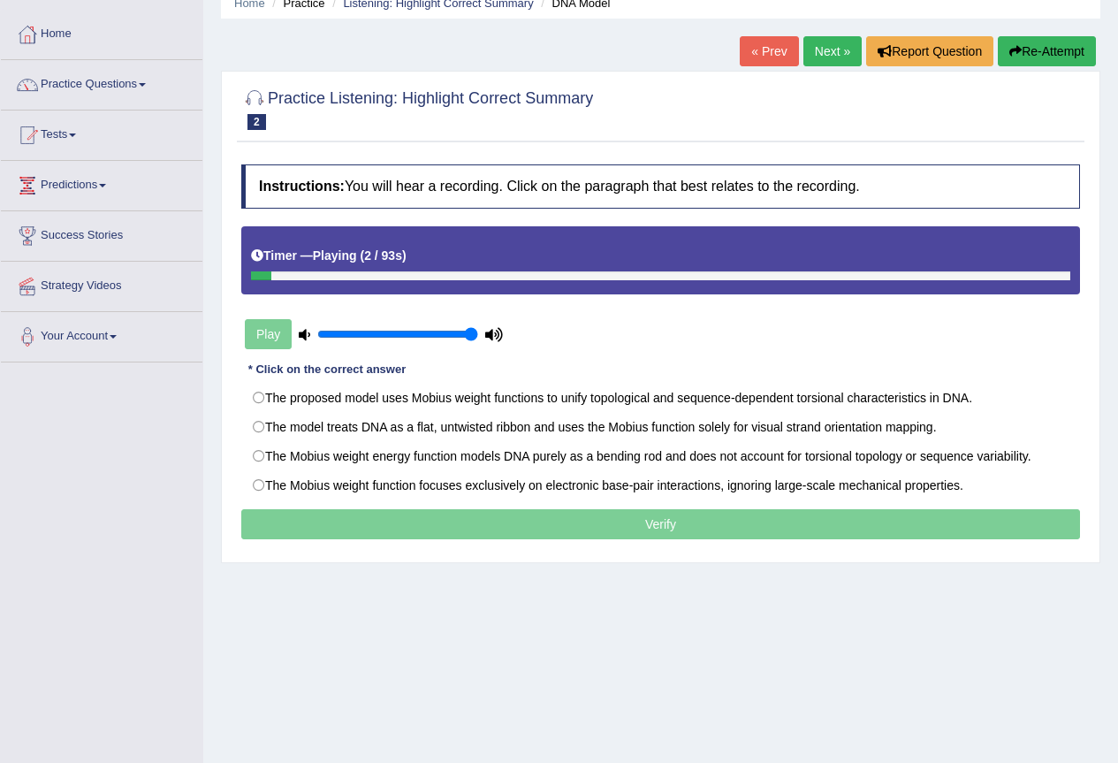
scroll to position [118, 0]
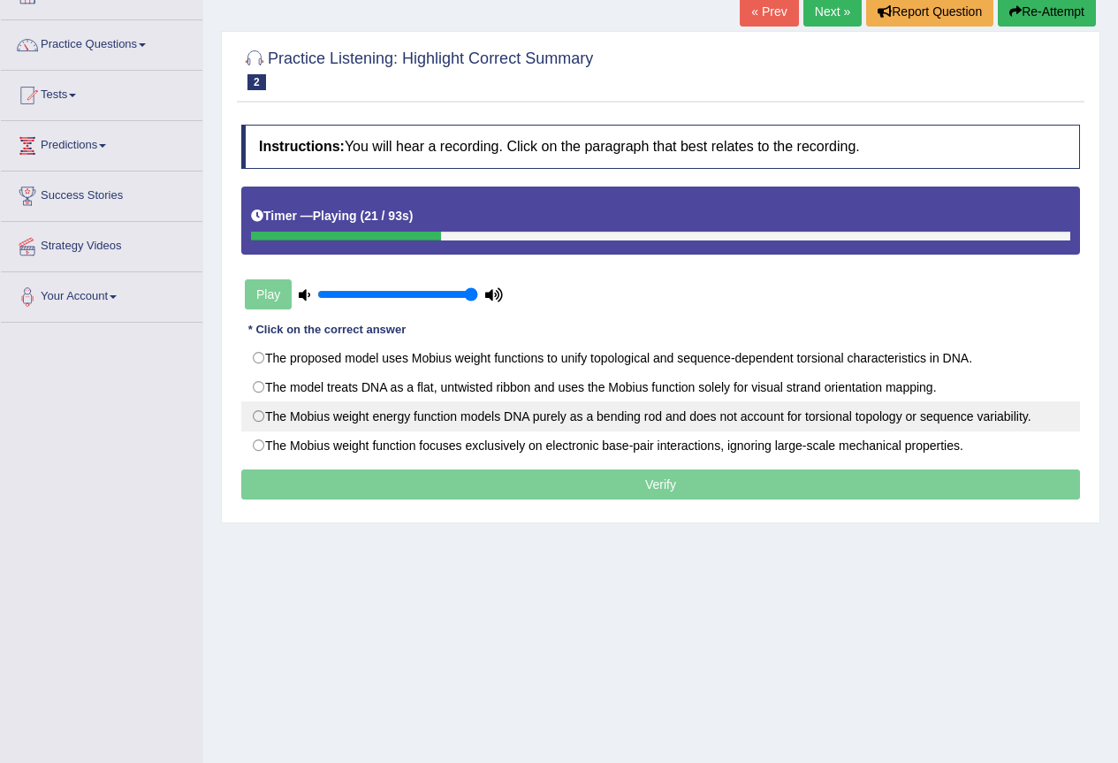
click at [507, 421] on label "The Mobius weight energy function models DNA purely as a bending rod and does n…" at bounding box center [660, 416] width 839 height 30
radio input "true"
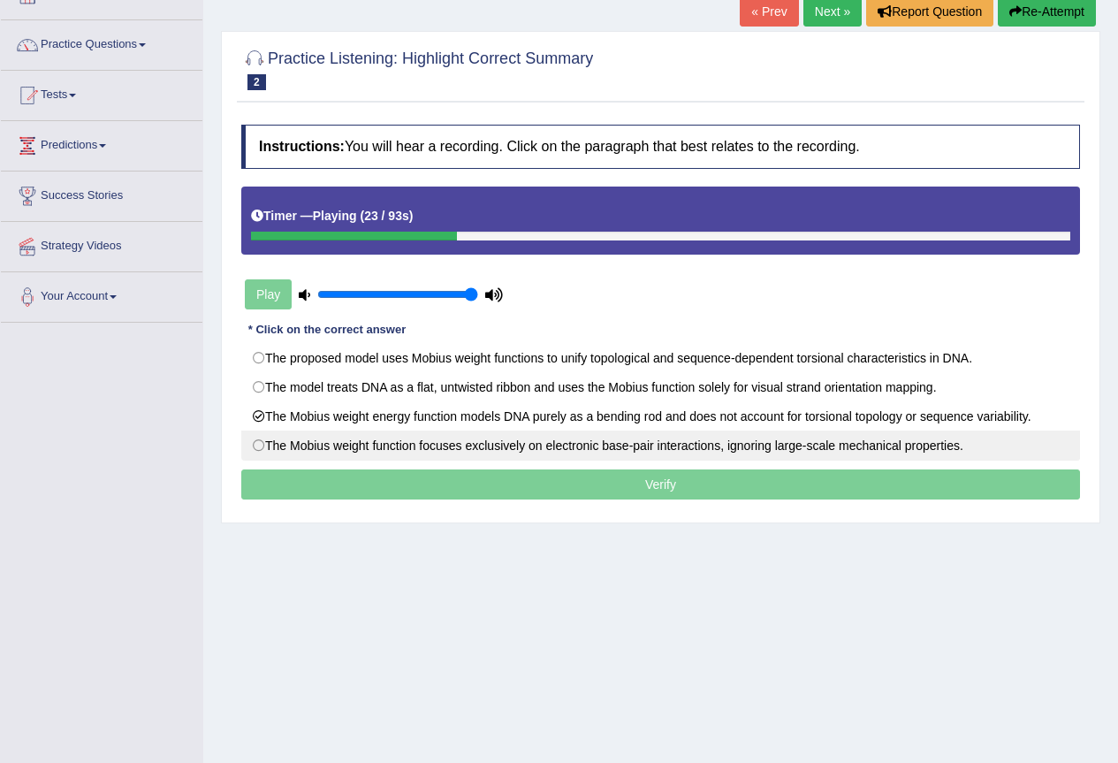
click at [503, 441] on label "The Mobius weight function focuses exclusively on electronic base-pair interact…" at bounding box center [660, 446] width 839 height 30
radio input "true"
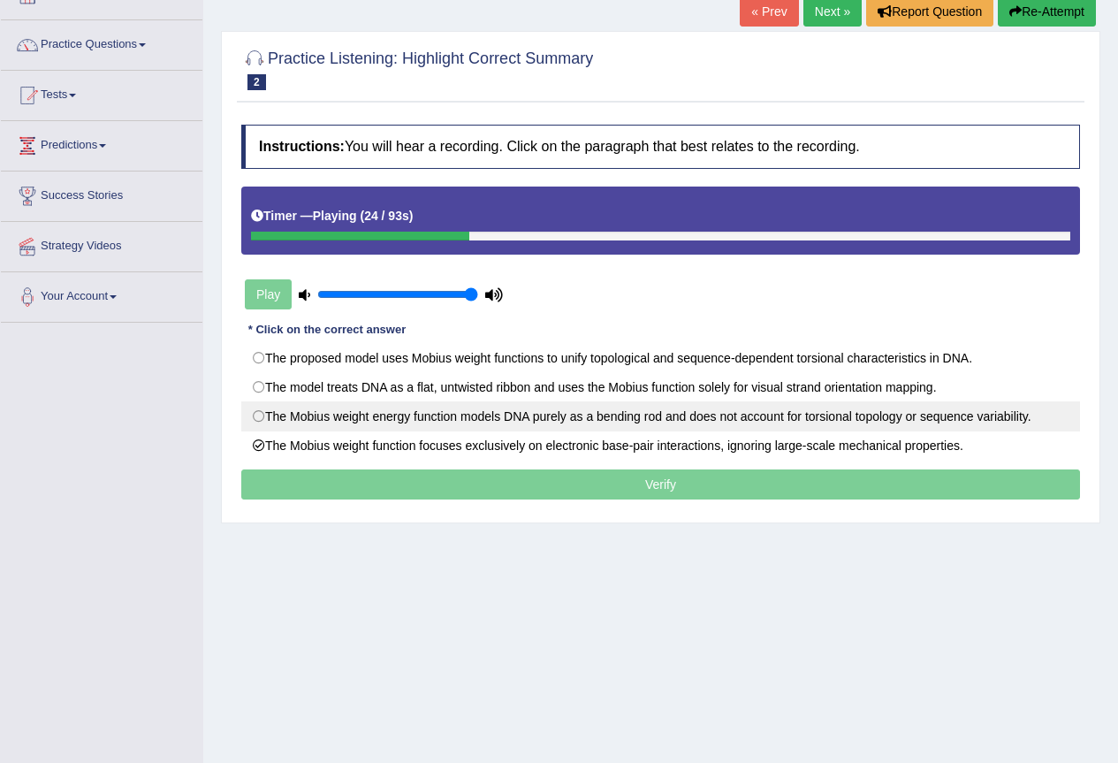
click at [501, 419] on label "The Mobius weight energy function models DNA purely as a bending rod and does n…" at bounding box center [660, 416] width 839 height 30
radio input "true"
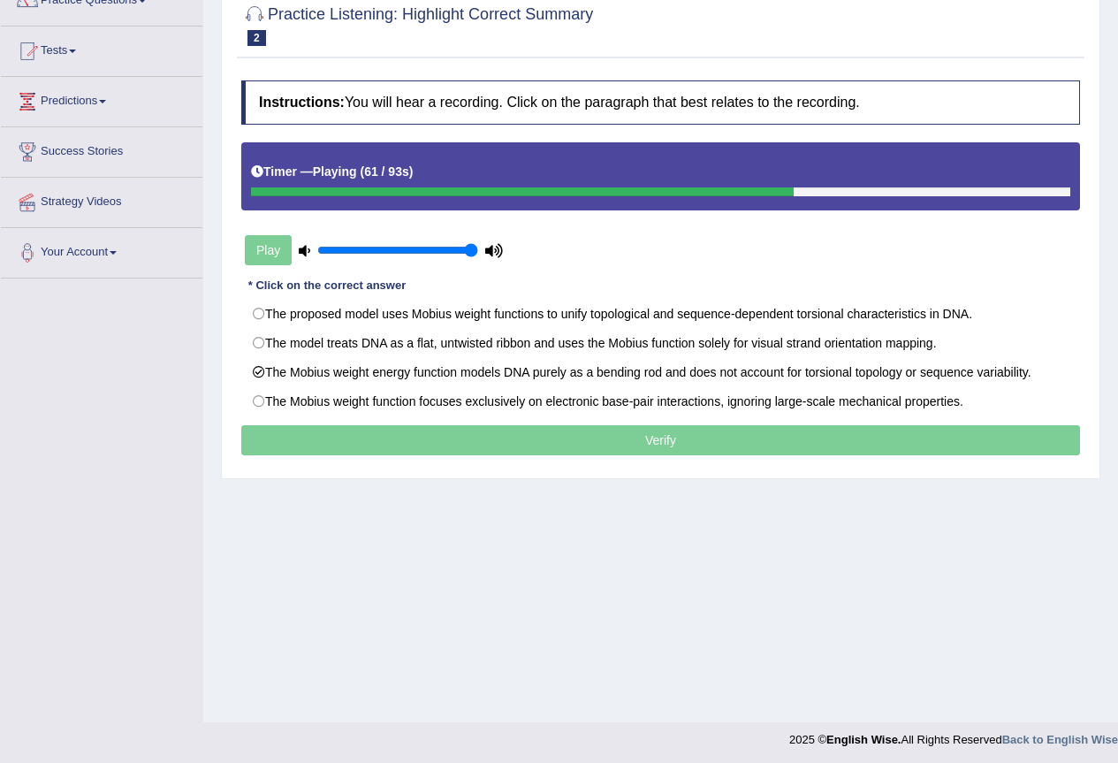
scroll to position [165, 0]
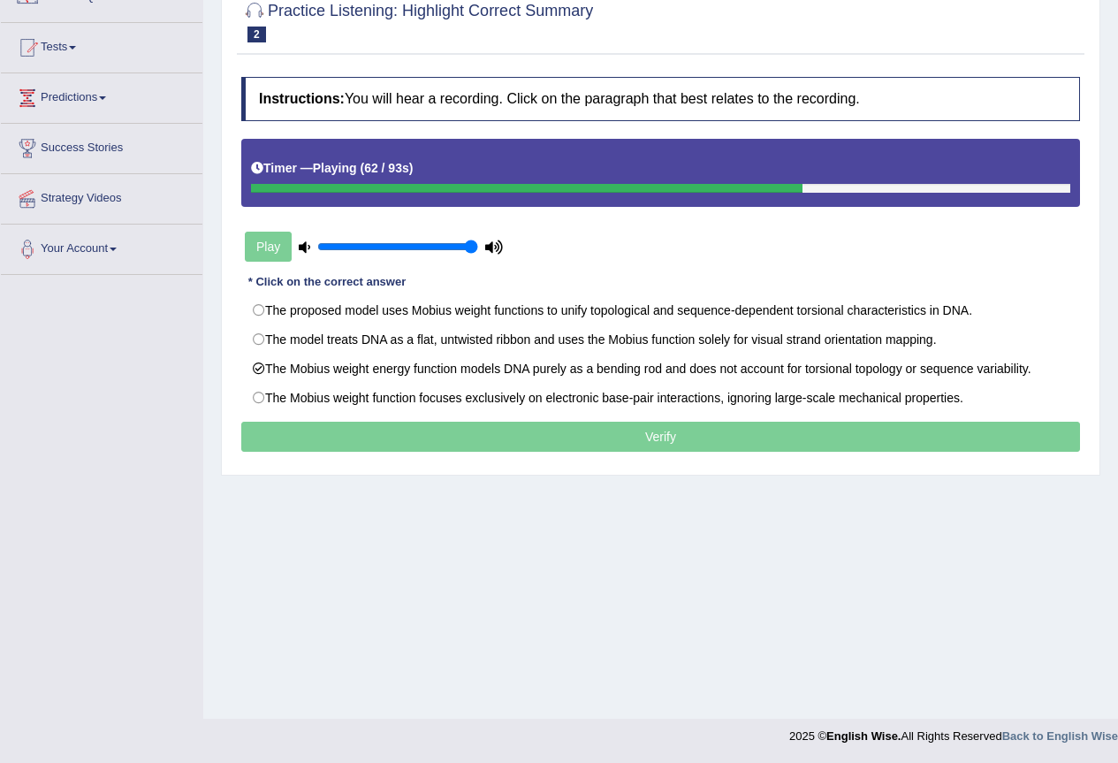
click at [925, 187] on div at bounding box center [661, 188] width 820 height 9
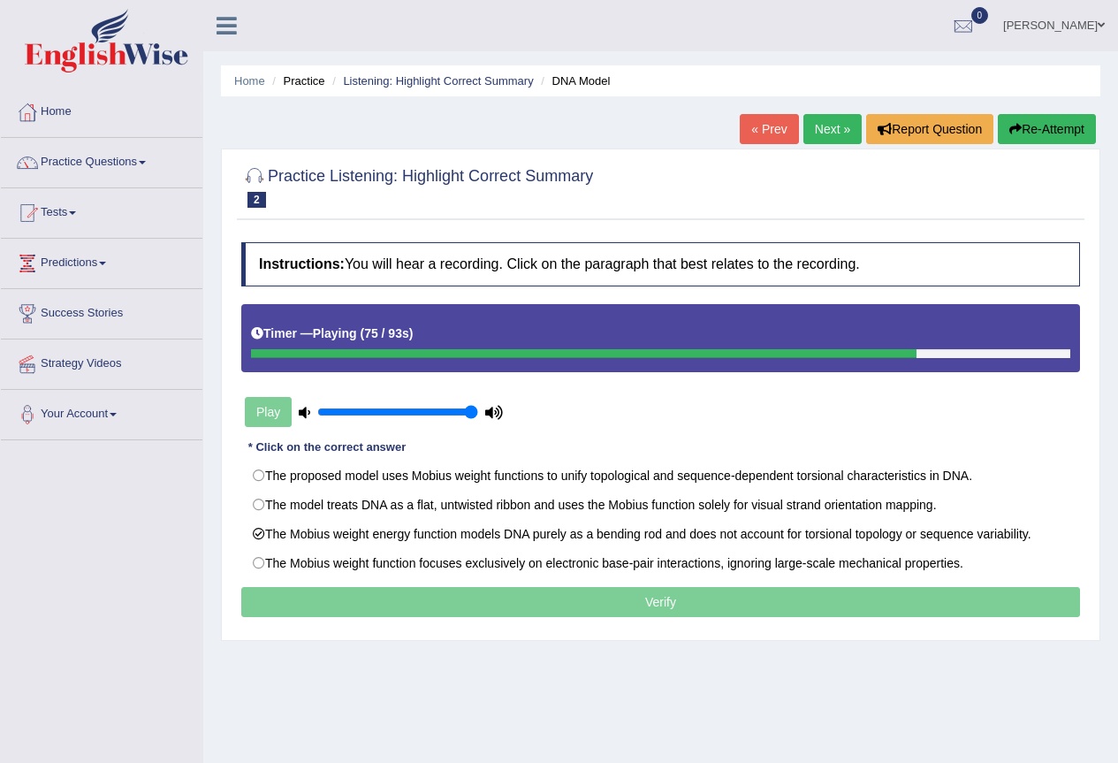
click at [701, 593] on p "Verify" at bounding box center [660, 602] width 839 height 30
click at [696, 600] on p "Verify" at bounding box center [660, 602] width 839 height 30
click at [980, 358] on div at bounding box center [661, 353] width 820 height 9
click at [1007, 345] on div "Timer — Playing ( 77 / 93s )" at bounding box center [661, 333] width 820 height 31
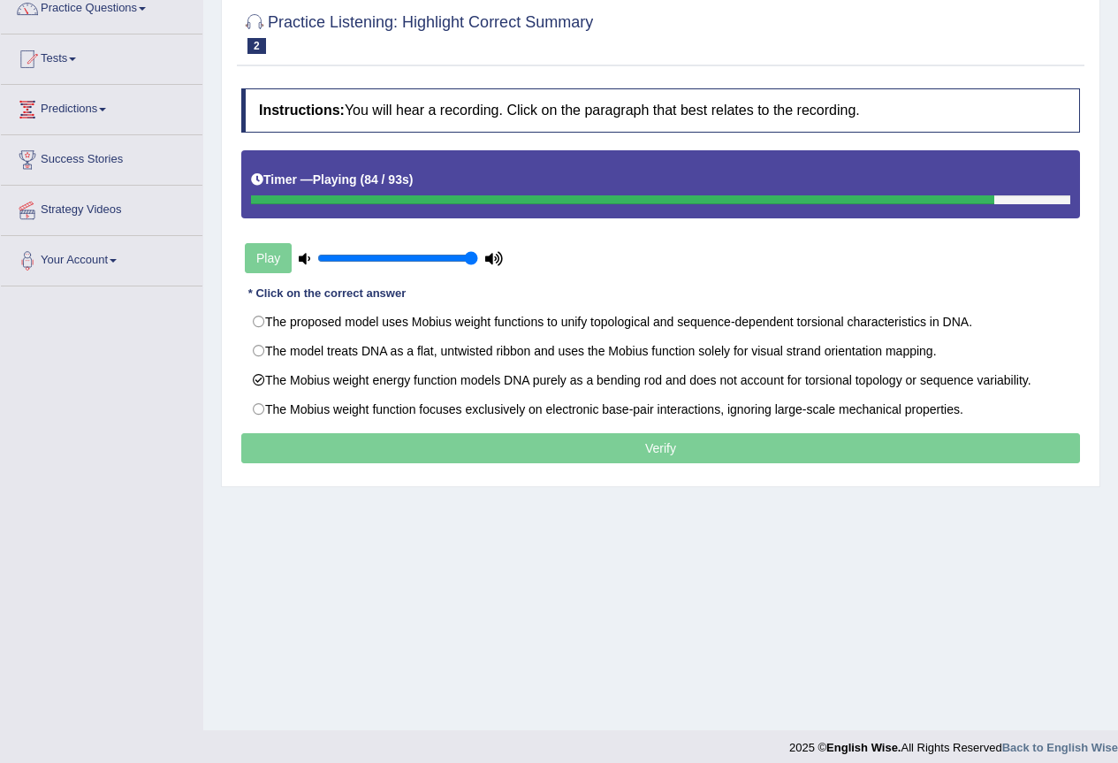
scroll to position [165, 0]
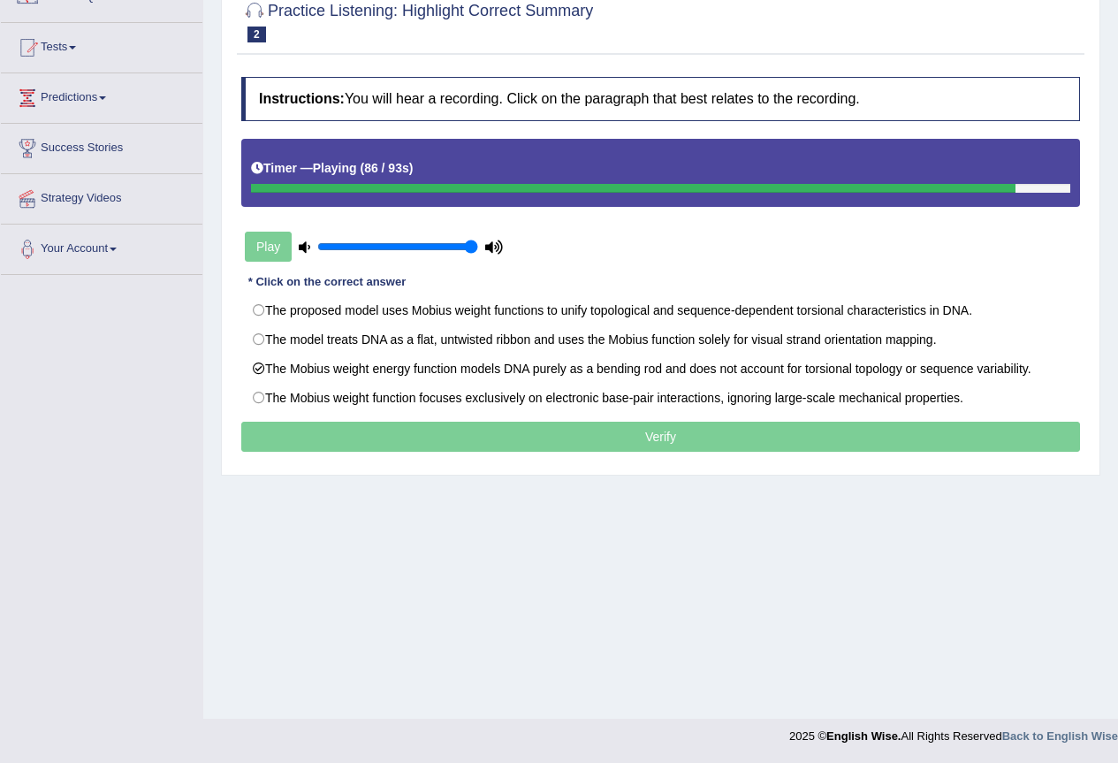
click at [1034, 190] on div at bounding box center [661, 188] width 820 height 9
click at [1036, 190] on div at bounding box center [661, 188] width 820 height 9
click at [1036, 189] on div at bounding box center [661, 188] width 820 height 9
drag, startPoint x: 1044, startPoint y: 187, endPoint x: 1084, endPoint y: 187, distance: 39.8
click at [1084, 187] on div "Instructions: You will hear a recording. Click on the paragraph that best relat…" at bounding box center [661, 266] width 848 height 397
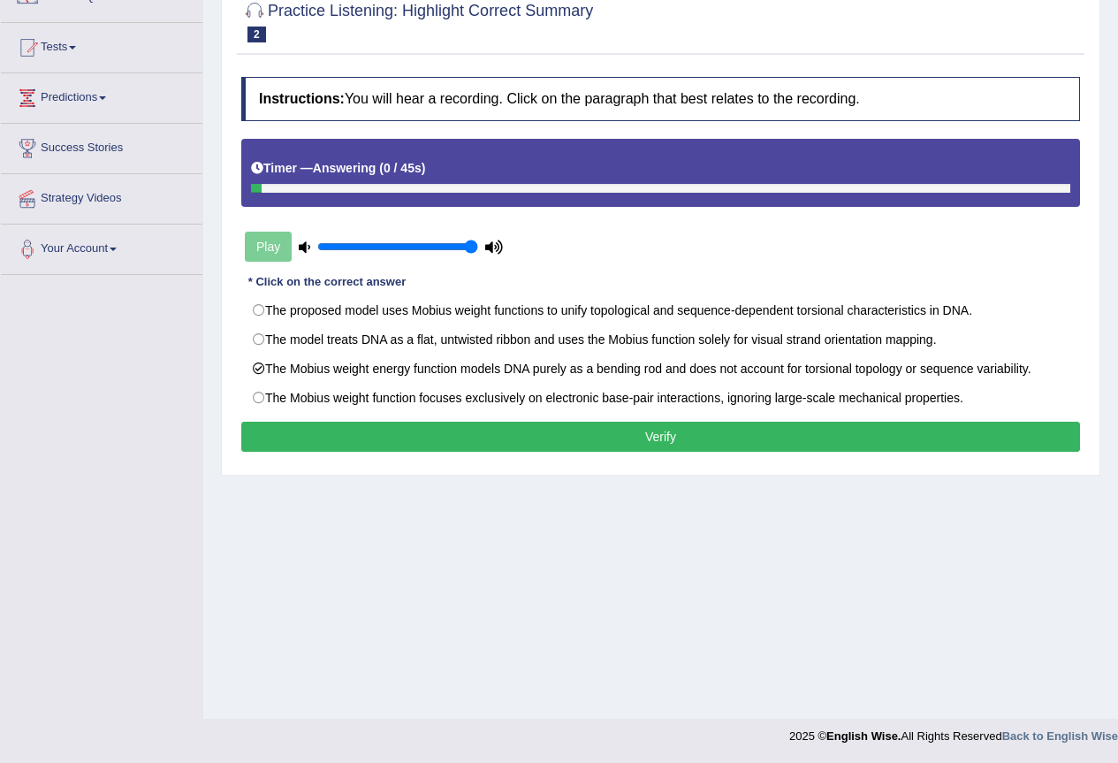
click at [666, 436] on button "Verify" at bounding box center [660, 437] width 839 height 30
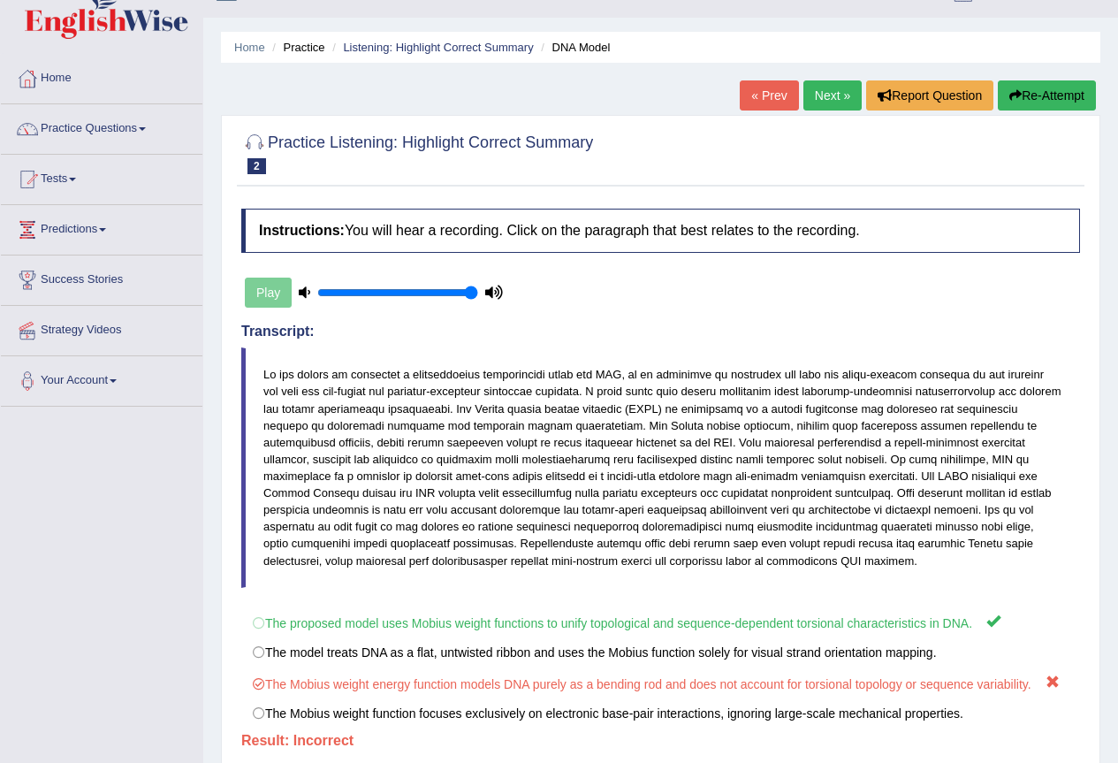
scroll to position [0, 0]
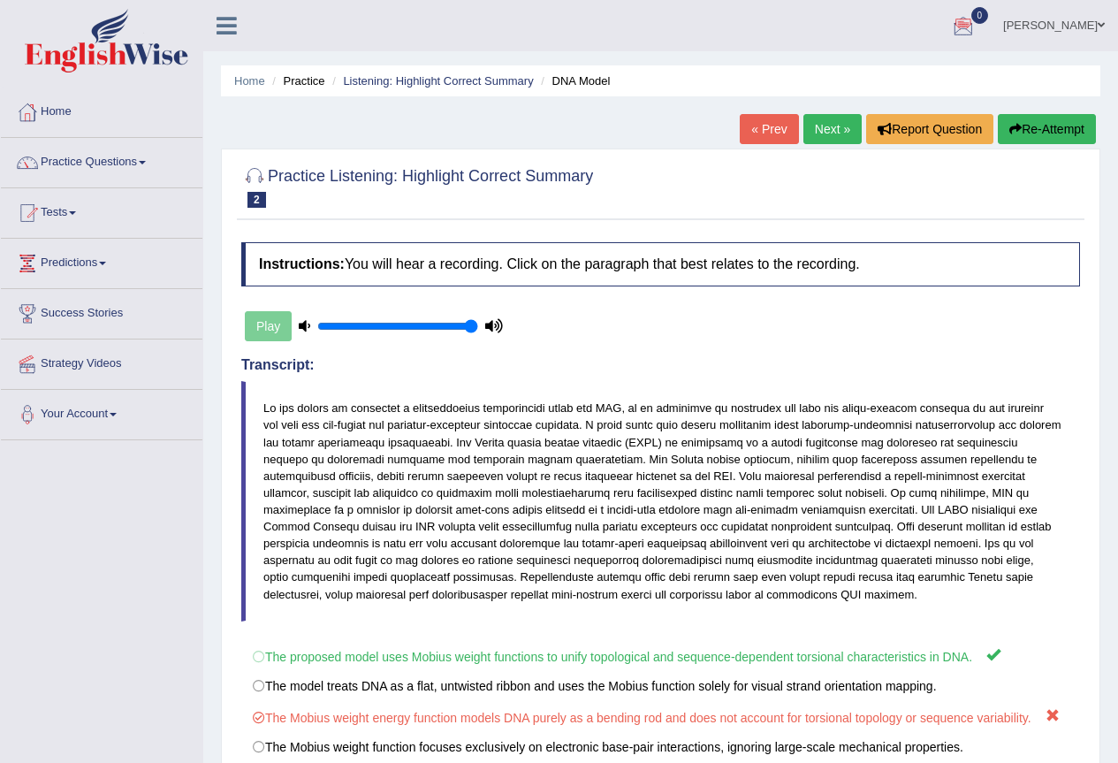
click at [1047, 25] on link "Seruwaia Vakalakovi" at bounding box center [1054, 23] width 128 height 46
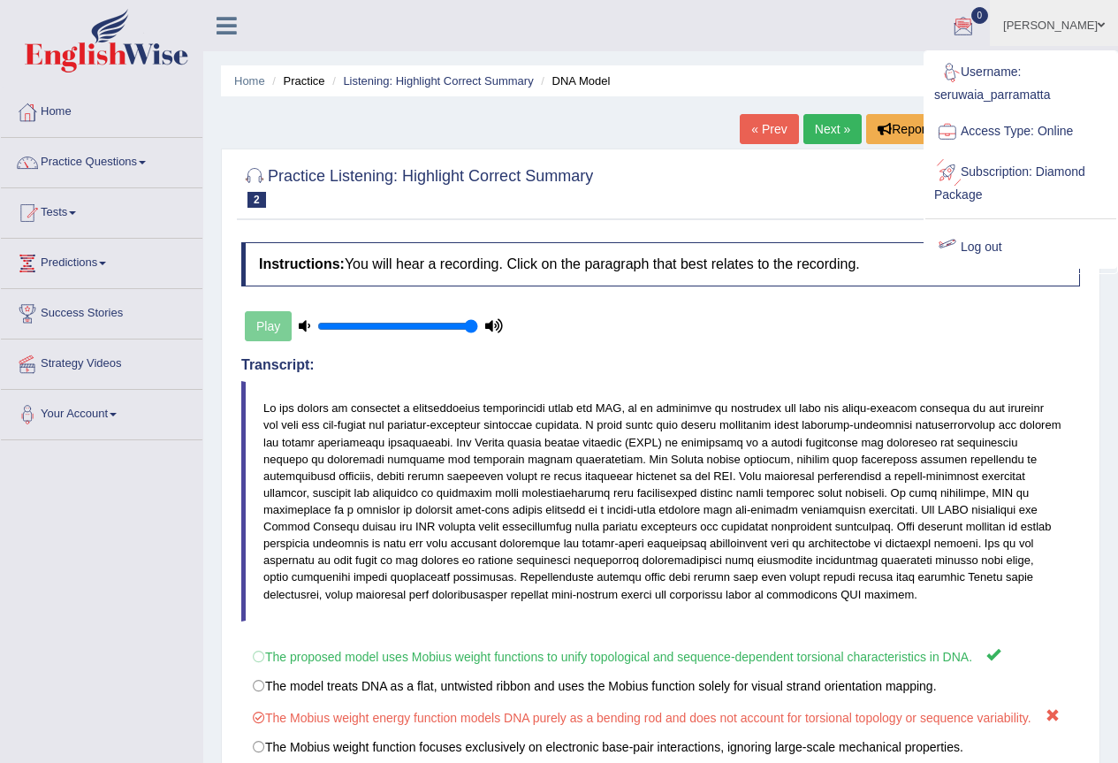
click at [982, 240] on link "Log out" at bounding box center [1021, 247] width 191 height 41
